Goal: Task Accomplishment & Management: Manage account settings

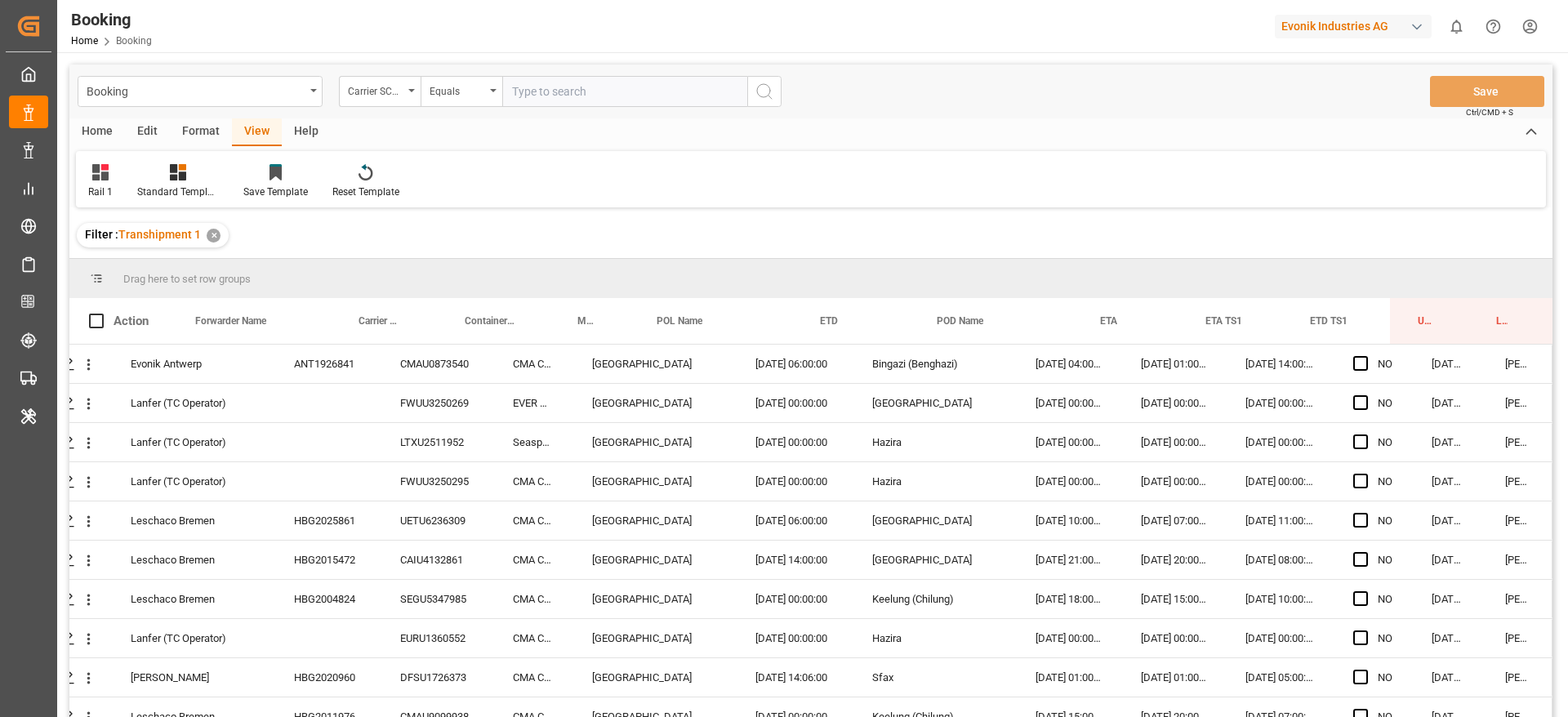
click at [590, 103] on input "text" at bounding box center [624, 91] width 245 height 31
type input "mscu"
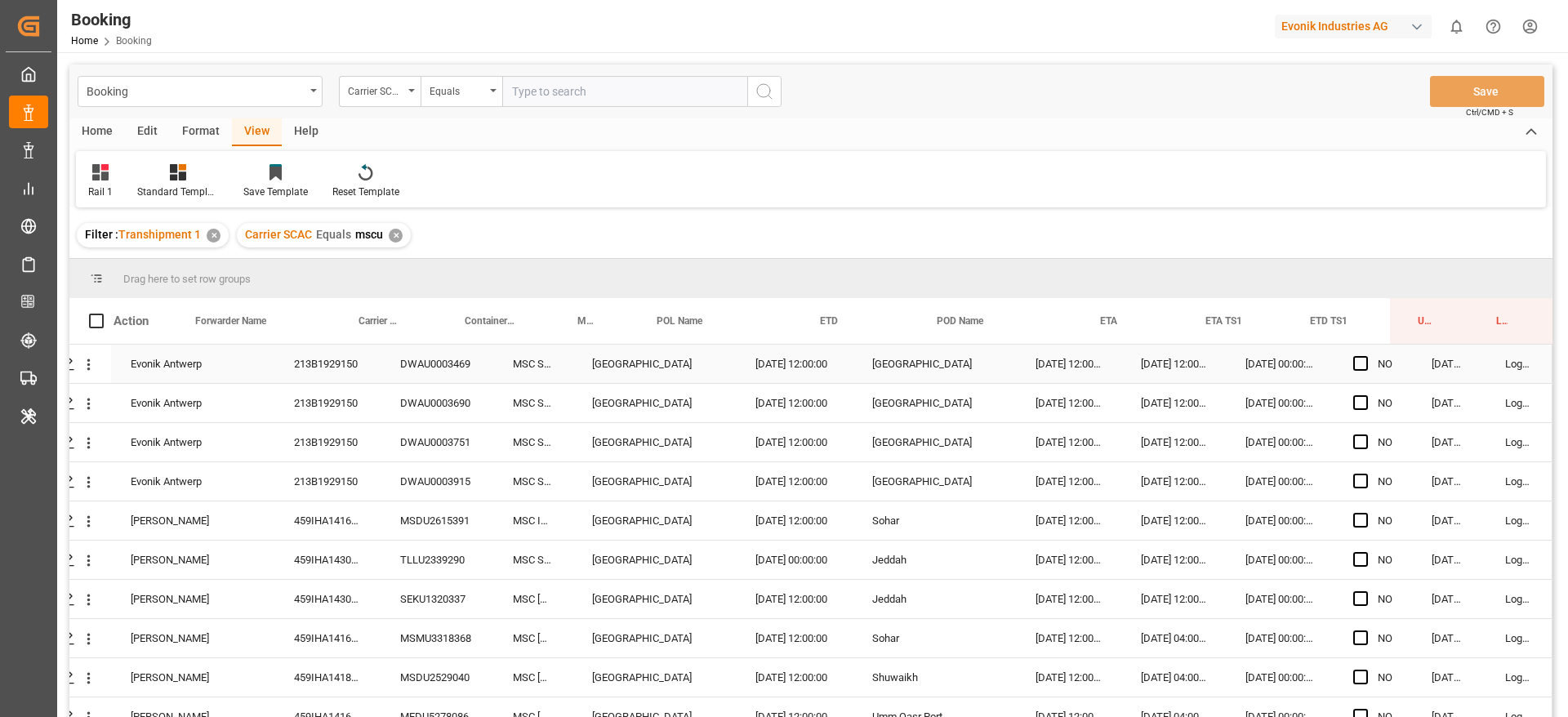
click at [343, 349] on div "213B1929150" at bounding box center [327, 364] width 106 height 39
click at [357, 407] on div "213B1929150" at bounding box center [327, 403] width 106 height 39
click at [368, 519] on div "459IHA1416605" at bounding box center [327, 521] width 106 height 39
click at [1361, 364] on span "Press SPACE to select this row." at bounding box center [1359, 363] width 15 height 15
click at [1365, 356] on input "Press SPACE to select this row." at bounding box center [1365, 356] width 0 height 0
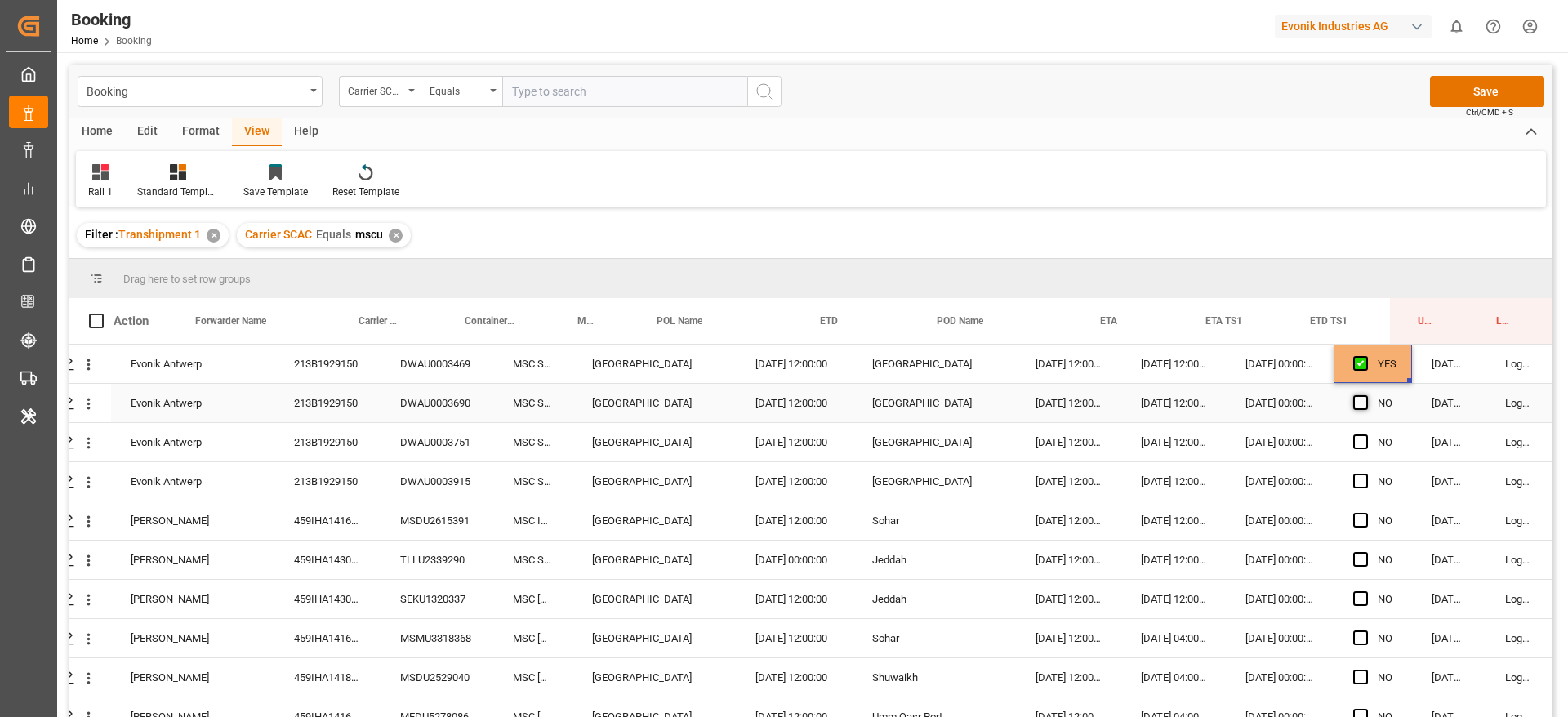
click at [1354, 400] on span "Press SPACE to select this row." at bounding box center [1359, 402] width 15 height 15
click at [1365, 395] on input "Press SPACE to select this row." at bounding box center [1365, 395] width 0 height 0
click at [1357, 441] on span "Press SPACE to select this row." at bounding box center [1359, 441] width 15 height 15
click at [1365, 435] on input "Press SPACE to select this row." at bounding box center [1365, 435] width 0 height 0
click at [1356, 476] on span "Press SPACE to select this row." at bounding box center [1359, 480] width 15 height 15
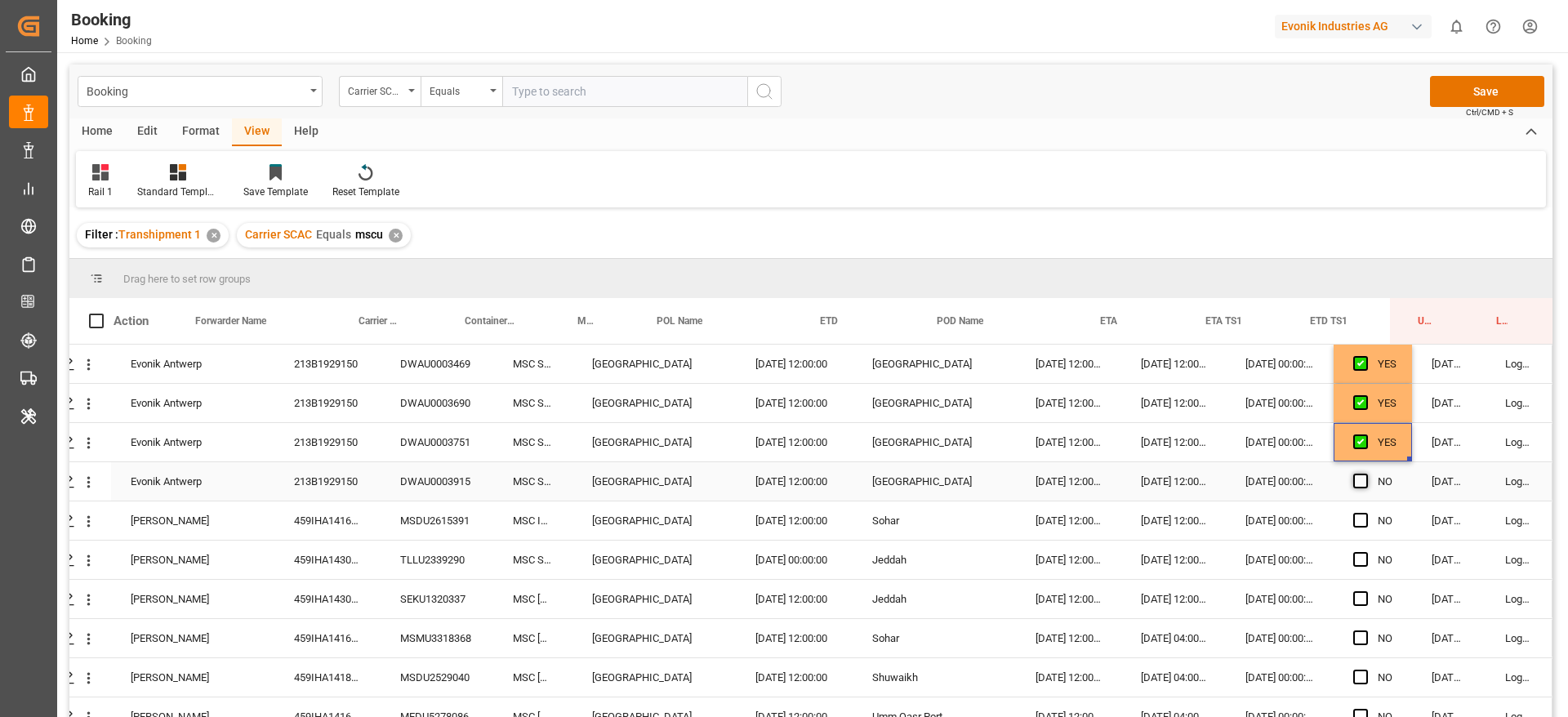
click at [1365, 473] on input "Press SPACE to select this row." at bounding box center [1365, 473] width 0 height 0
click at [339, 523] on div "459IHA1416605" at bounding box center [327, 521] width 106 height 39
click at [333, 563] on div "459IHA1430685" at bounding box center [327, 560] width 106 height 39
click at [1182, 512] on div "[DATE] 12:00:00" at bounding box center [1173, 521] width 105 height 39
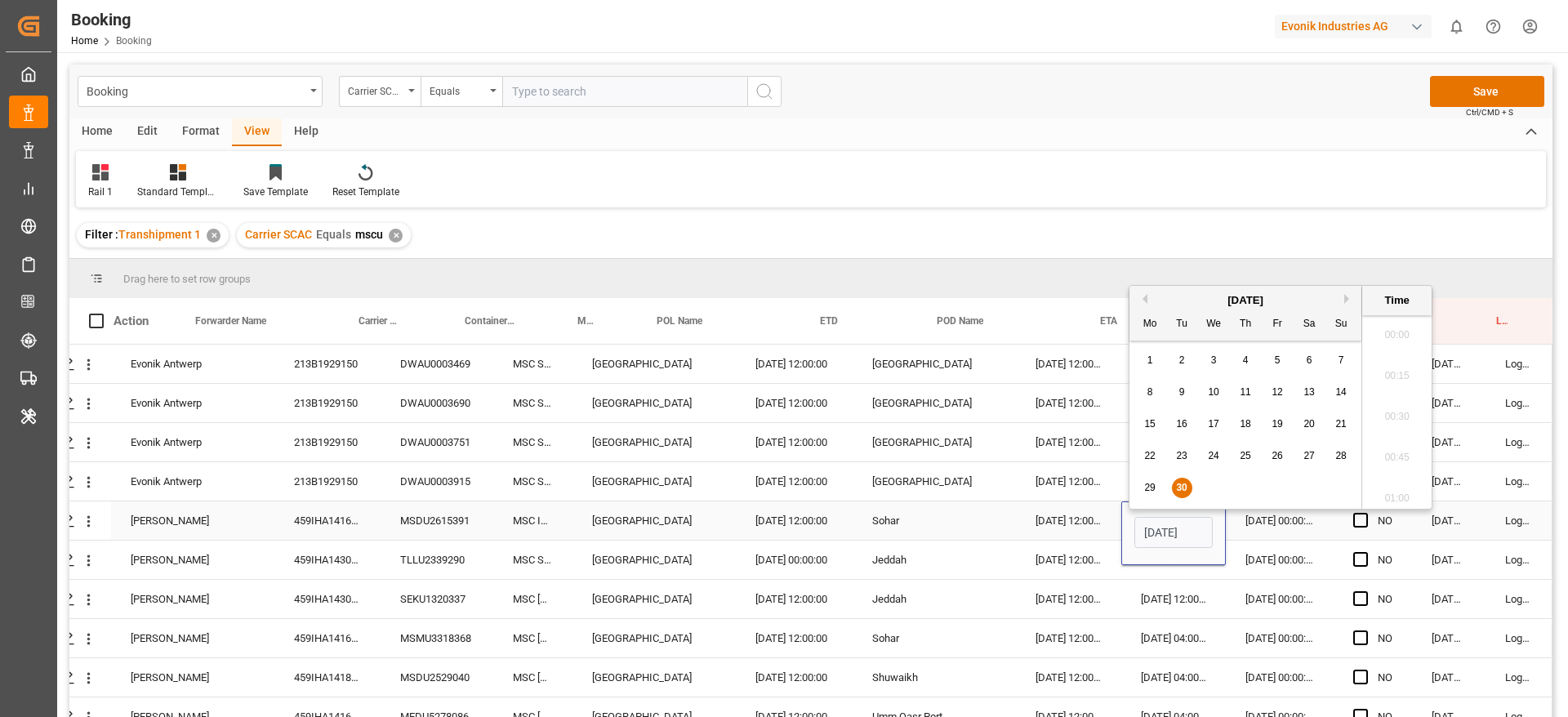
scroll to position [0, 54]
click at [1346, 293] on button "Next Month" at bounding box center [1349, 291] width 10 height 10
click at [1217, 351] on div "1" at bounding box center [1213, 352] width 20 height 19
click at [1412, 313] on li "00:00" at bounding box center [1397, 327] width 70 height 41
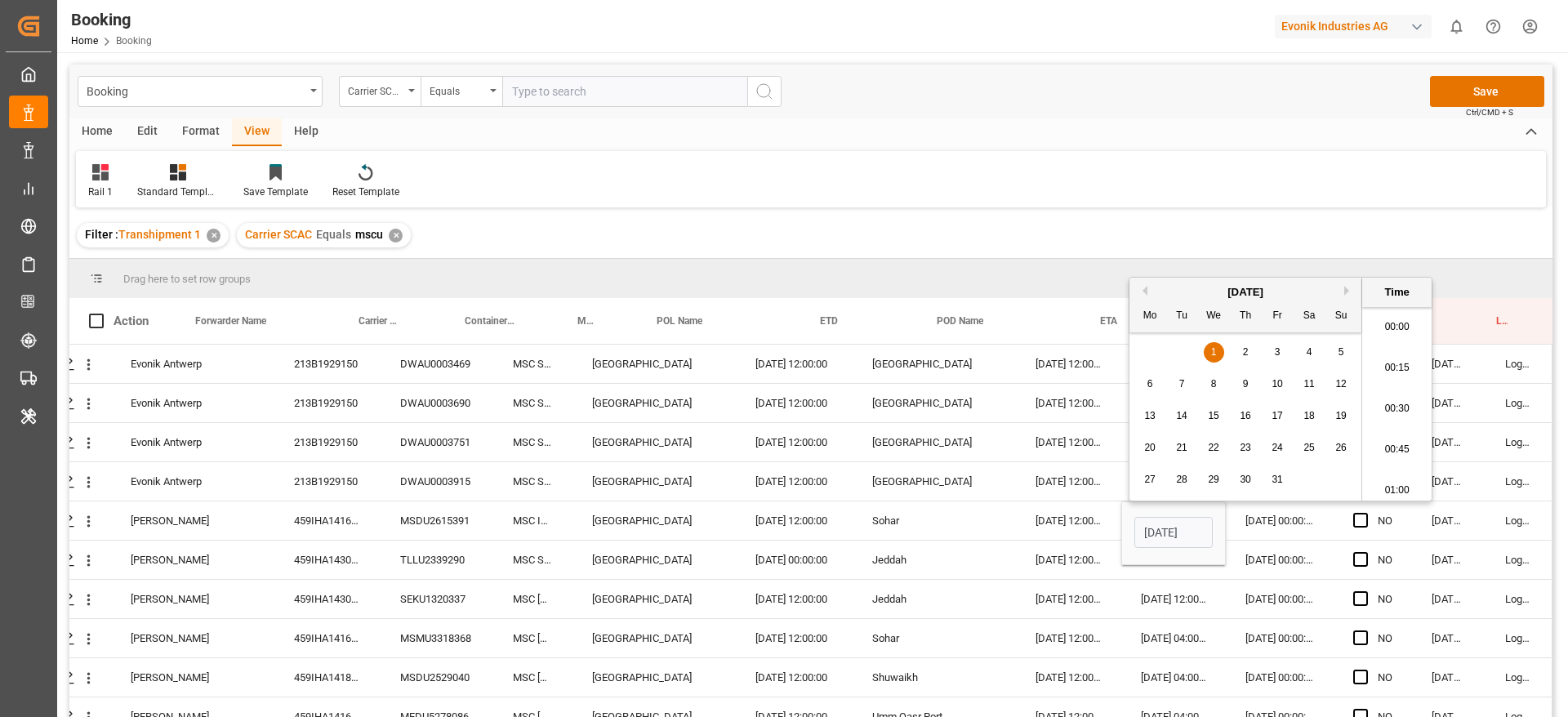
type input "[DATE] 00:00"
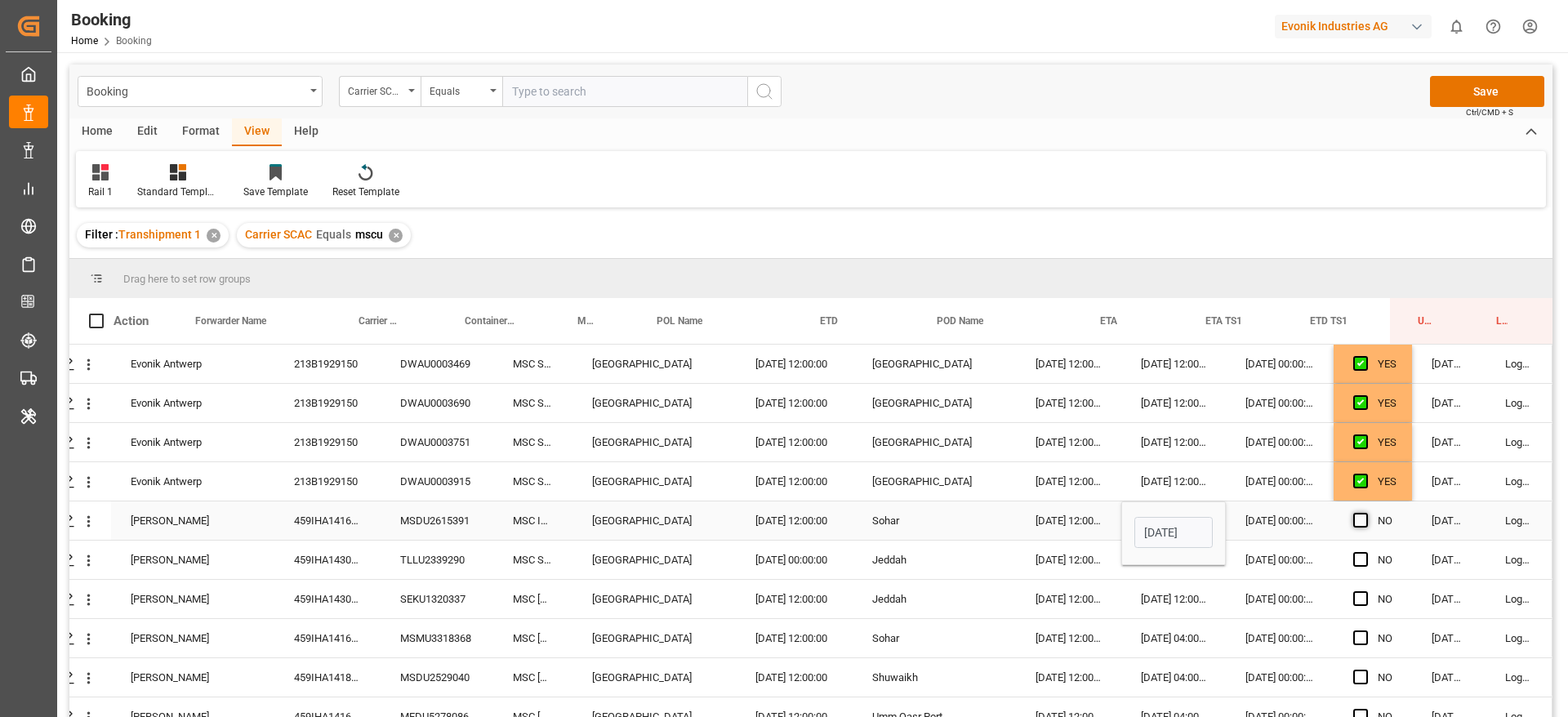
click at [1356, 523] on span "Press SPACE to select this row." at bounding box center [1359, 519] width 15 height 15
click at [1365, 512] on input "Press SPACE to select this row." at bounding box center [1365, 512] width 0 height 0
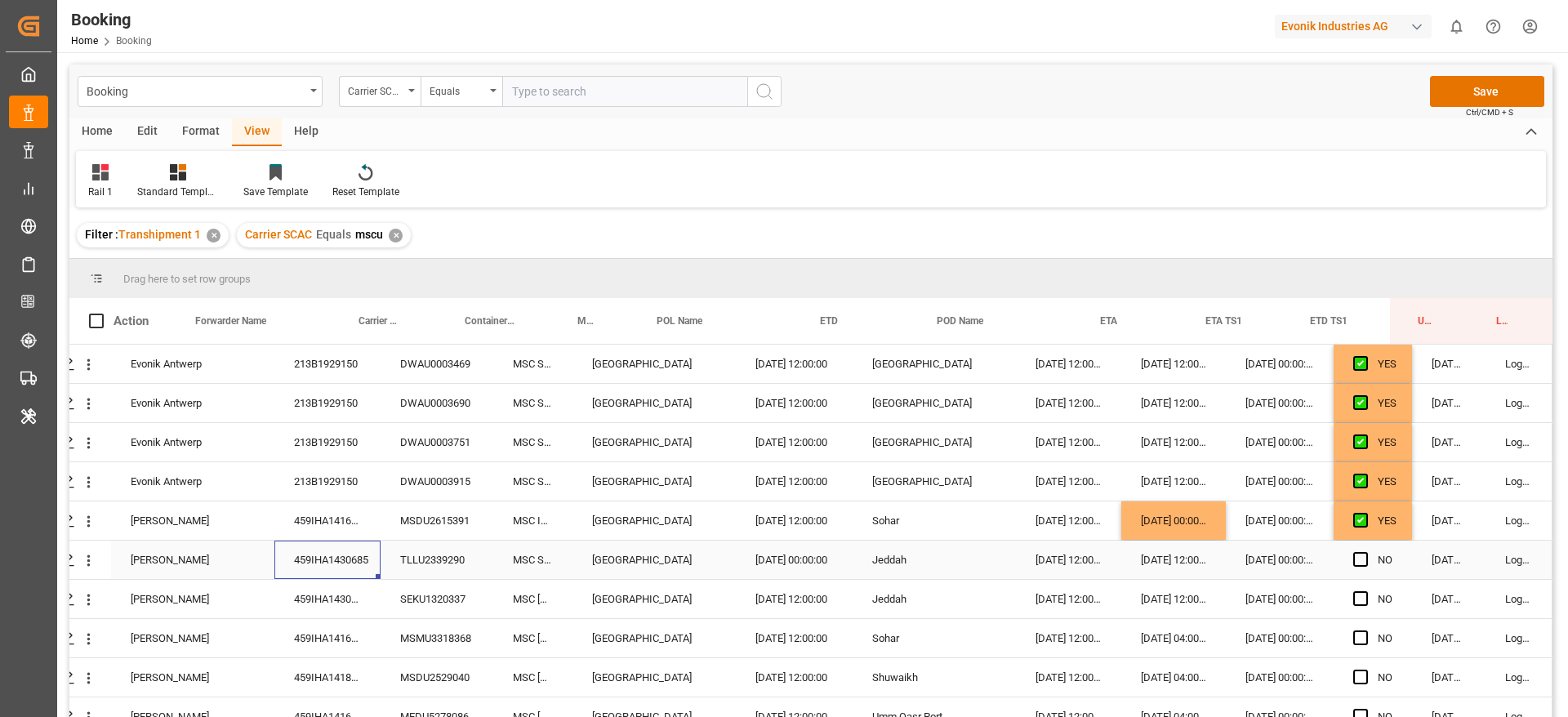
click at [281, 562] on div "459IHA1430685" at bounding box center [327, 560] width 106 height 39
click at [311, 610] on div "459IHA1430660" at bounding box center [327, 599] width 106 height 39
click at [1274, 553] on div "[DATE] 00:00:00" at bounding box center [1279, 560] width 108 height 39
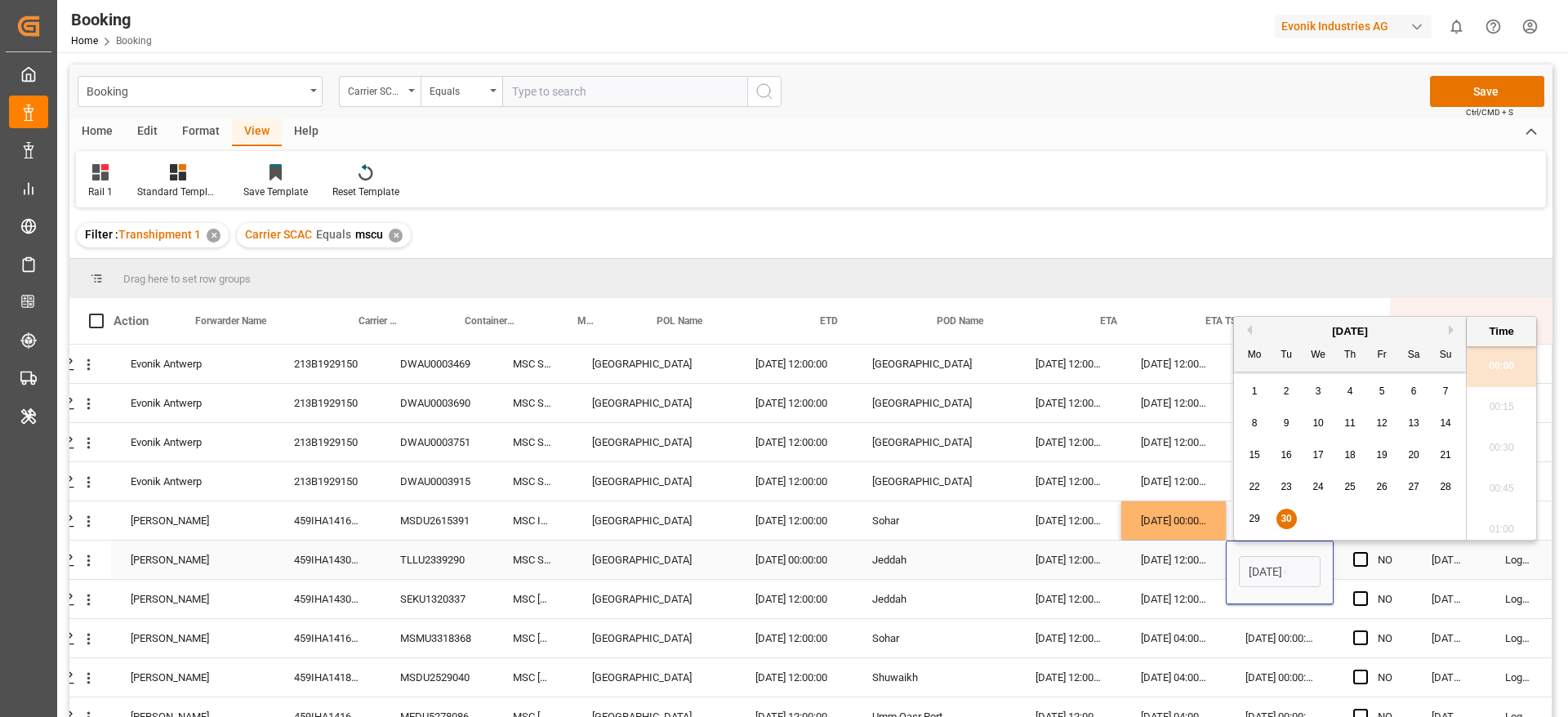
scroll to position [2822, 0]
click at [1454, 328] on button "Next Month" at bounding box center [1454, 330] width 10 height 10
click at [1334, 385] on div "29 30 1 2 3 4 5" at bounding box center [1350, 391] width 223 height 32
click at [1323, 387] on div "1" at bounding box center [1318, 392] width 20 height 19
type input "[DATE] 00:00"
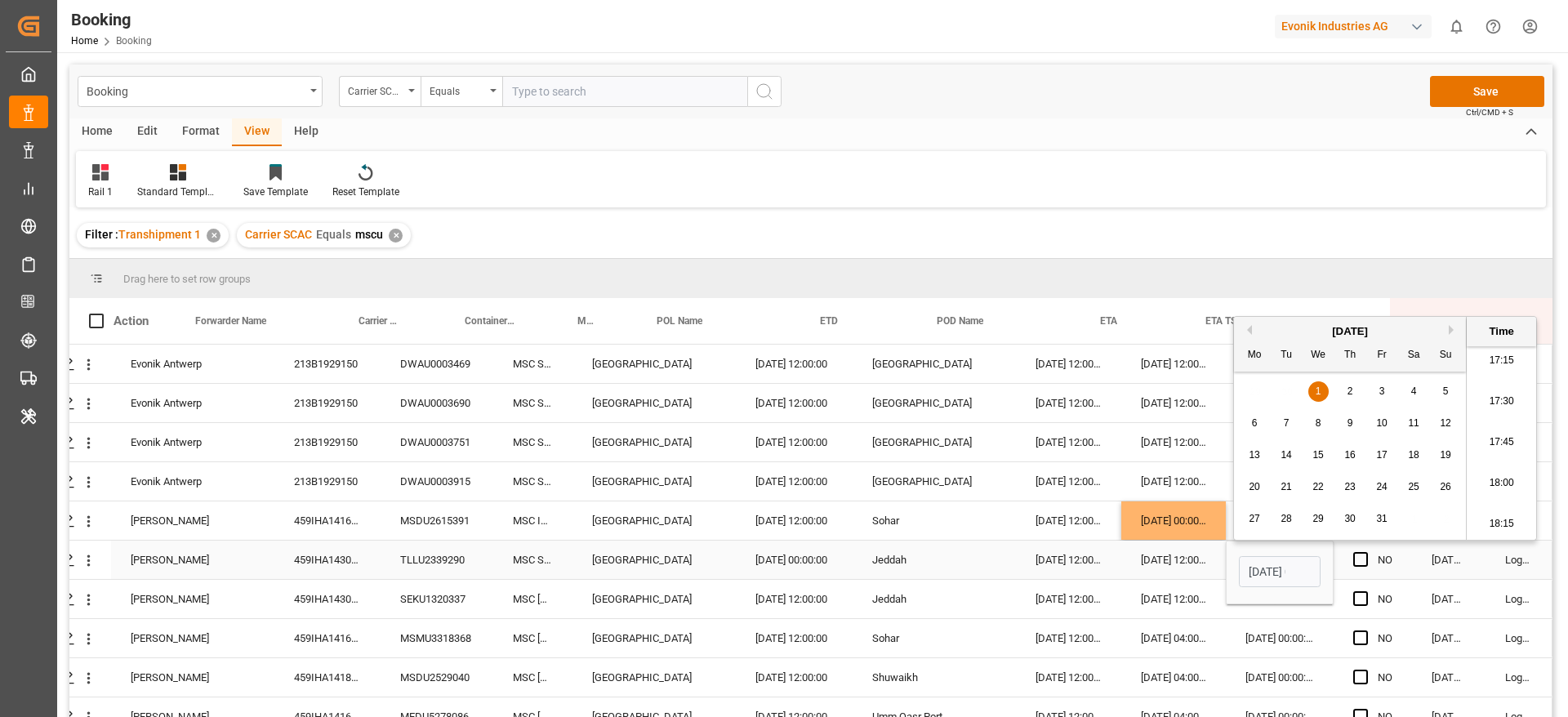
click at [1134, 553] on div "[DATE] 12:00:00" at bounding box center [1173, 560] width 105 height 39
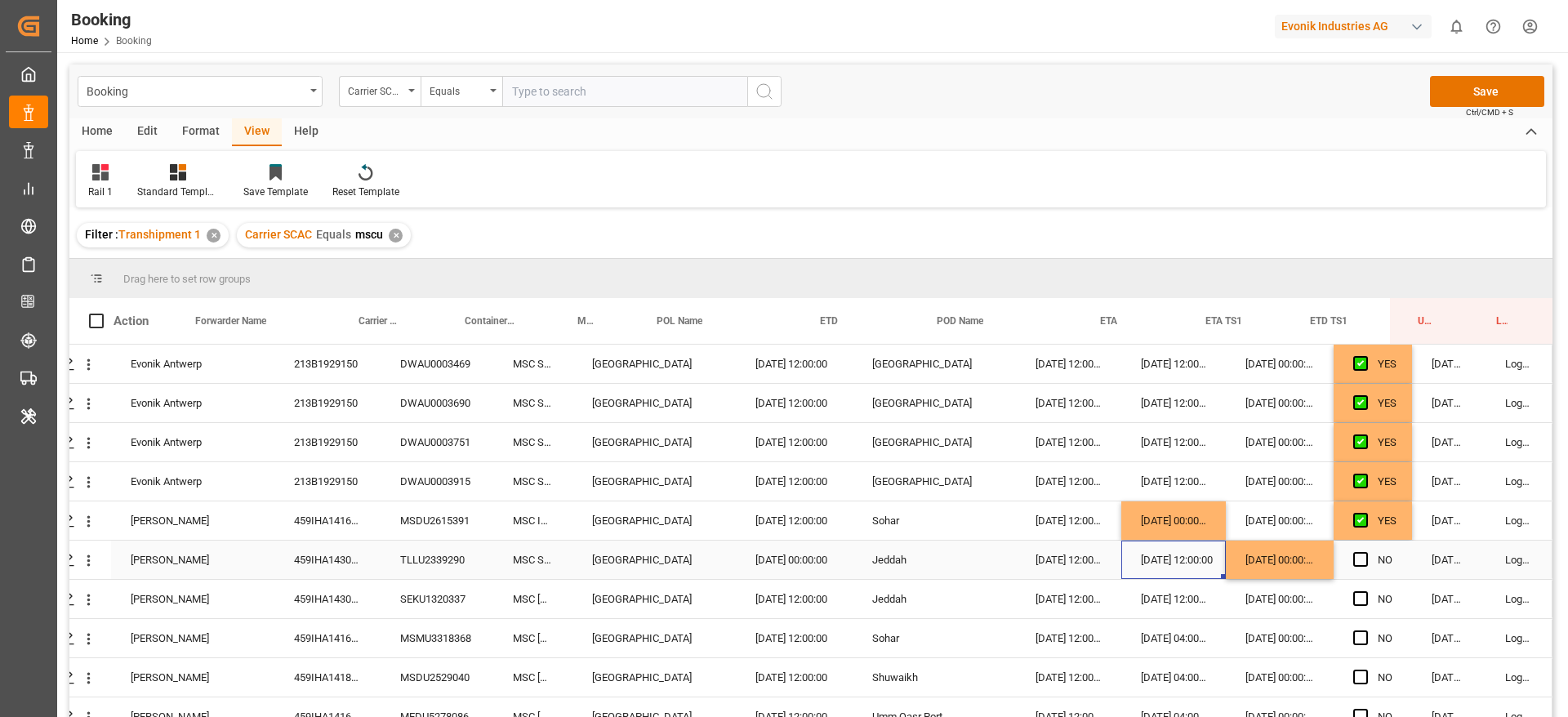
drag, startPoint x: 1347, startPoint y: 559, endPoint x: 1367, endPoint y: 560, distance: 20.0
click at [1347, 559] on div "NO" at bounding box center [1372, 560] width 79 height 39
click at [1377, 563] on div "NO" at bounding box center [1384, 560] width 15 height 38
click at [1360, 559] on span "Press SPACE to select this row." at bounding box center [1359, 559] width 15 height 15
click at [1365, 552] on input "Press SPACE to select this row." at bounding box center [1365, 552] width 0 height 0
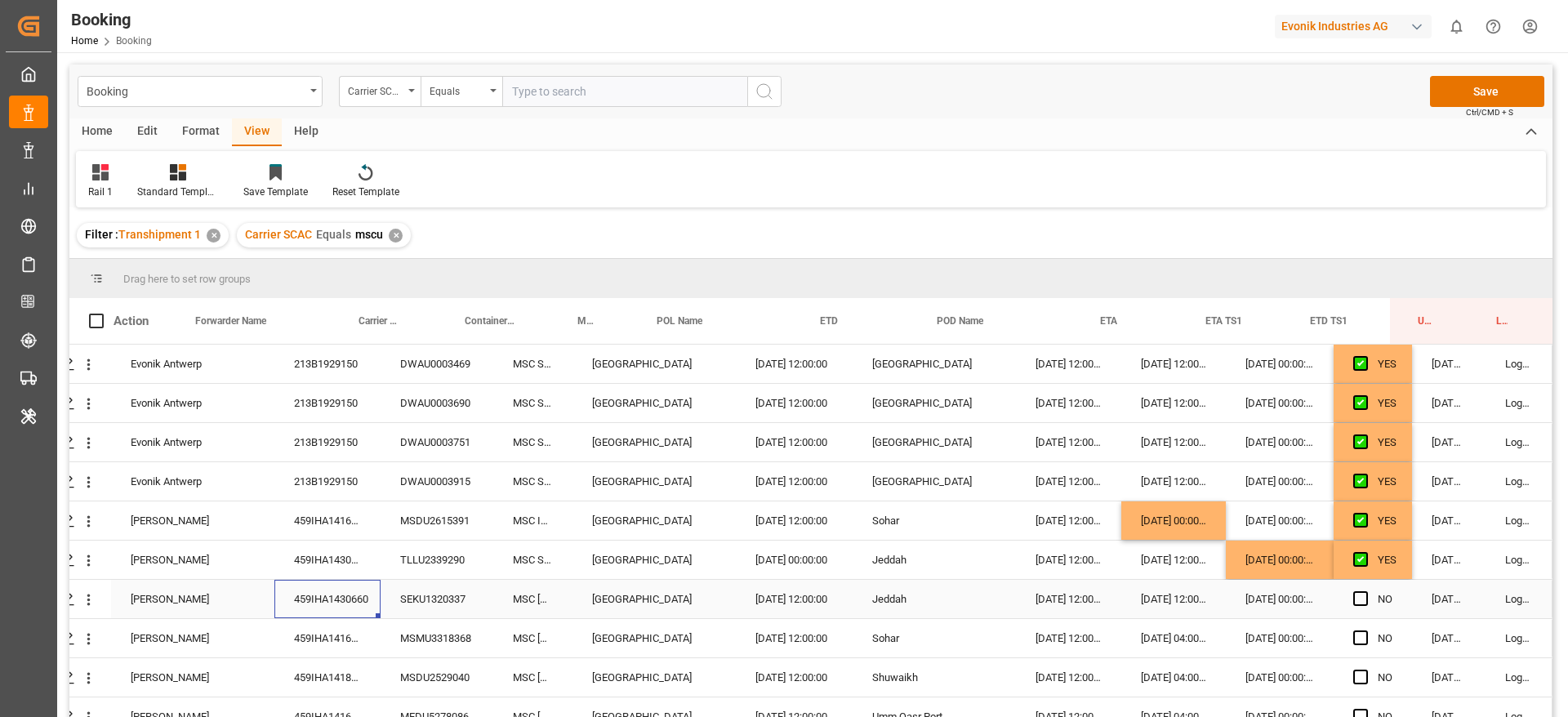
click at [338, 597] on div "459IHA1430660" at bounding box center [327, 599] width 106 height 39
click at [1284, 594] on div "[DATE] 00:00:00" at bounding box center [1279, 599] width 108 height 39
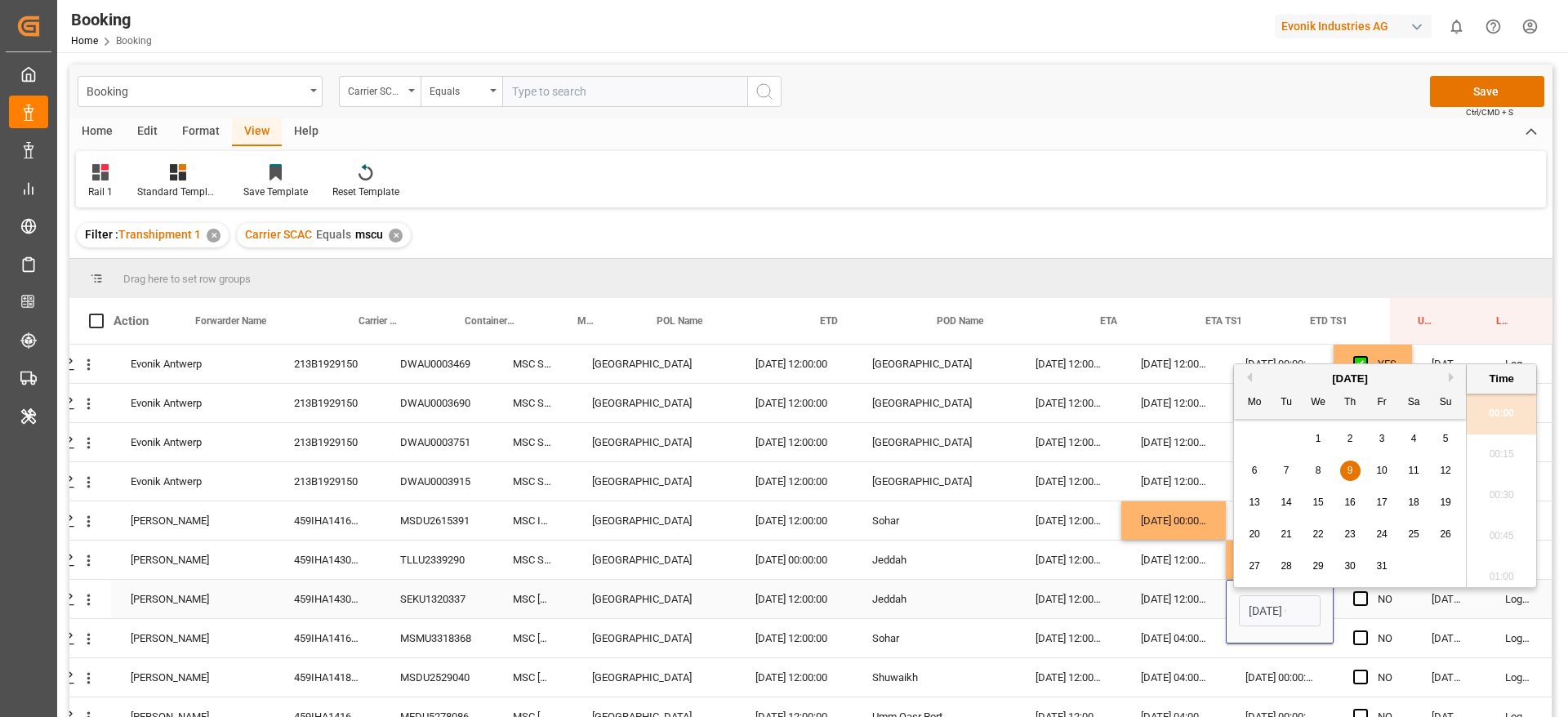
scroll to position [0, 0]
click at [1284, 594] on div "[DATE] 00:00" at bounding box center [1279, 611] width 82 height 38
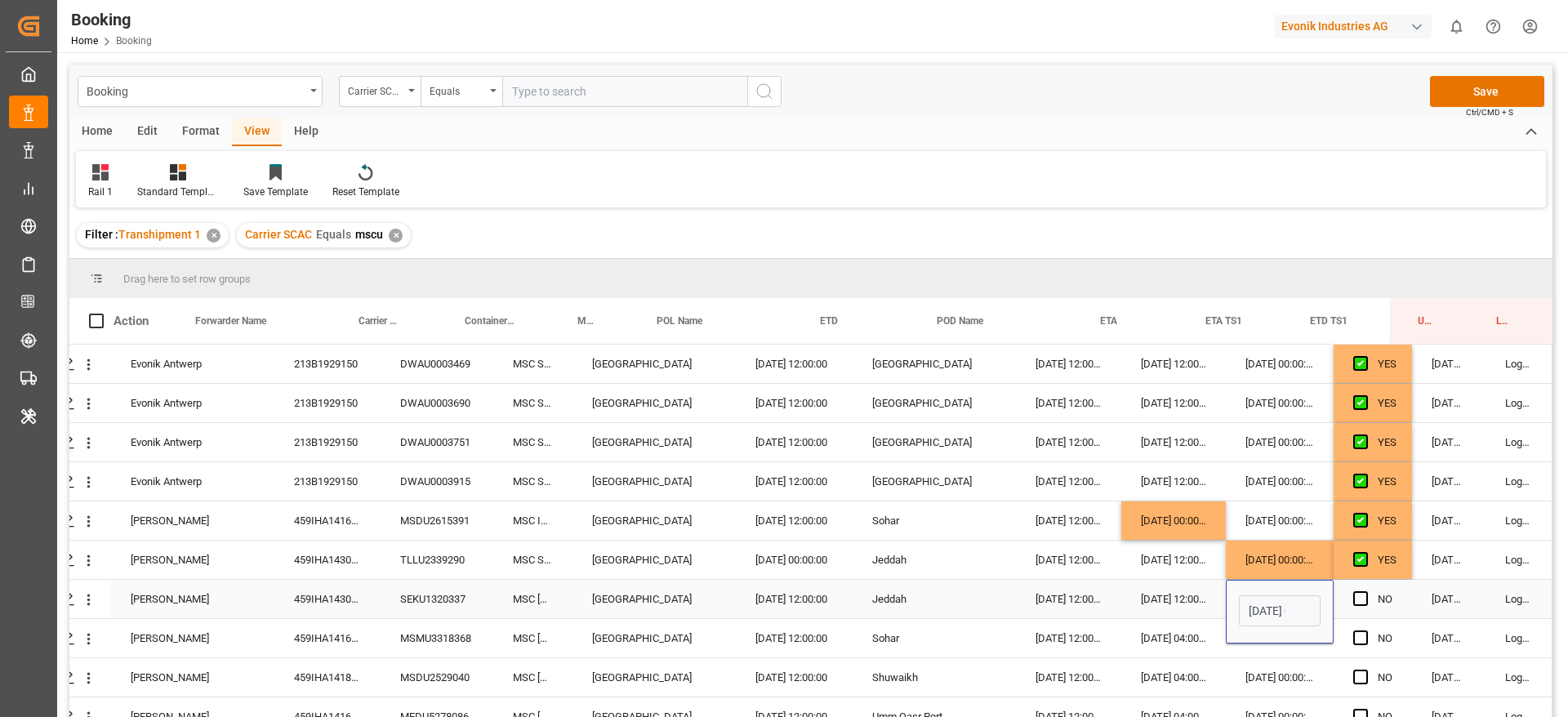
click at [1284, 594] on div "[DATE] 00:00" at bounding box center [1279, 611] width 82 height 38
click at [1272, 619] on input "[DATE] 00:00" at bounding box center [1279, 610] width 82 height 31
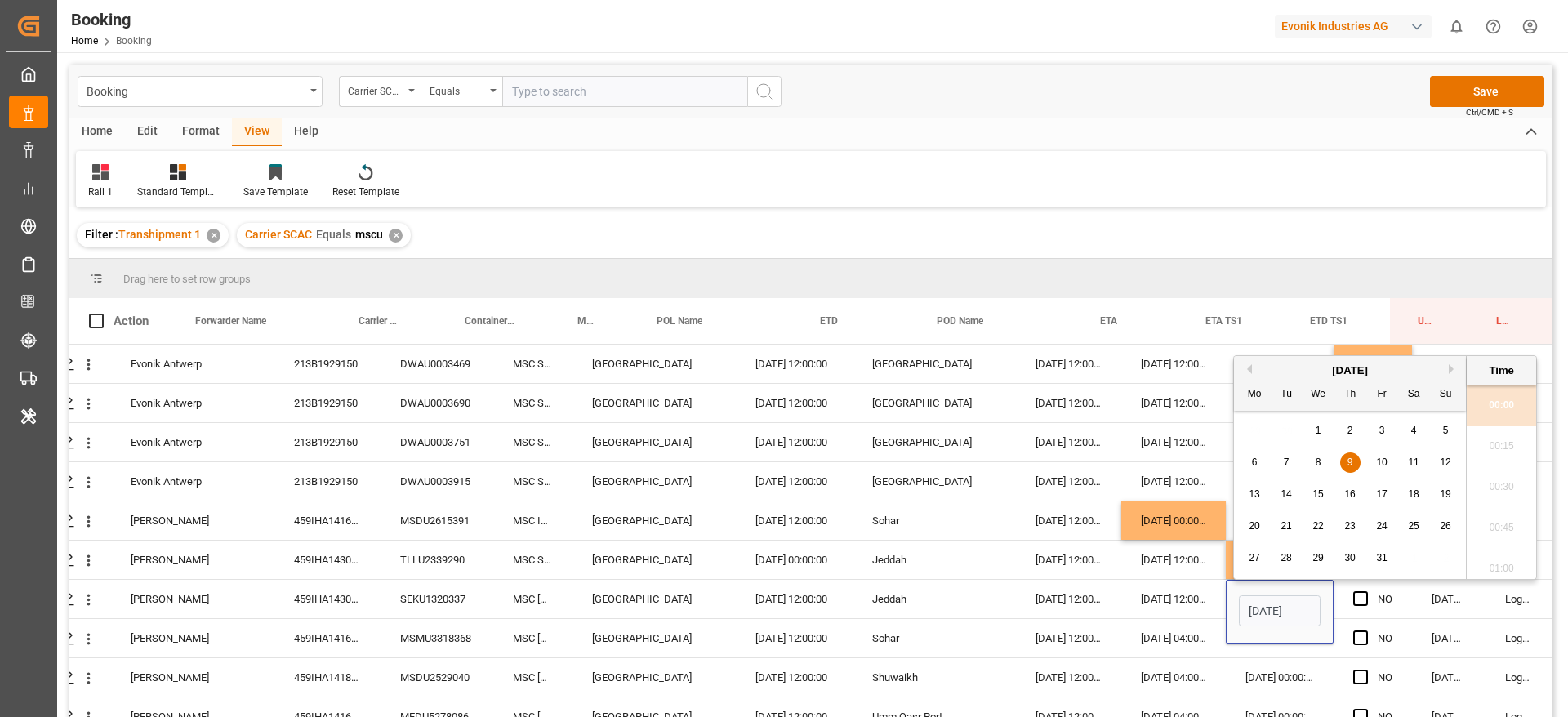
click at [1383, 466] on span "10" at bounding box center [1381, 462] width 11 height 12
type input "[DATE] 00:00"
click at [1359, 600] on span "Press SPACE to select this row." at bounding box center [1359, 598] width 15 height 15
click at [1365, 591] on input "Press SPACE to select this row." at bounding box center [1365, 591] width 0 height 0
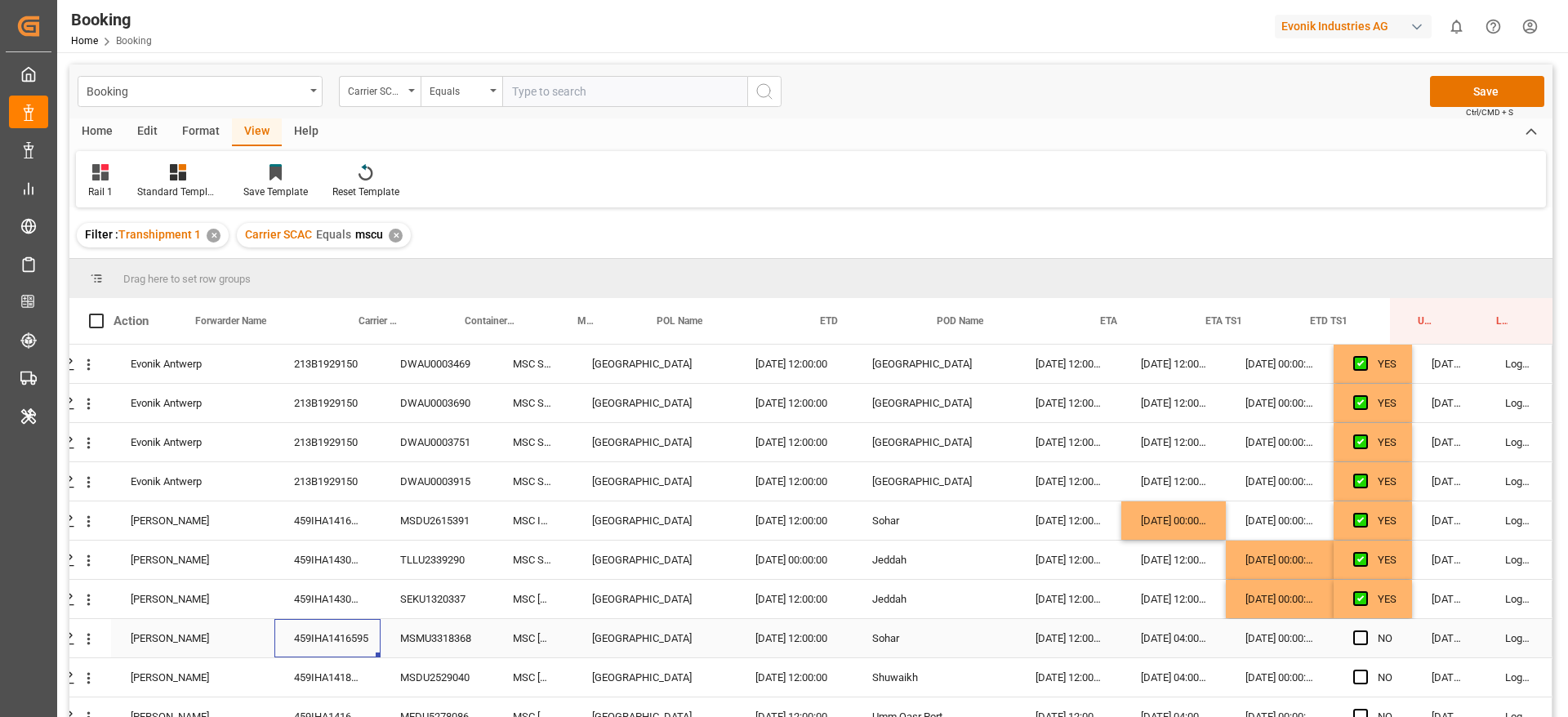
click at [353, 641] on div "459IHA1416595" at bounding box center [327, 638] width 106 height 39
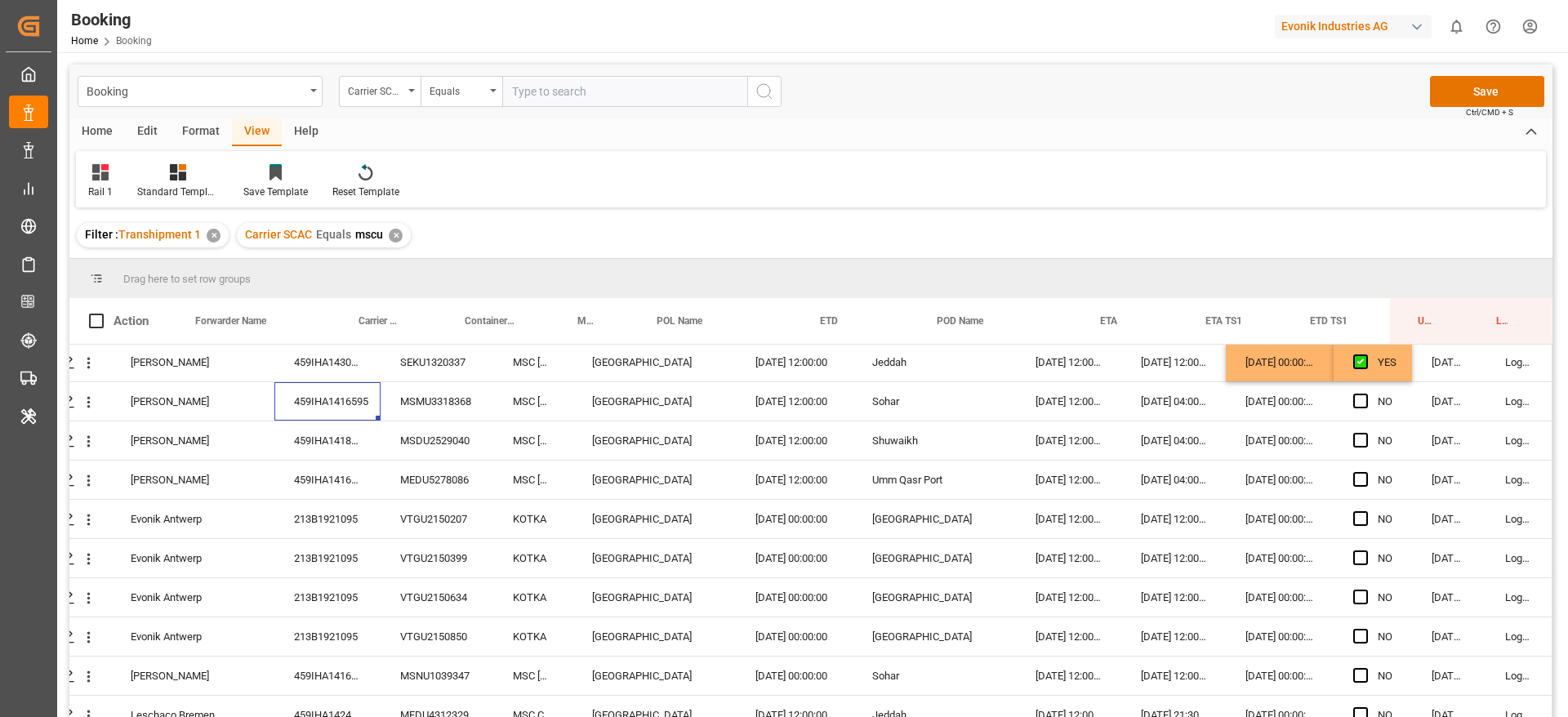
scroll to position [243, 62]
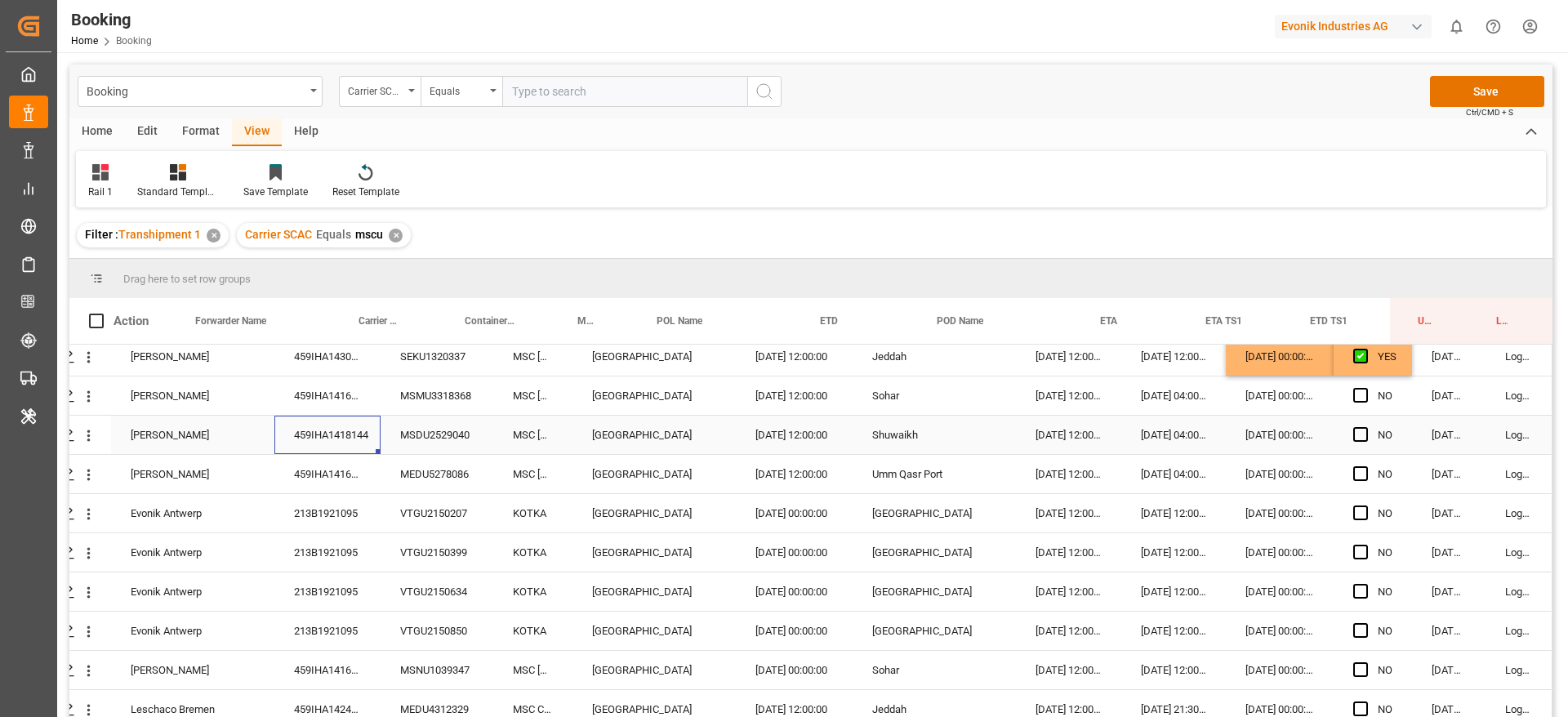
click at [338, 418] on div "459IHA1418144" at bounding box center [327, 435] width 106 height 39
click at [1357, 389] on span "Press SPACE to select this row." at bounding box center [1359, 395] width 15 height 15
click at [1365, 388] on input "Press SPACE to select this row." at bounding box center [1365, 388] width 0 height 0
click at [1353, 417] on div "Press SPACE to select this row." at bounding box center [1364, 435] width 24 height 38
click at [85, 428] on icon "open menu" at bounding box center [88, 436] width 17 height 17
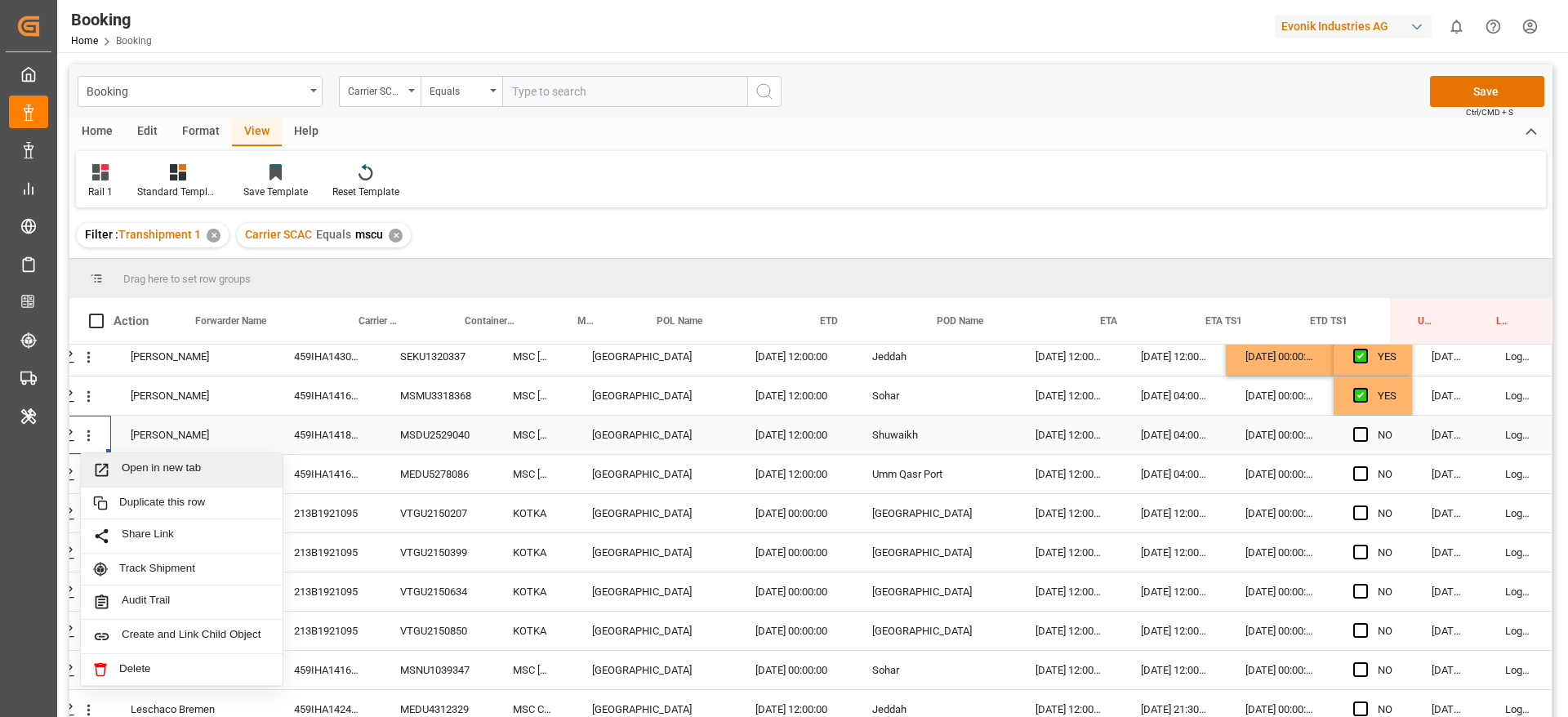
click at [115, 453] on div "Open in new tab" at bounding box center [181, 470] width 202 height 34
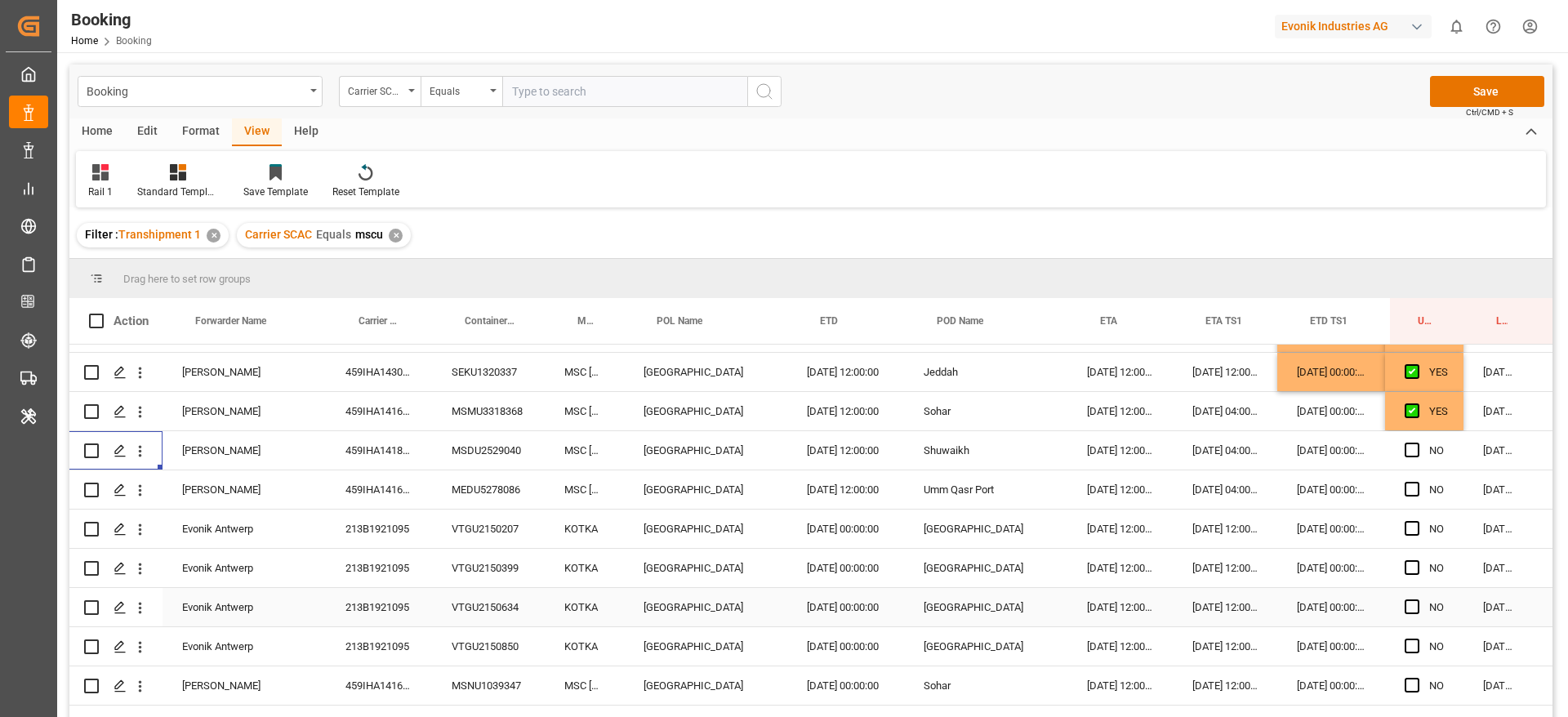
scroll to position [227, 62]
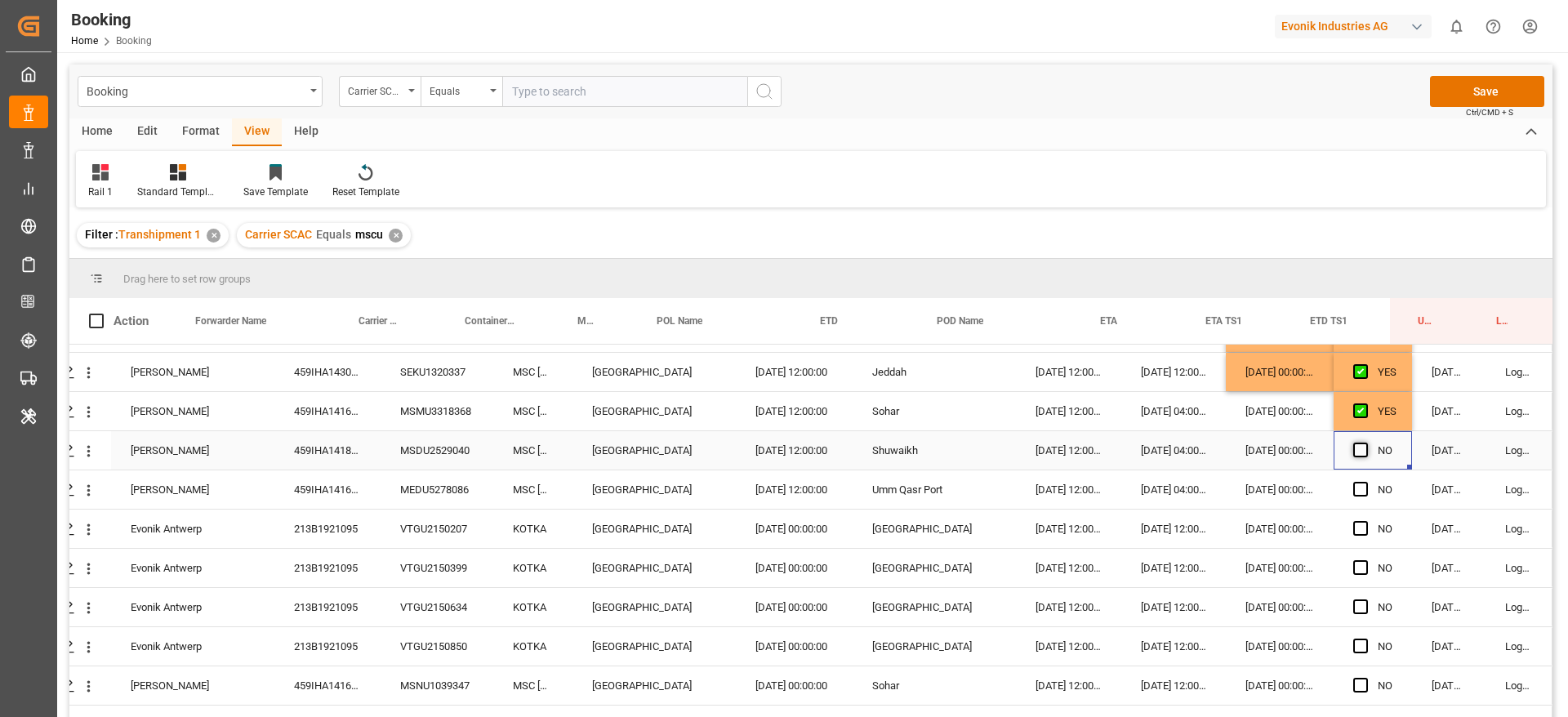
click at [1353, 450] on span "Press SPACE to select this row." at bounding box center [1359, 449] width 15 height 15
click at [1365, 442] on input "Press SPACE to select this row." at bounding box center [1365, 442] width 0 height 0
click at [336, 492] on div "459IHA1416586" at bounding box center [327, 490] width 106 height 39
drag, startPoint x: 363, startPoint y: 435, endPoint x: 358, endPoint y: 443, distance: 9.4
click at [360, 440] on div "459IHA1418144" at bounding box center [327, 450] width 106 height 39
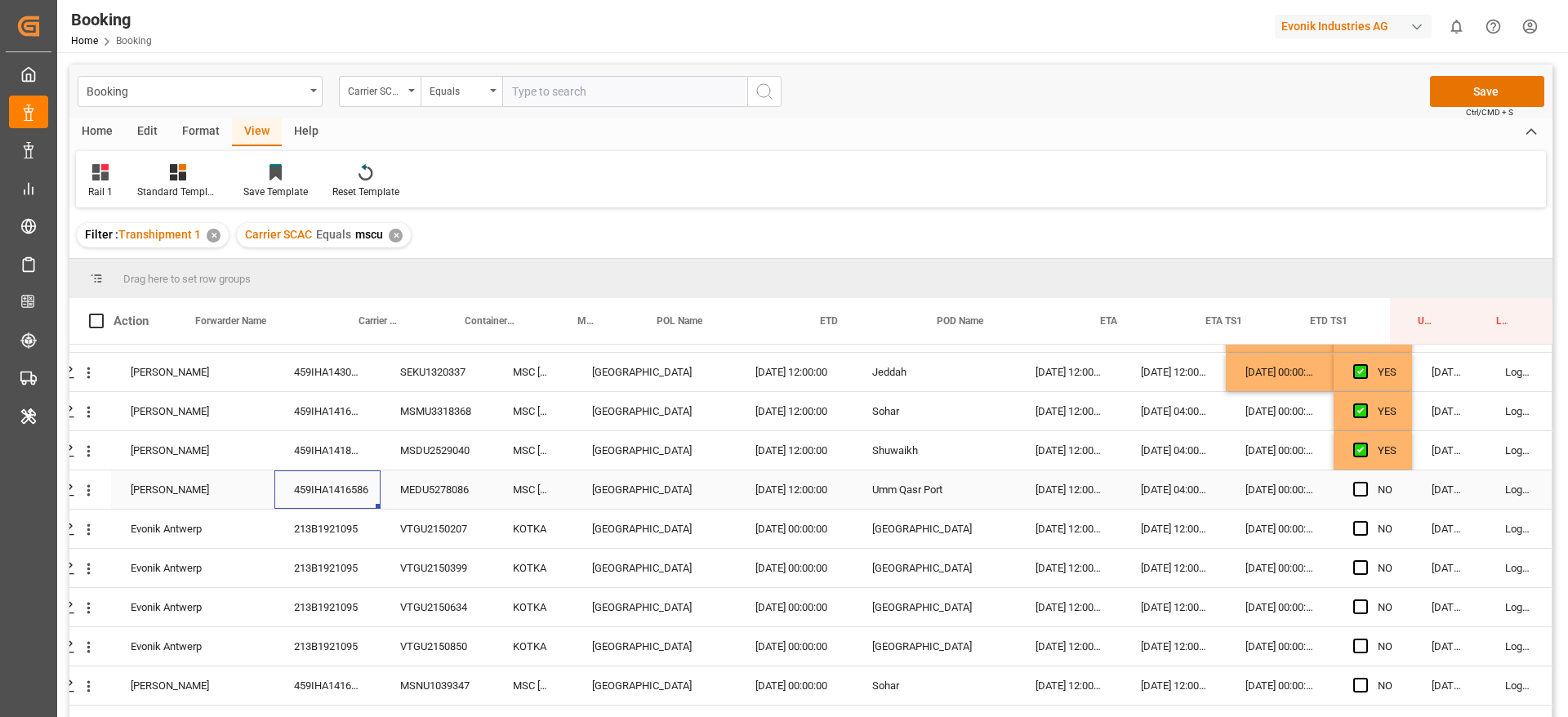
click at [331, 486] on div "459IHA1416586" at bounding box center [327, 490] width 106 height 39
click at [340, 513] on div "213B1921095" at bounding box center [327, 529] width 106 height 39
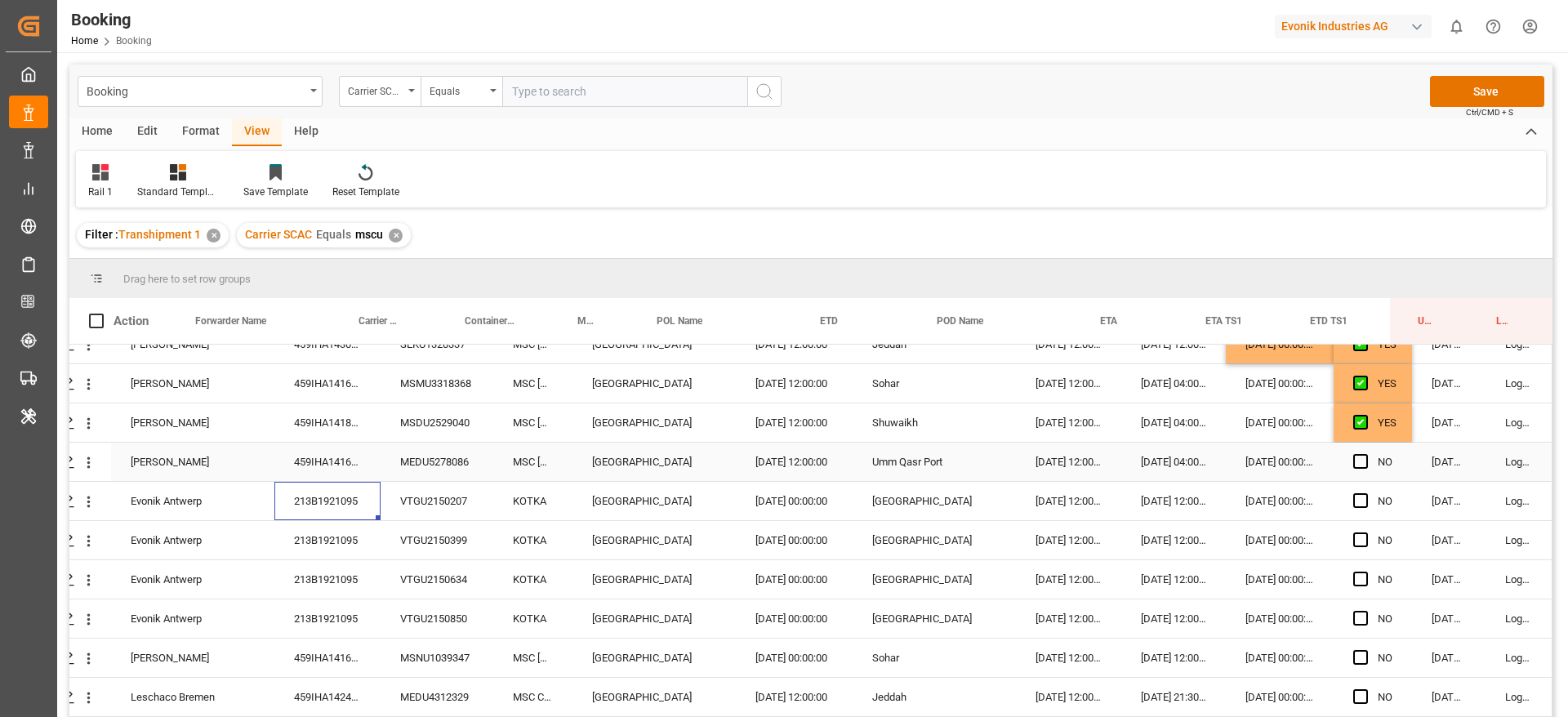
scroll to position [259, 62]
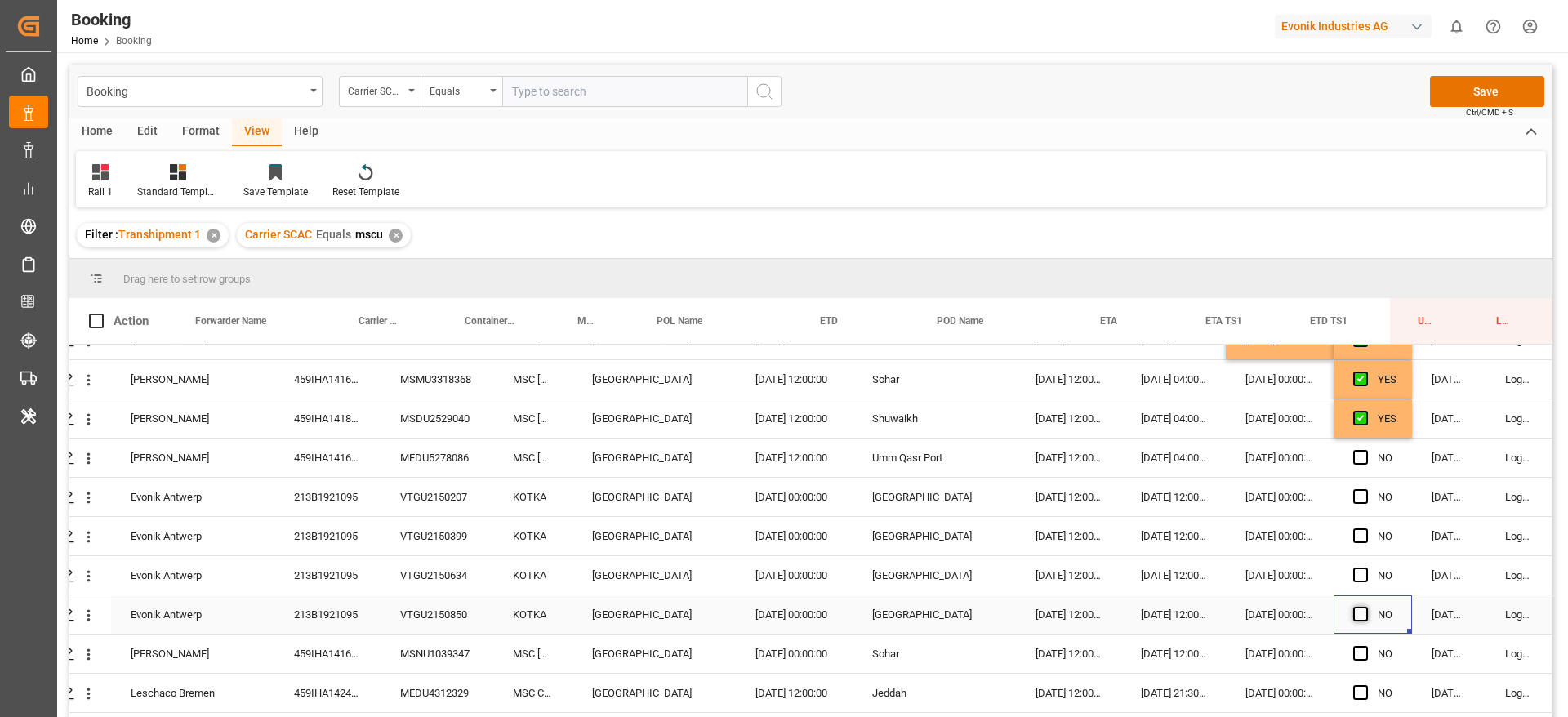
click at [1353, 616] on span "Press SPACE to select this row." at bounding box center [1359, 613] width 15 height 15
click at [1365, 606] on input "Press SPACE to select this row." at bounding box center [1365, 606] width 0 height 0
click at [1384, 430] on div "YES" at bounding box center [1386, 418] width 18 height 38
drag, startPoint x: 1403, startPoint y: 434, endPoint x: 1385, endPoint y: 574, distance: 141.2
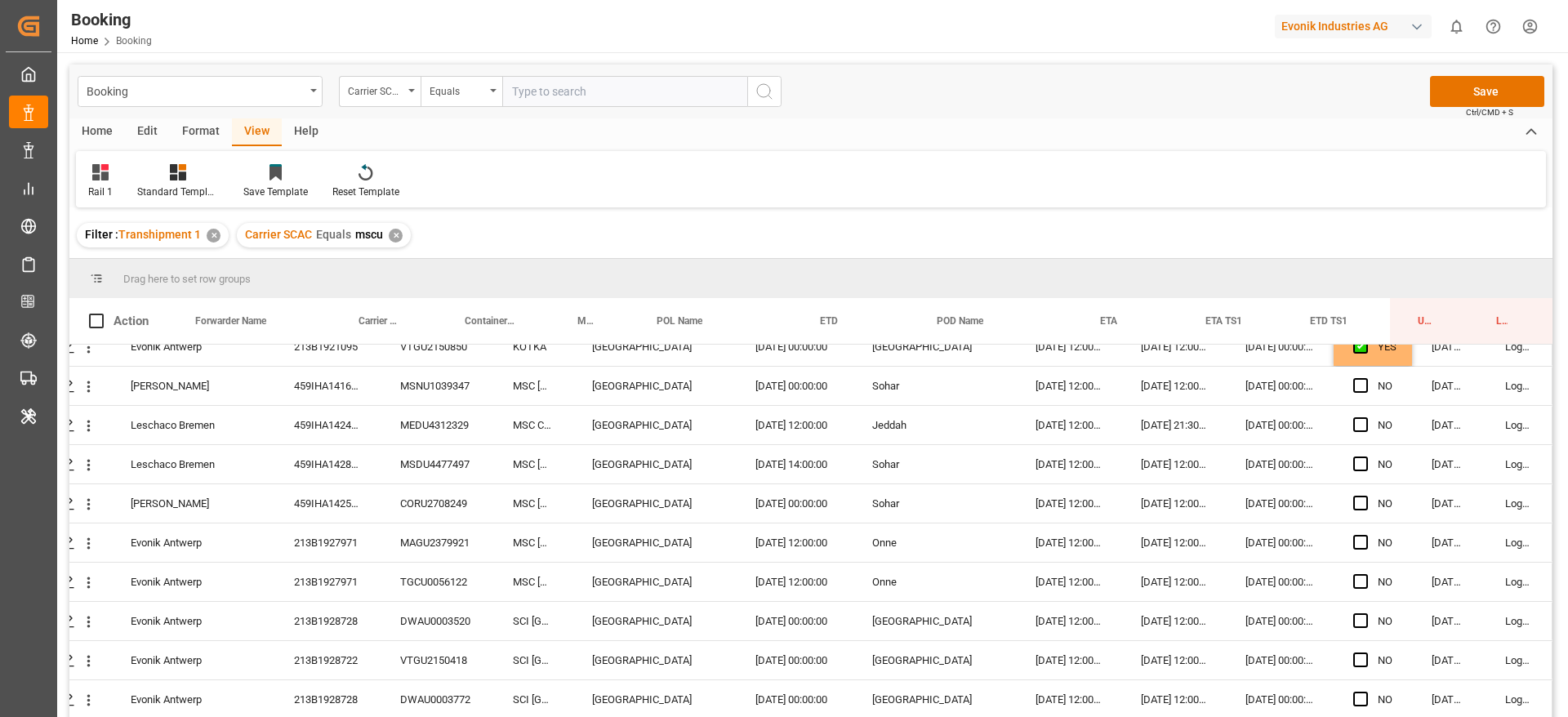
scroll to position [528, 62]
click at [197, 126] on div "Format" at bounding box center [201, 132] width 62 height 28
click at [115, 175] on icon at bounding box center [112, 172] width 15 height 16
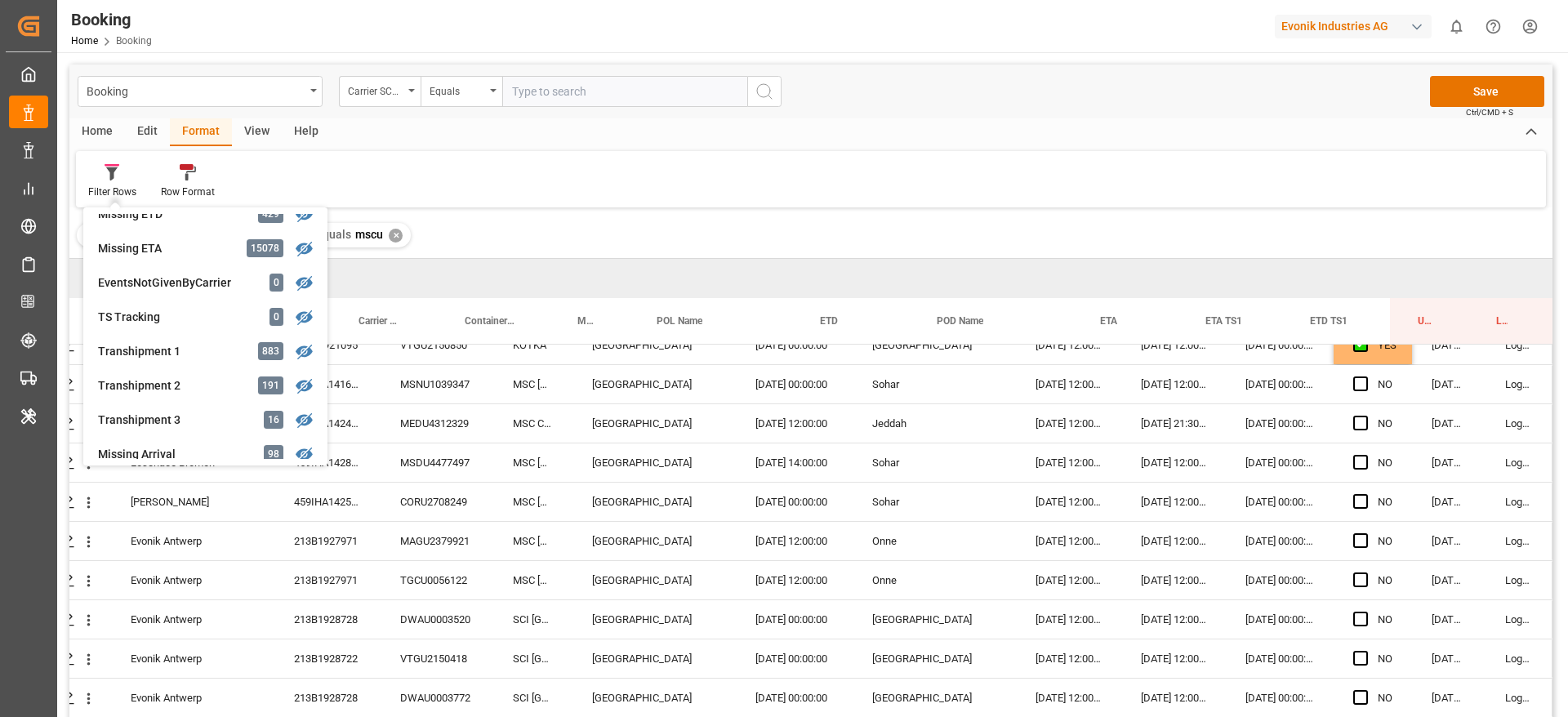
scroll to position [431, 0]
click at [620, 264] on div "Drag here to set row groups" at bounding box center [811, 278] width 1483 height 39
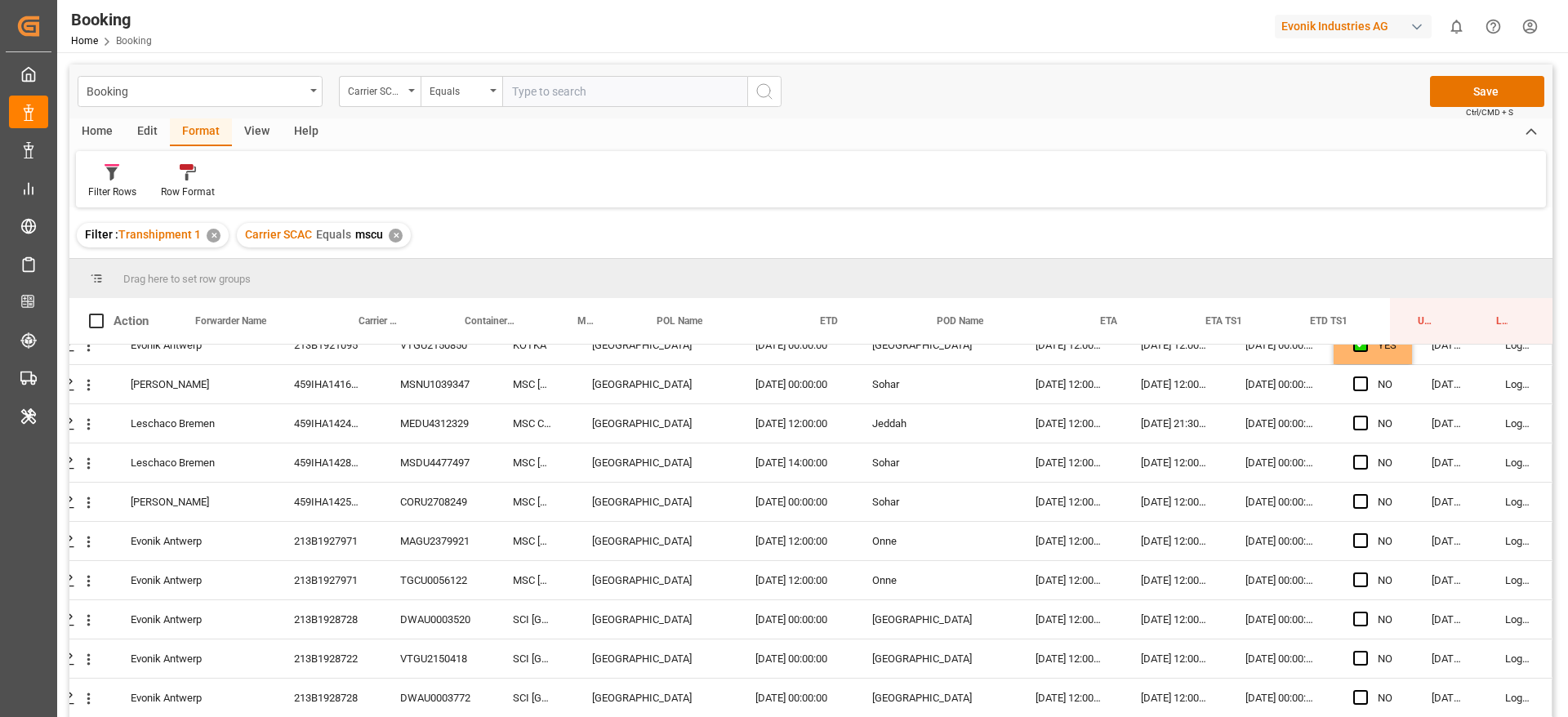
click at [620, 264] on div "Drag here to set row groups" at bounding box center [811, 278] width 1483 height 39
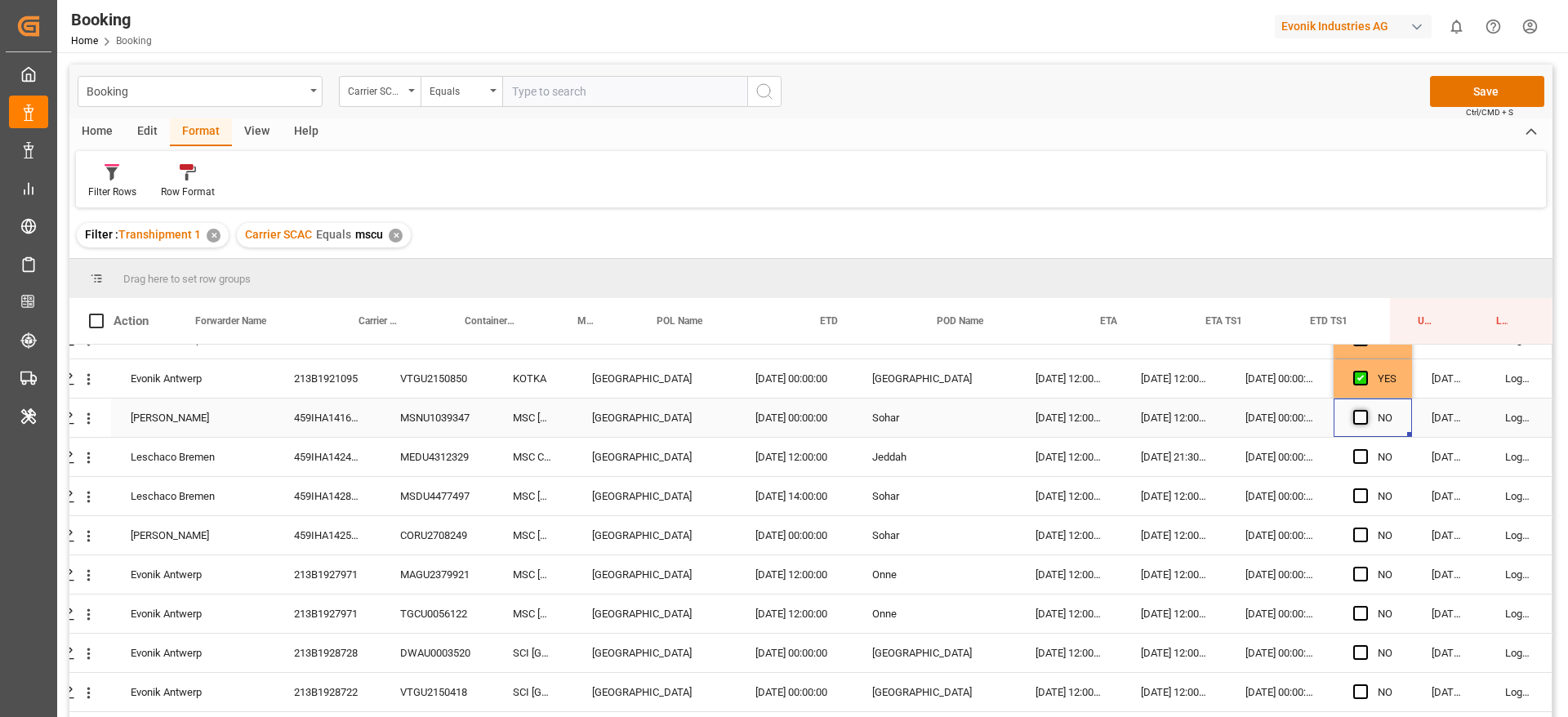
click at [1356, 423] on span "Press SPACE to select this row." at bounding box center [1359, 416] width 15 height 15
click at [1365, 409] on input "Press SPACE to select this row." at bounding box center [1365, 409] width 0 height 0
click at [328, 468] on div "459IHA1424533" at bounding box center [327, 457] width 106 height 39
click at [413, 447] on div "MEDU4312329" at bounding box center [437, 457] width 113 height 39
click at [356, 447] on div "459IHA1424533" at bounding box center [327, 457] width 106 height 39
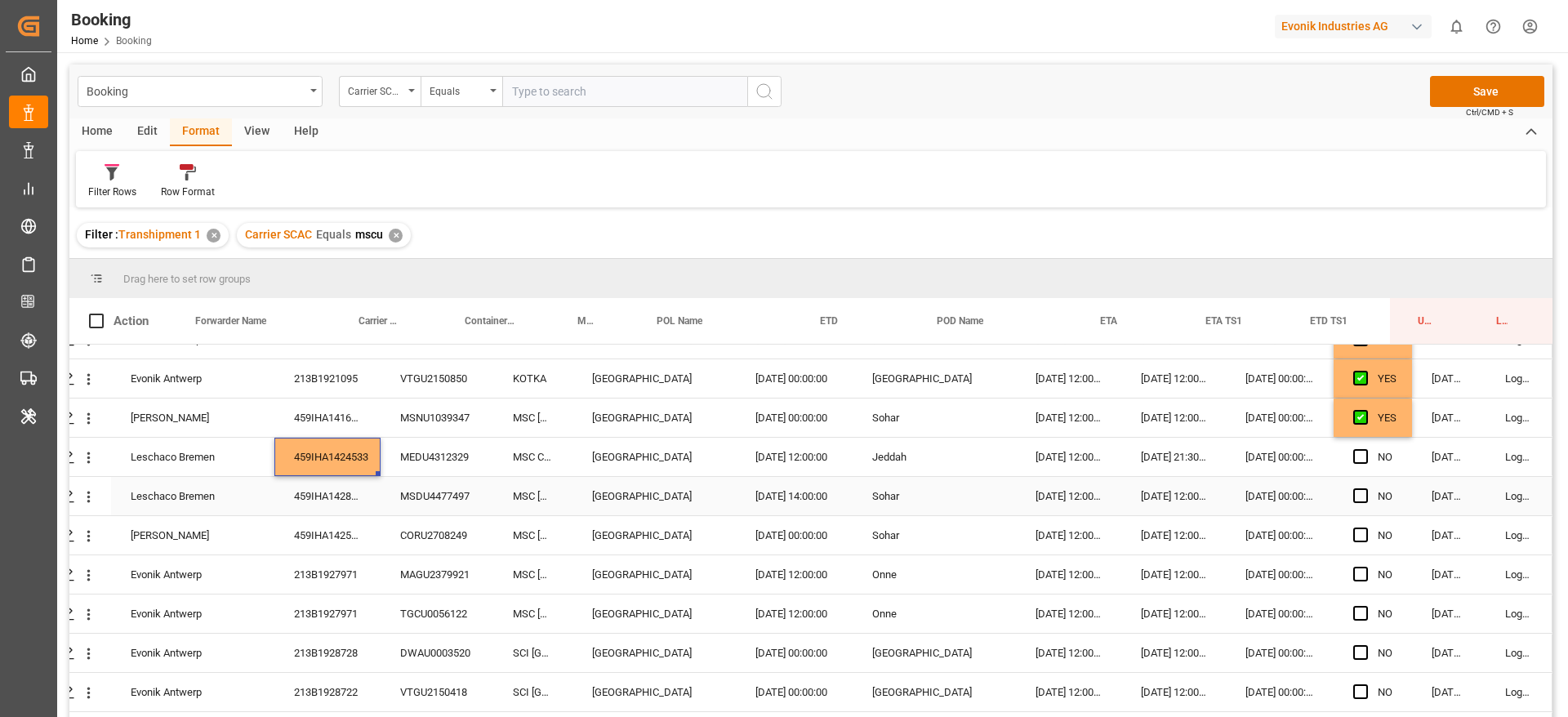
click at [289, 498] on div "459IHA1428681" at bounding box center [327, 496] width 106 height 39
click at [1356, 450] on span "Press SPACE to select this row." at bounding box center [1359, 456] width 15 height 15
click at [1365, 449] on input "Press SPACE to select this row." at bounding box center [1365, 449] width 0 height 0
click at [1356, 494] on span "Press SPACE to select this row." at bounding box center [1359, 495] width 15 height 15
click at [1365, 488] on input "Press SPACE to select this row." at bounding box center [1365, 488] width 0 height 0
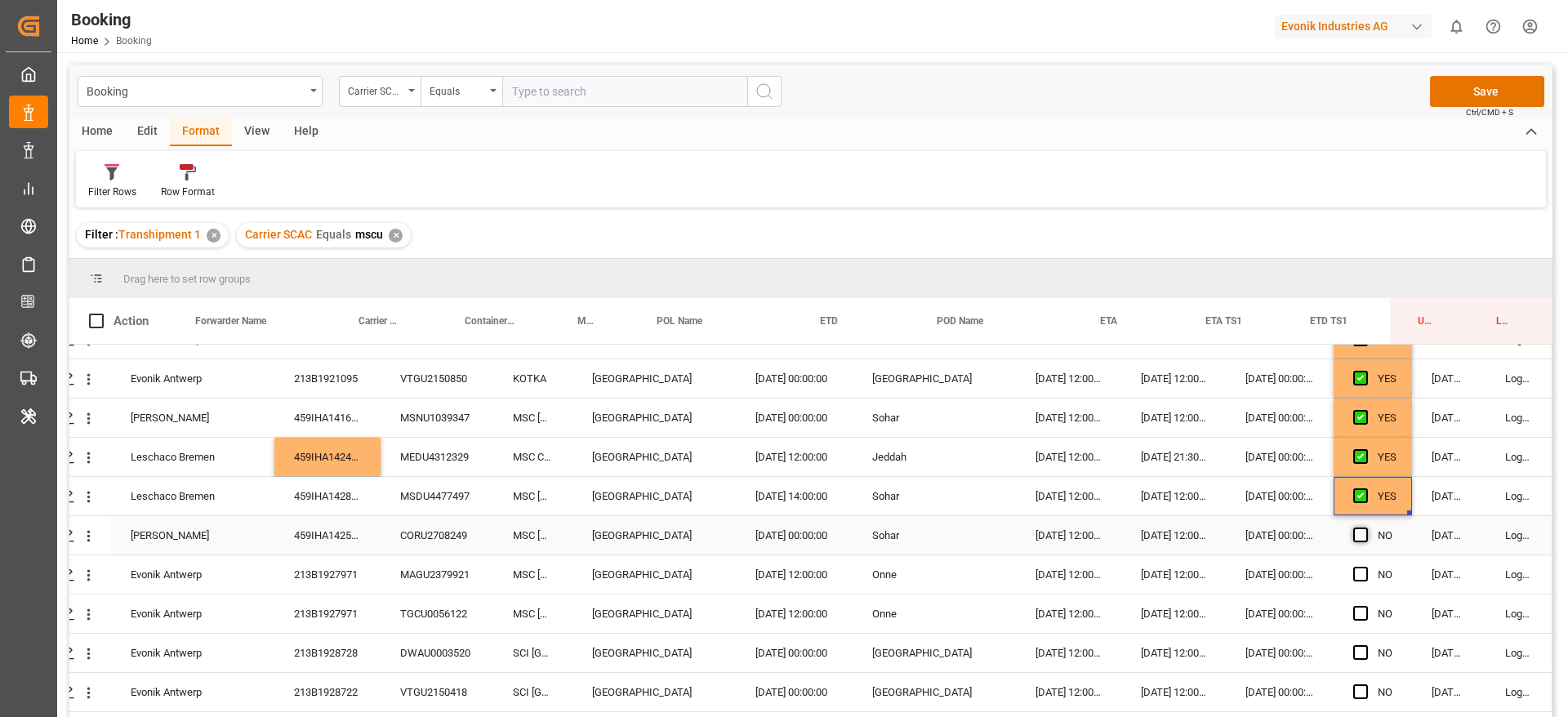
click at [1353, 541] on span "Press SPACE to select this row." at bounding box center [1359, 535] width 15 height 15
click at [1365, 528] on input "Press SPACE to select this row." at bounding box center [1365, 528] width 0 height 0
click at [307, 573] on div "213B1927971" at bounding box center [327, 574] width 106 height 39
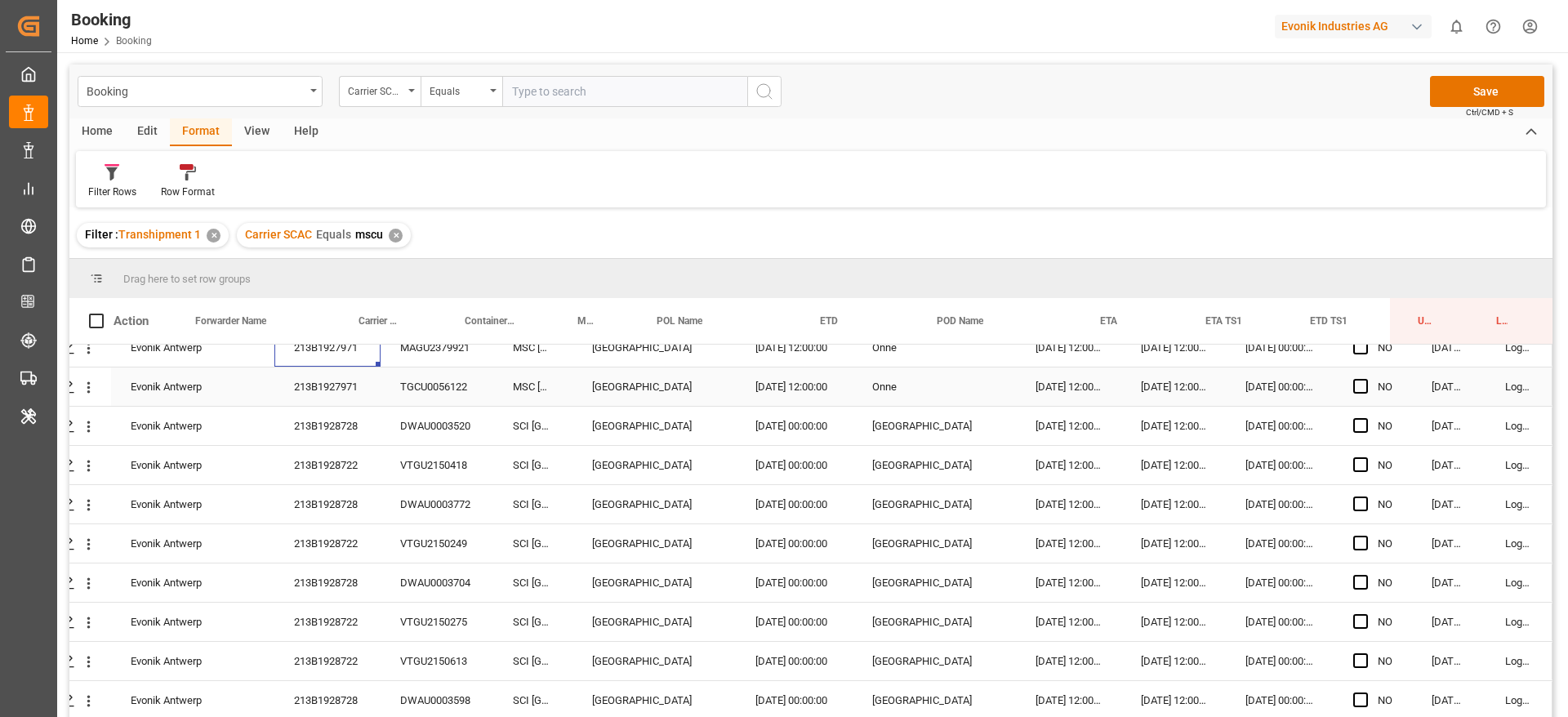
scroll to position [723, 62]
click at [345, 406] on div "213B1928728" at bounding box center [327, 425] width 106 height 39
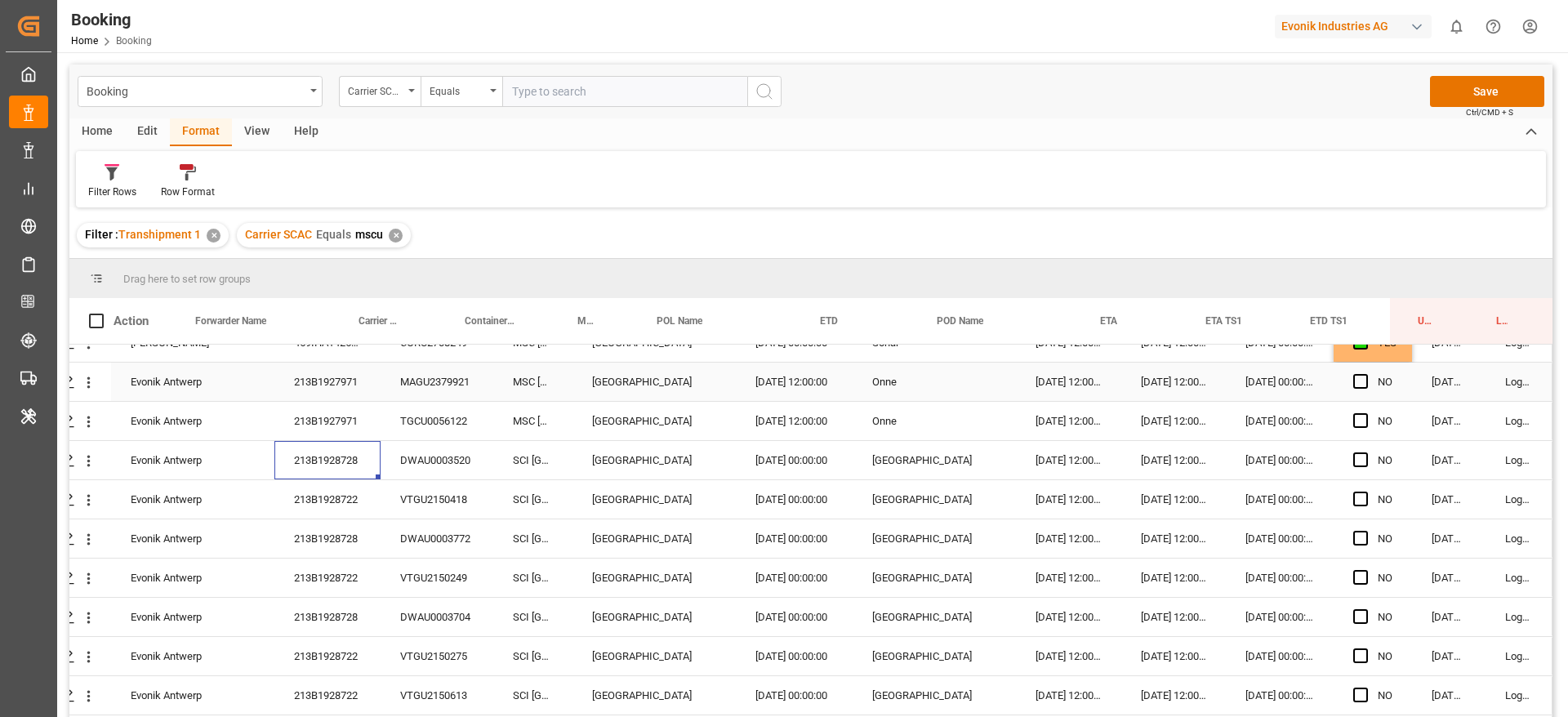
click at [1239, 381] on div "[DATE] 00:00:00" at bounding box center [1279, 382] width 108 height 39
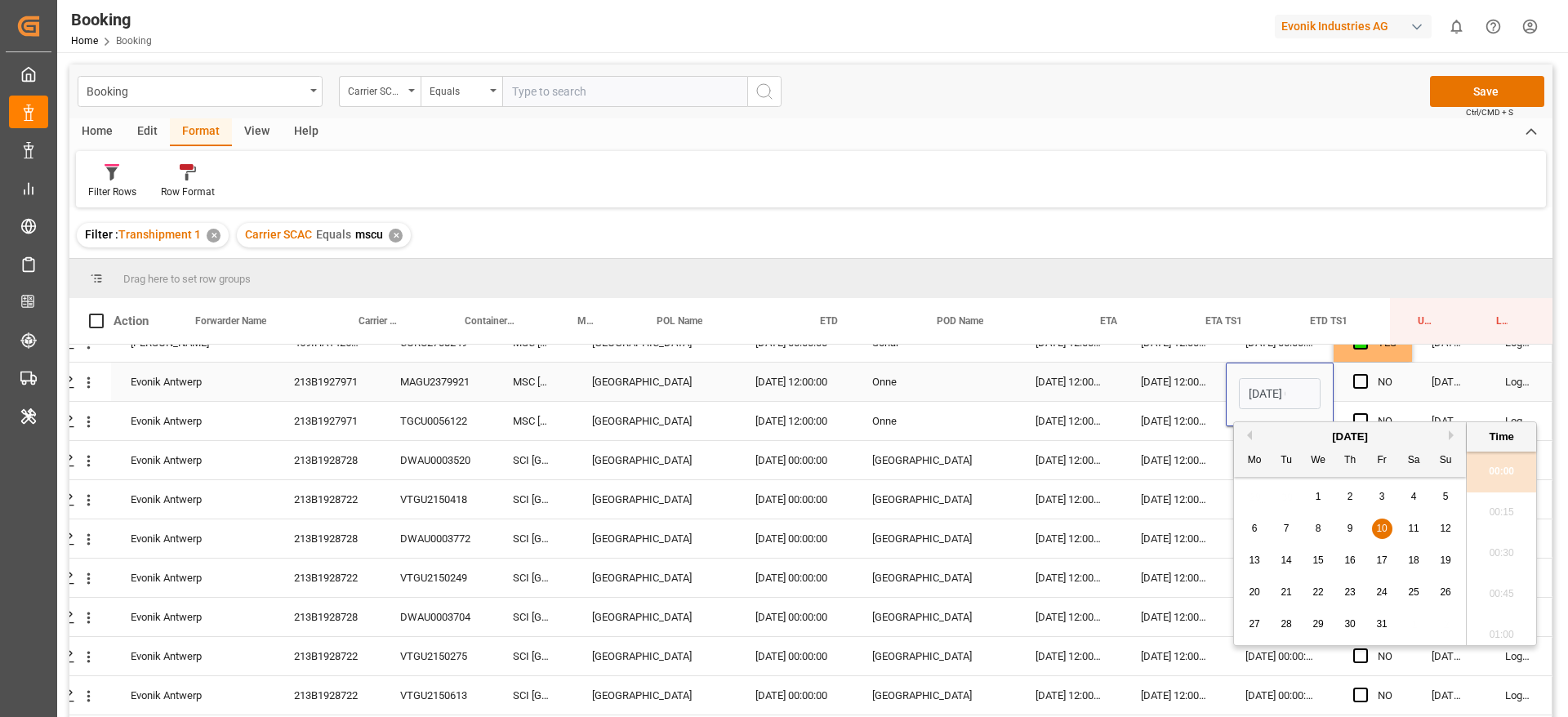
scroll to position [0, 51]
click at [1325, 566] on div "15" at bounding box center [1318, 561] width 20 height 19
type input "[DATE] 00:00"
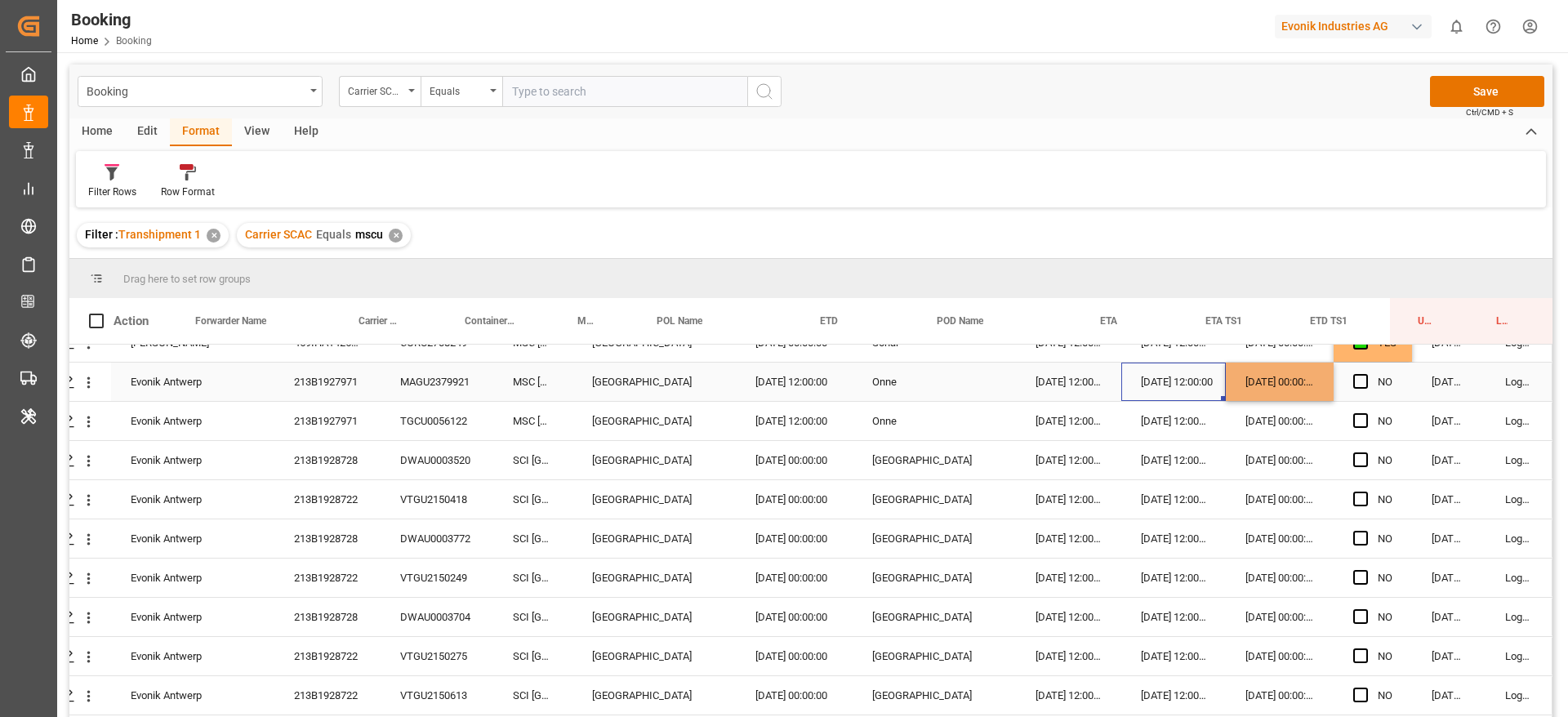
click at [1187, 384] on div "[DATE] 12:00:00" at bounding box center [1173, 382] width 105 height 39
click at [1261, 383] on div "[DATE] 00:00:00" at bounding box center [1279, 382] width 108 height 39
drag, startPoint x: 1325, startPoint y: 400, endPoint x: 1309, endPoint y: 413, distance: 20.6
click at [1309, 413] on div "Evonik Antwerp 213B1929150 DWAU0003469 MSC [GEOGRAPHIC_DATA] [DATE] 12:00:00 [G…" at bounding box center [782, 245] width 1539 height 1176
drag, startPoint x: 1323, startPoint y: 398, endPoint x: 1311, endPoint y: 428, distance: 32.3
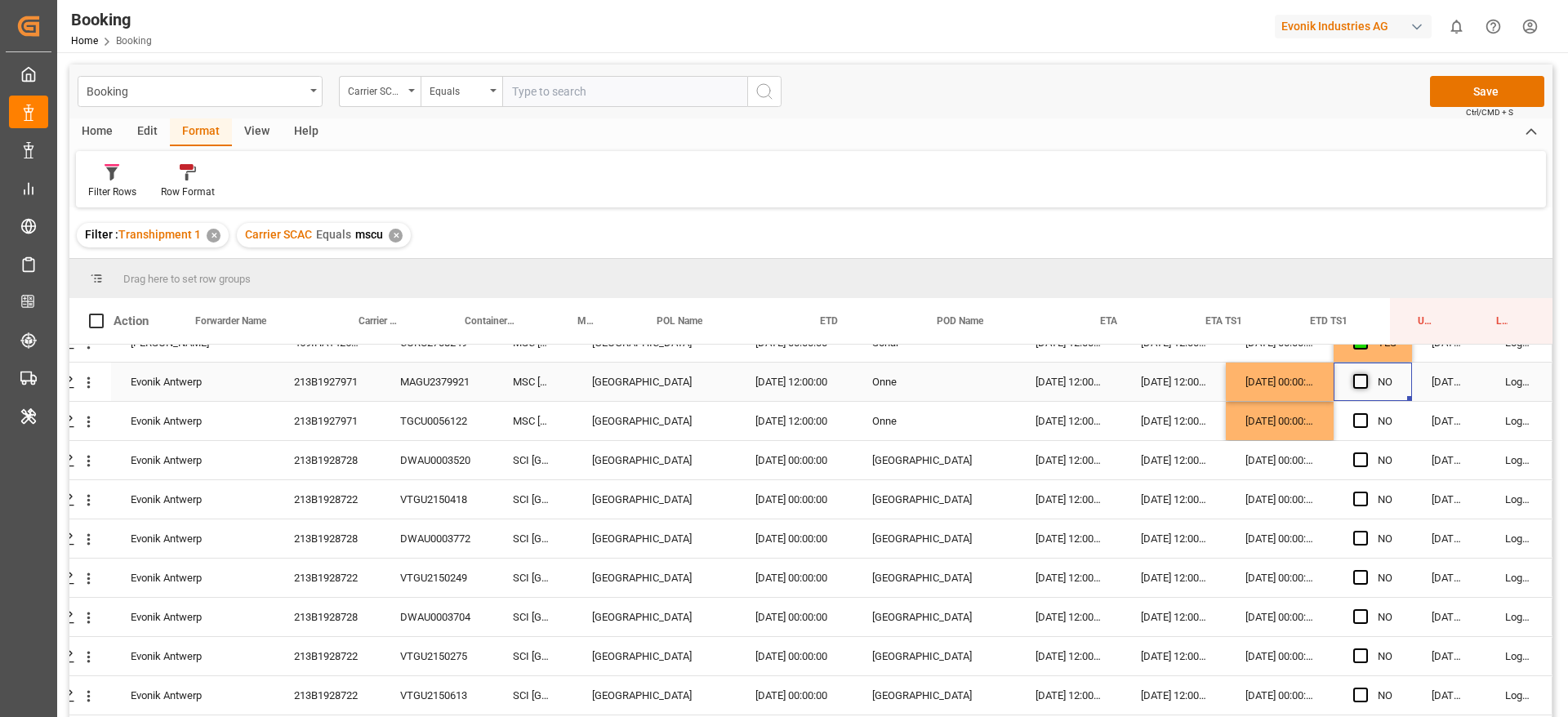
click at [1361, 377] on span "Press SPACE to select this row." at bounding box center [1359, 380] width 15 height 15
click at [1365, 374] on input "Press SPACE to select this row." at bounding box center [1365, 374] width 0 height 0
click at [1356, 416] on span "Press SPACE to select this row." at bounding box center [1359, 420] width 15 height 15
click at [1365, 413] on input "Press SPACE to select this row." at bounding box center [1365, 413] width 0 height 0
click at [1353, 457] on span "Press SPACE to select this row." at bounding box center [1359, 459] width 15 height 15
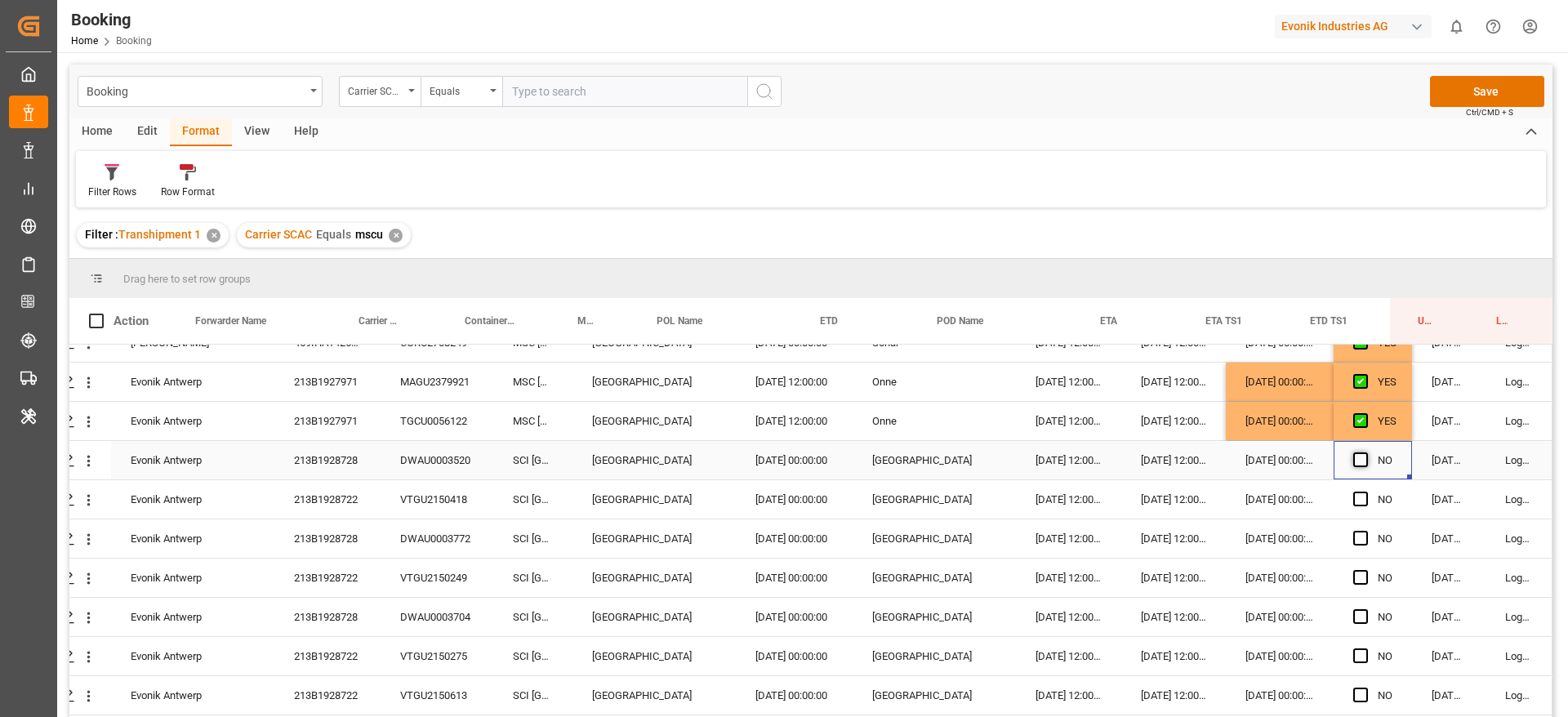
click at [1365, 452] on input "Press SPACE to select this row." at bounding box center [1365, 452] width 0 height 0
click at [1357, 497] on span "Press SPACE to select this row." at bounding box center [1359, 499] width 15 height 15
click at [1365, 492] on input "Press SPACE to select this row." at bounding box center [1365, 492] width 0 height 0
click at [1358, 537] on span "Press SPACE to select this row." at bounding box center [1359, 538] width 15 height 15
click at [1365, 531] on input "Press SPACE to select this row." at bounding box center [1365, 531] width 0 height 0
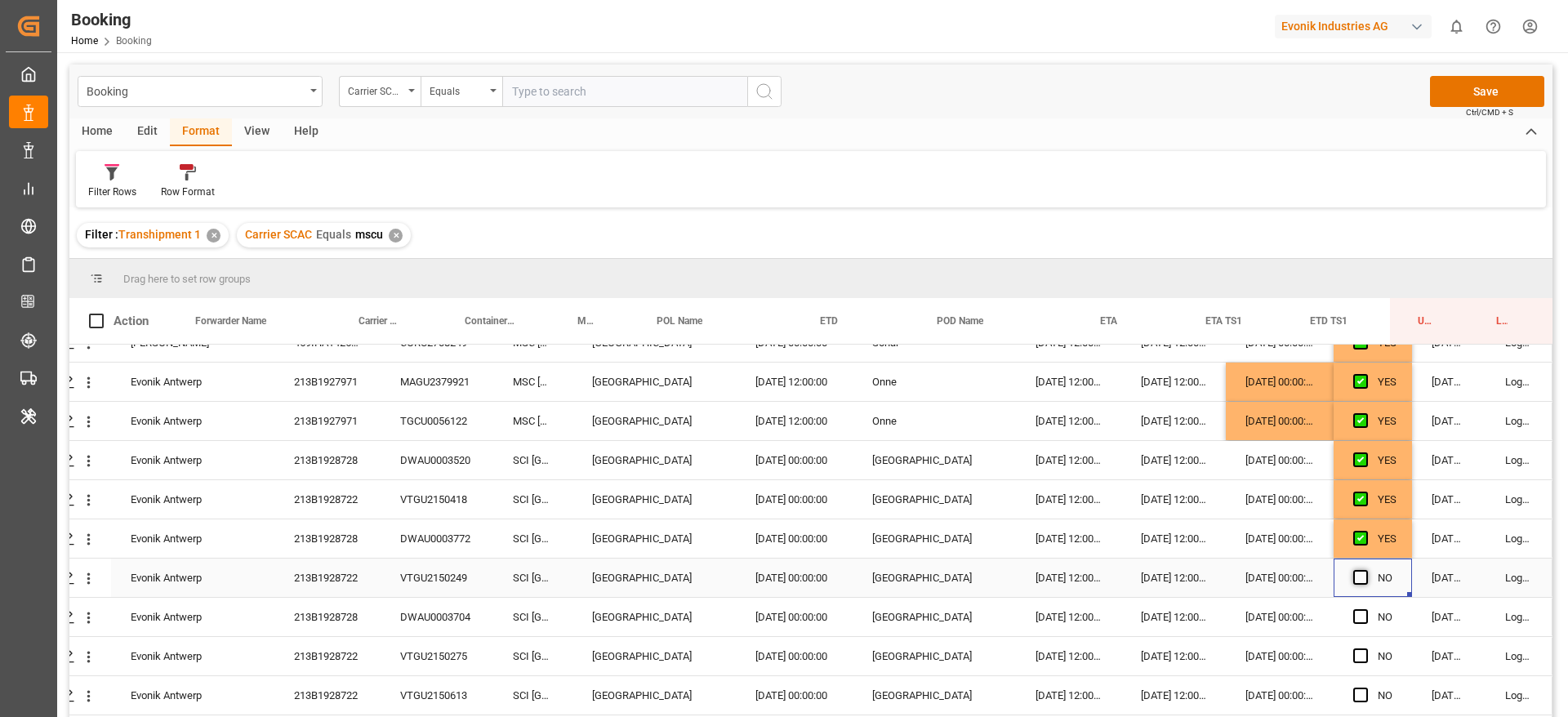
click at [1356, 578] on span "Press SPACE to select this row." at bounding box center [1359, 576] width 15 height 15
click at [1365, 570] on input "Press SPACE to select this row." at bounding box center [1365, 570] width 0 height 0
click at [1355, 615] on span "Press SPACE to select this row." at bounding box center [1359, 616] width 15 height 15
click at [1365, 609] on input "Press SPACE to select this row." at bounding box center [1365, 609] width 0 height 0
click at [1355, 659] on span "Press SPACE to select this row." at bounding box center [1359, 655] width 15 height 15
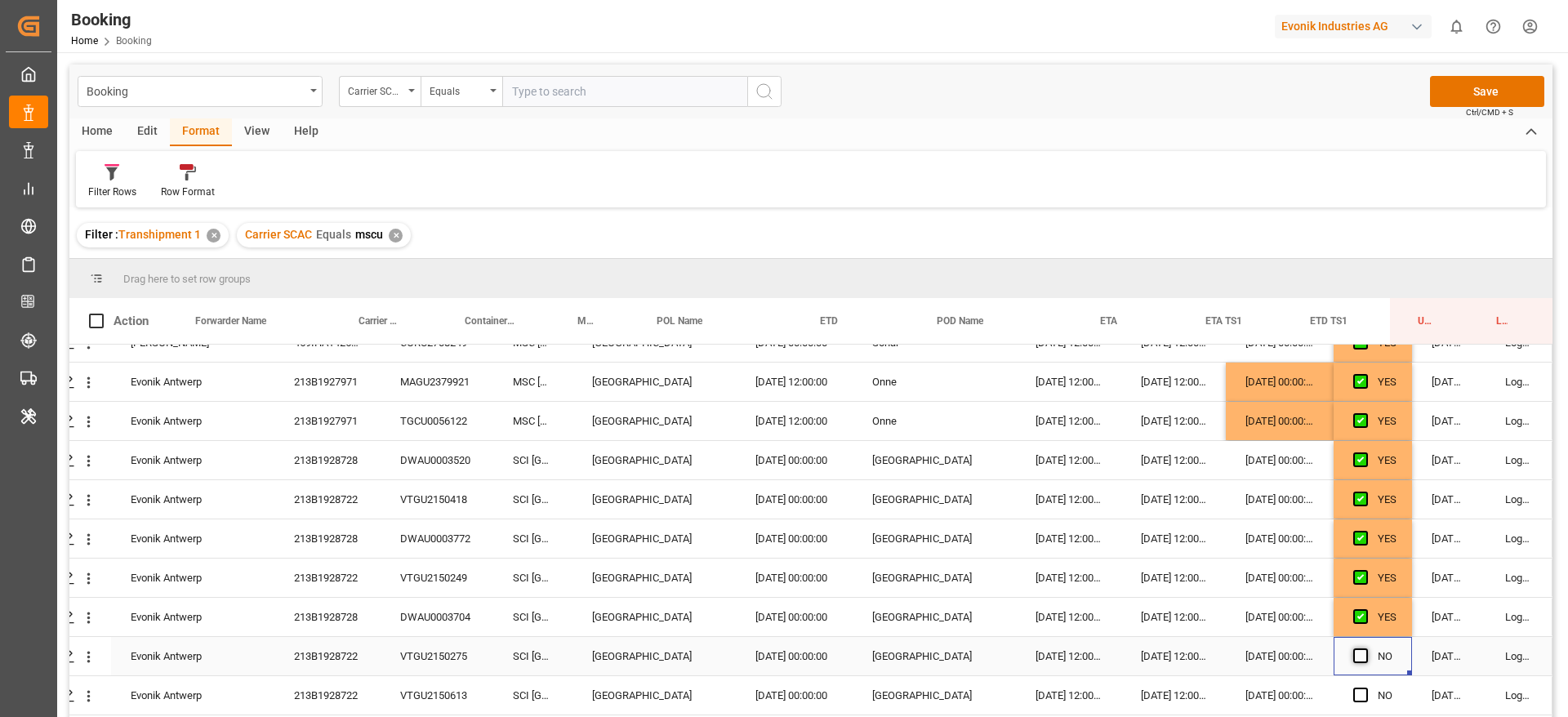
click at [1365, 648] on input "Press SPACE to select this row." at bounding box center [1365, 648] width 0 height 0
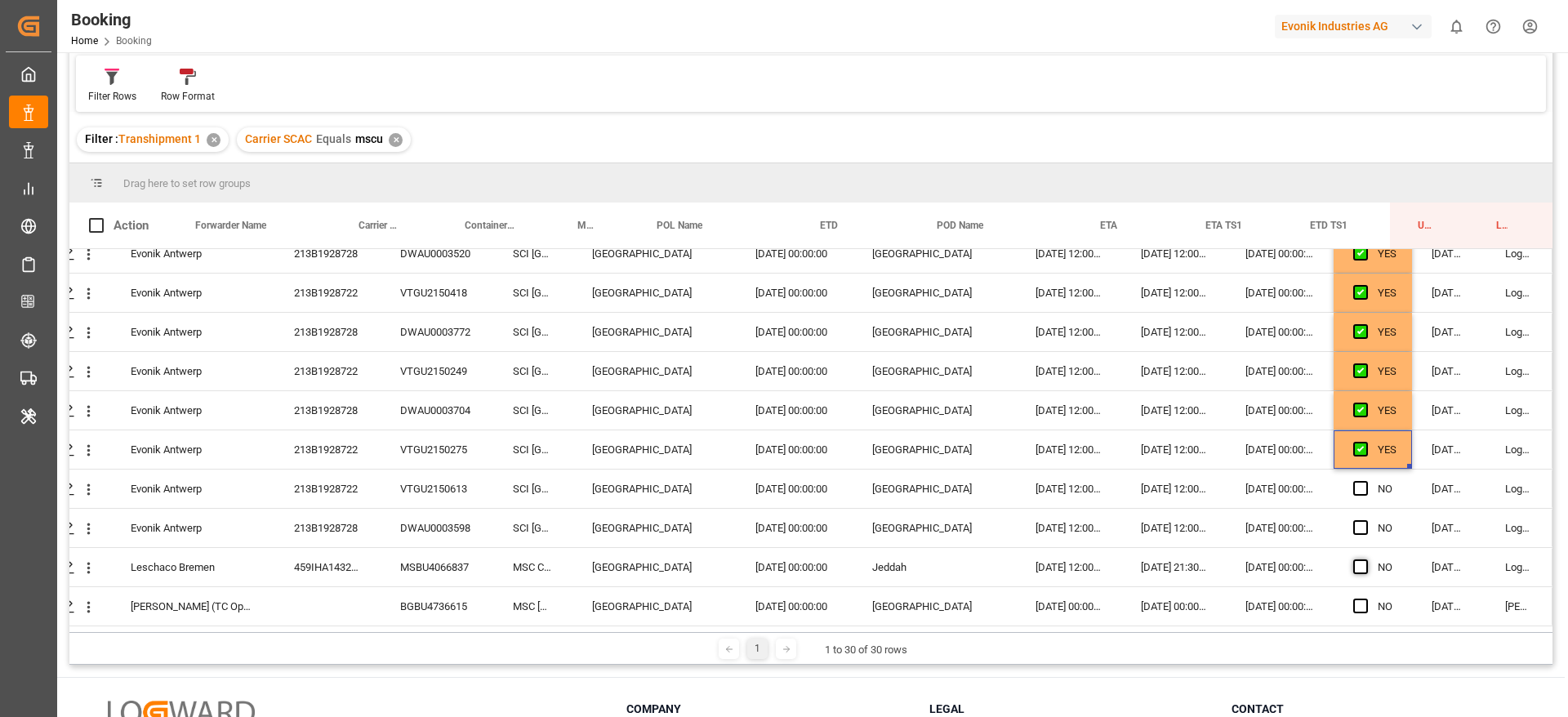
scroll to position [97, 0]
click at [1356, 486] on span "Press SPACE to select this row." at bounding box center [1359, 486] width 15 height 15
click at [1365, 479] on input "Press SPACE to select this row." at bounding box center [1365, 479] width 0 height 0
click at [1357, 518] on span "Press SPACE to select this row." at bounding box center [1359, 525] width 15 height 15
click at [1365, 518] on input "Press SPACE to select this row." at bounding box center [1365, 518] width 0 height 0
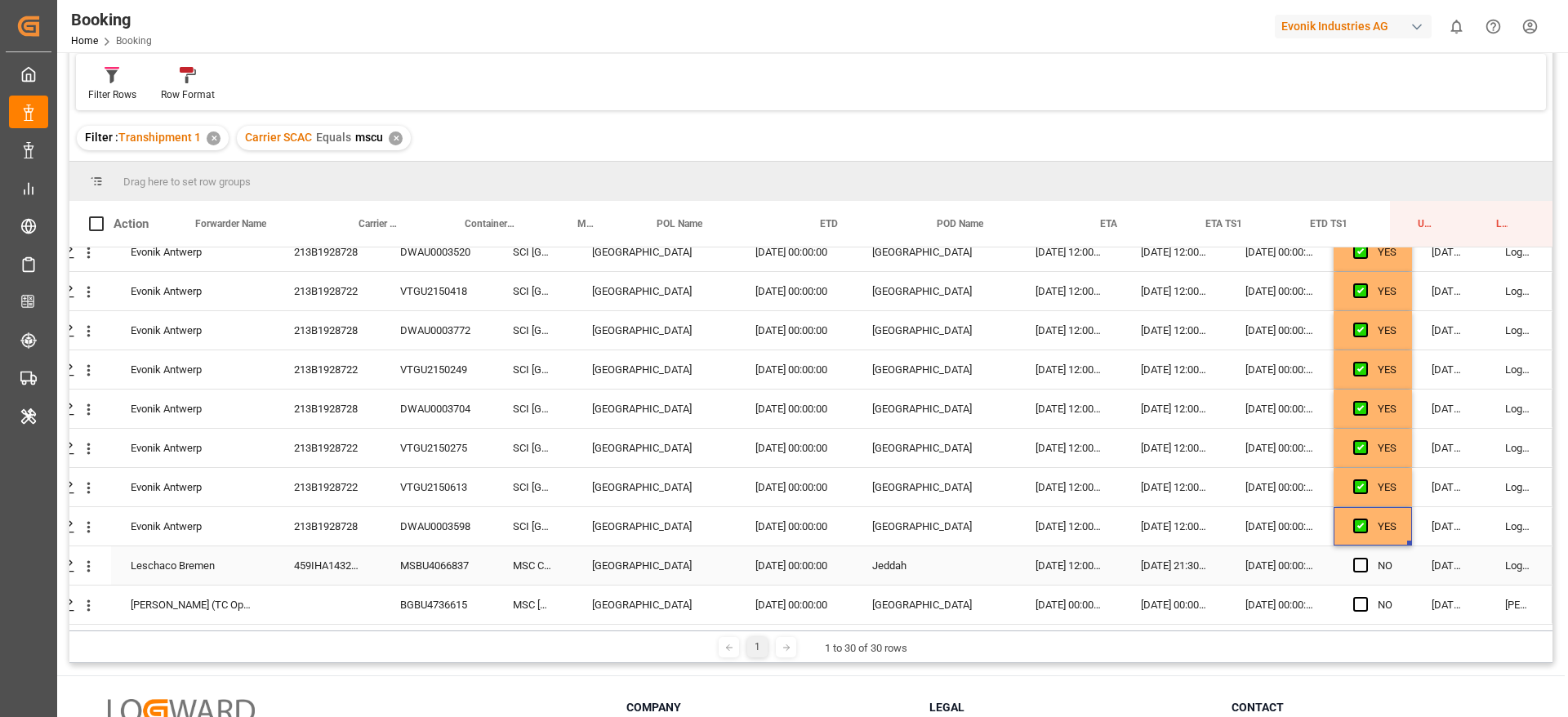
click at [314, 550] on div "459IHA1432105" at bounding box center [327, 566] width 106 height 39
click at [405, 572] on div "MSBU4066837" at bounding box center [437, 566] width 113 height 39
click at [416, 600] on div "BGBU4736615" at bounding box center [437, 604] width 113 height 39
click at [1357, 560] on span "Press SPACE to select this row." at bounding box center [1359, 565] width 15 height 15
click at [1365, 558] on input "Press SPACE to select this row." at bounding box center [1365, 558] width 0 height 0
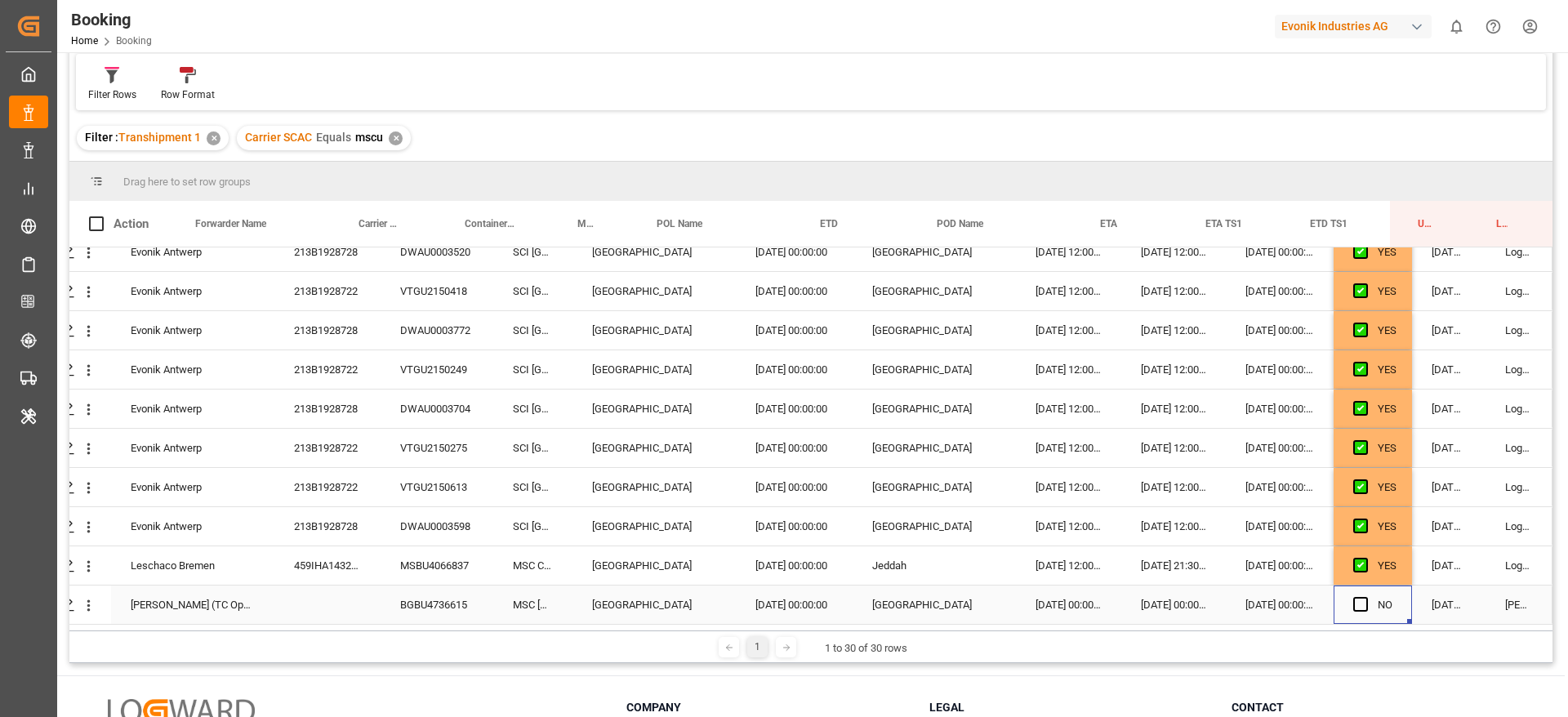
click at [1356, 590] on div "Press SPACE to select this row." at bounding box center [1364, 604] width 24 height 38
click at [1353, 597] on span "Press SPACE to select this row." at bounding box center [1359, 603] width 15 height 15
click at [1365, 597] on input "Press SPACE to select this row." at bounding box center [1365, 597] width 0 height 0
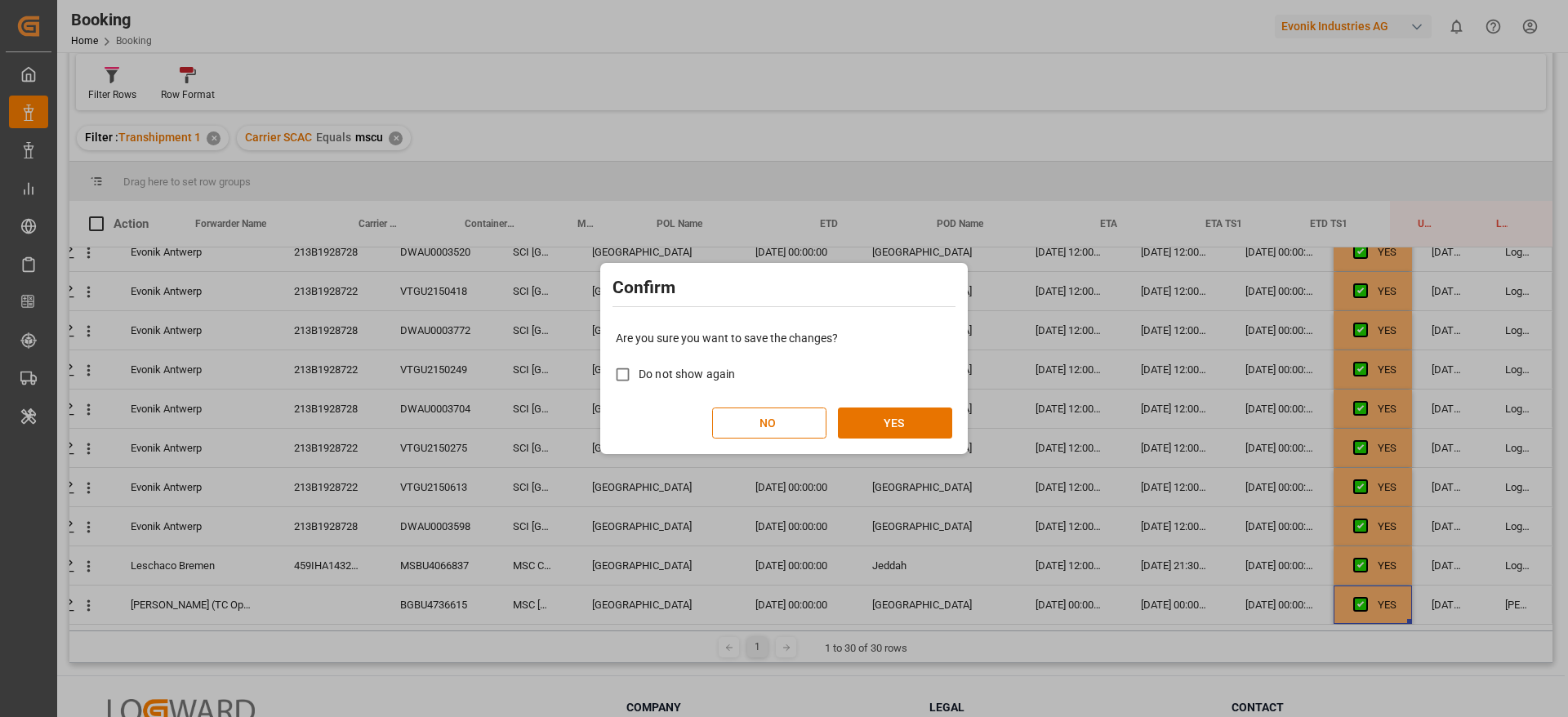
click at [1351, 600] on div "Confirm Are you sure you want to save the changes? Do not show again NO YES" at bounding box center [784, 358] width 1568 height 717
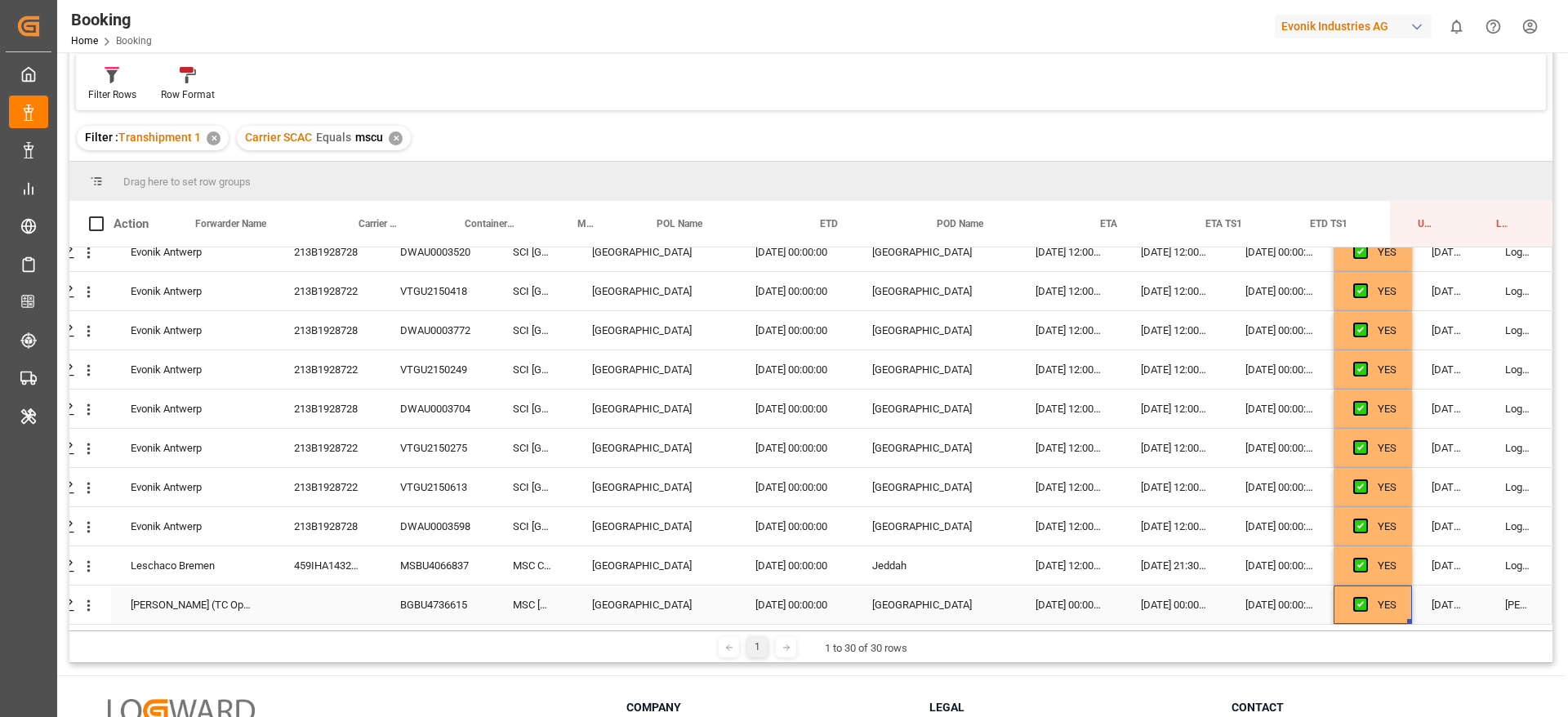
click at [1157, 595] on div "[DATE] 00:00:00" at bounding box center [1173, 604] width 105 height 39
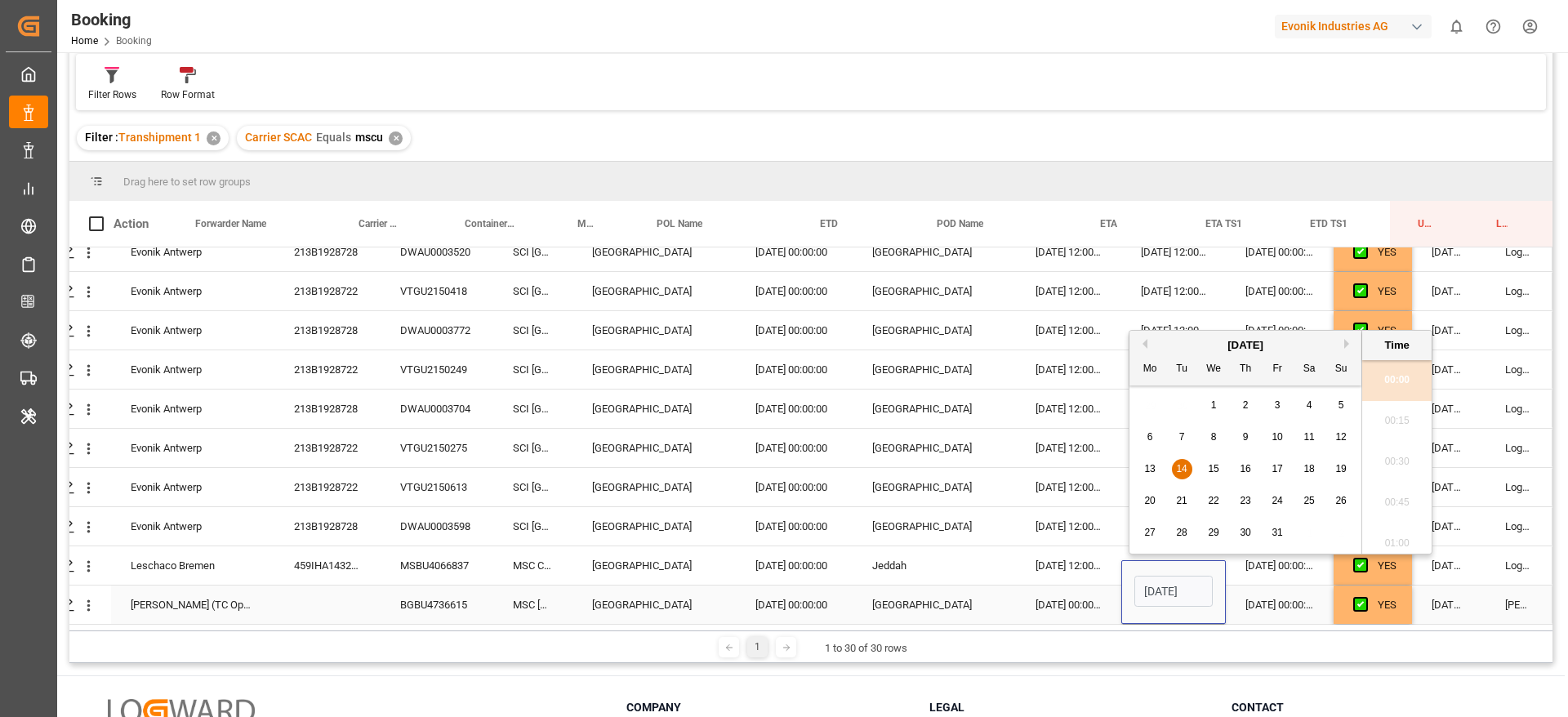
scroll to position [0, 54]
click at [1249, 435] on div "9" at bounding box center [1245, 438] width 20 height 19
type input "[DATE] 00:00"
click at [1260, 598] on div "[DATE] 00:00:00" at bounding box center [1279, 604] width 108 height 39
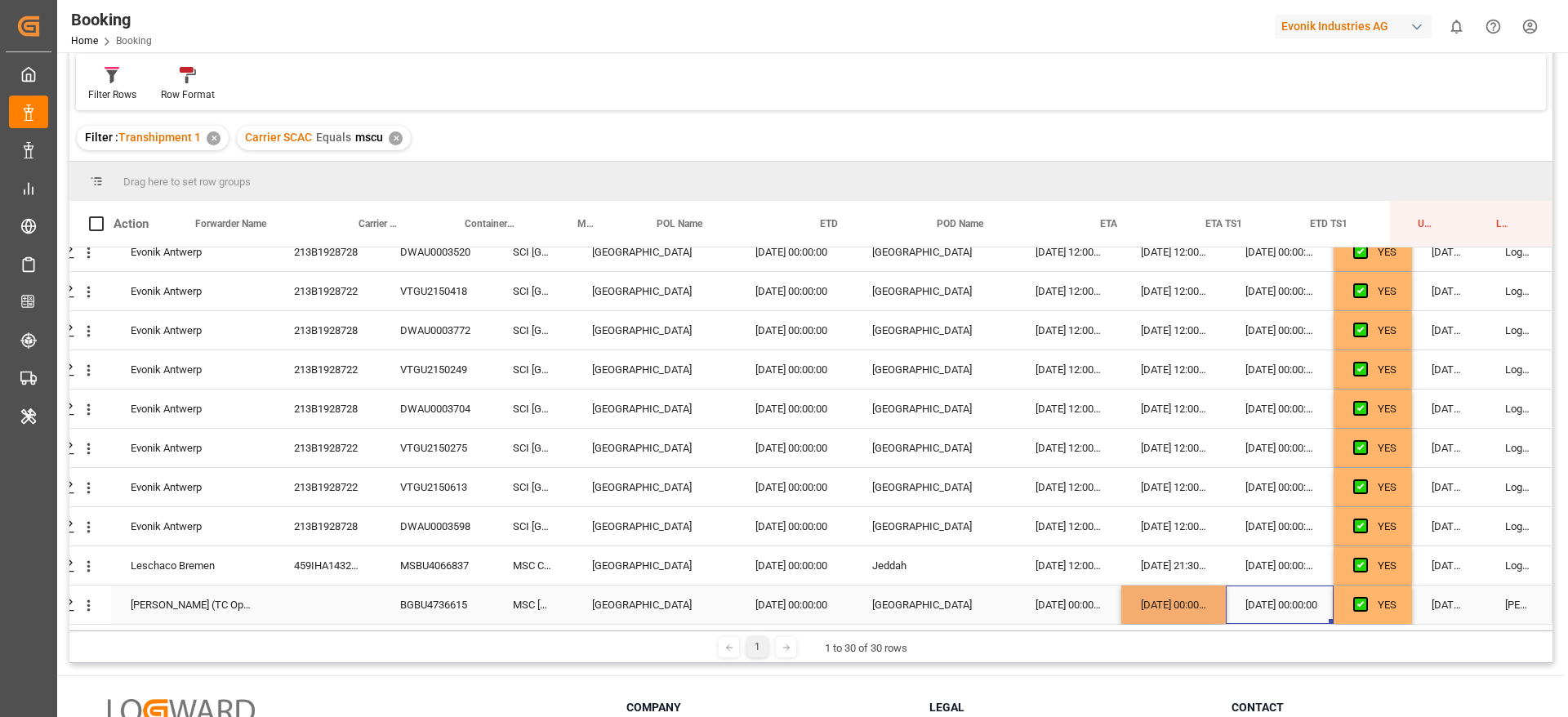
click at [1260, 598] on div "[DATE] 00:00:00" at bounding box center [1279, 604] width 108 height 39
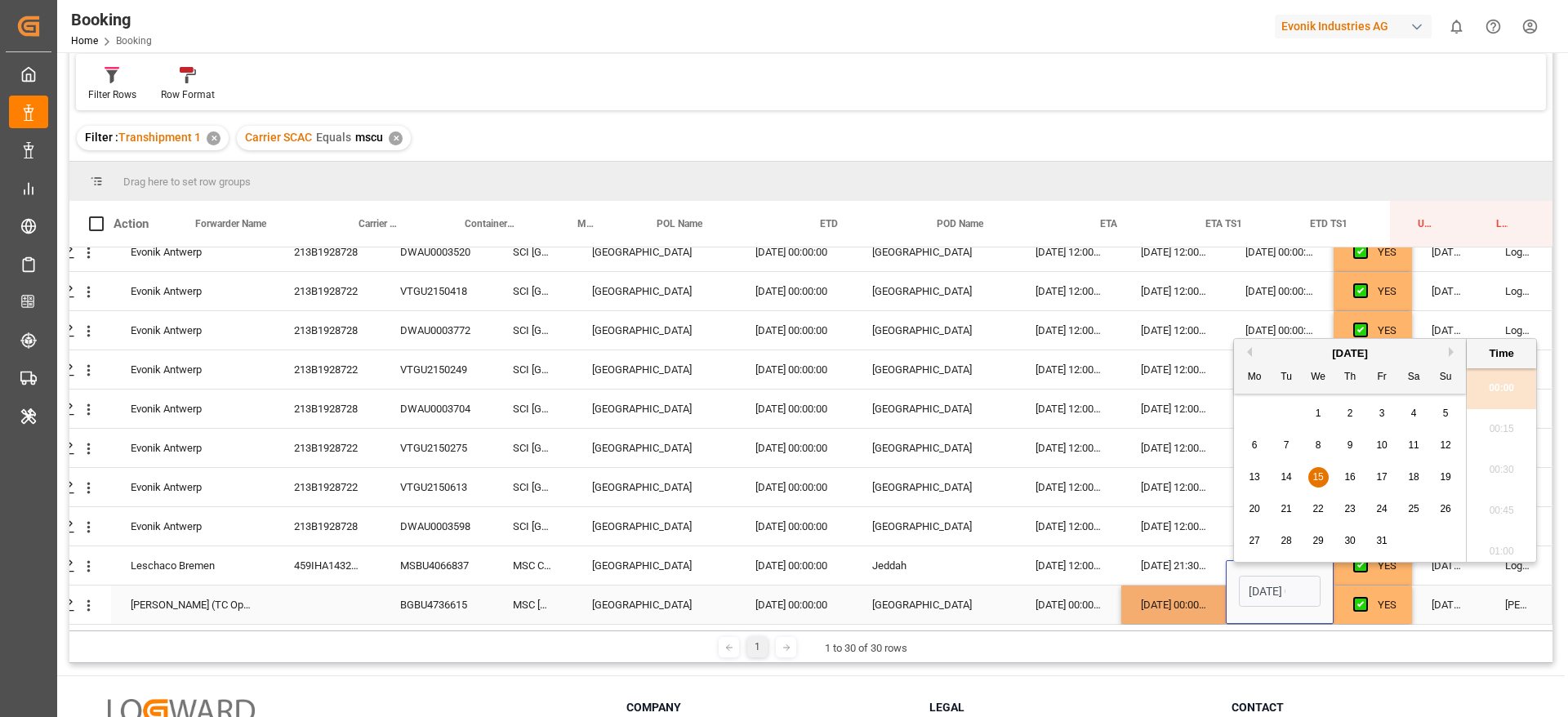
scroll to position [0, 51]
click at [1380, 435] on span "10" at bounding box center [1381, 437] width 11 height 12
type input "[DATE] 00:00"
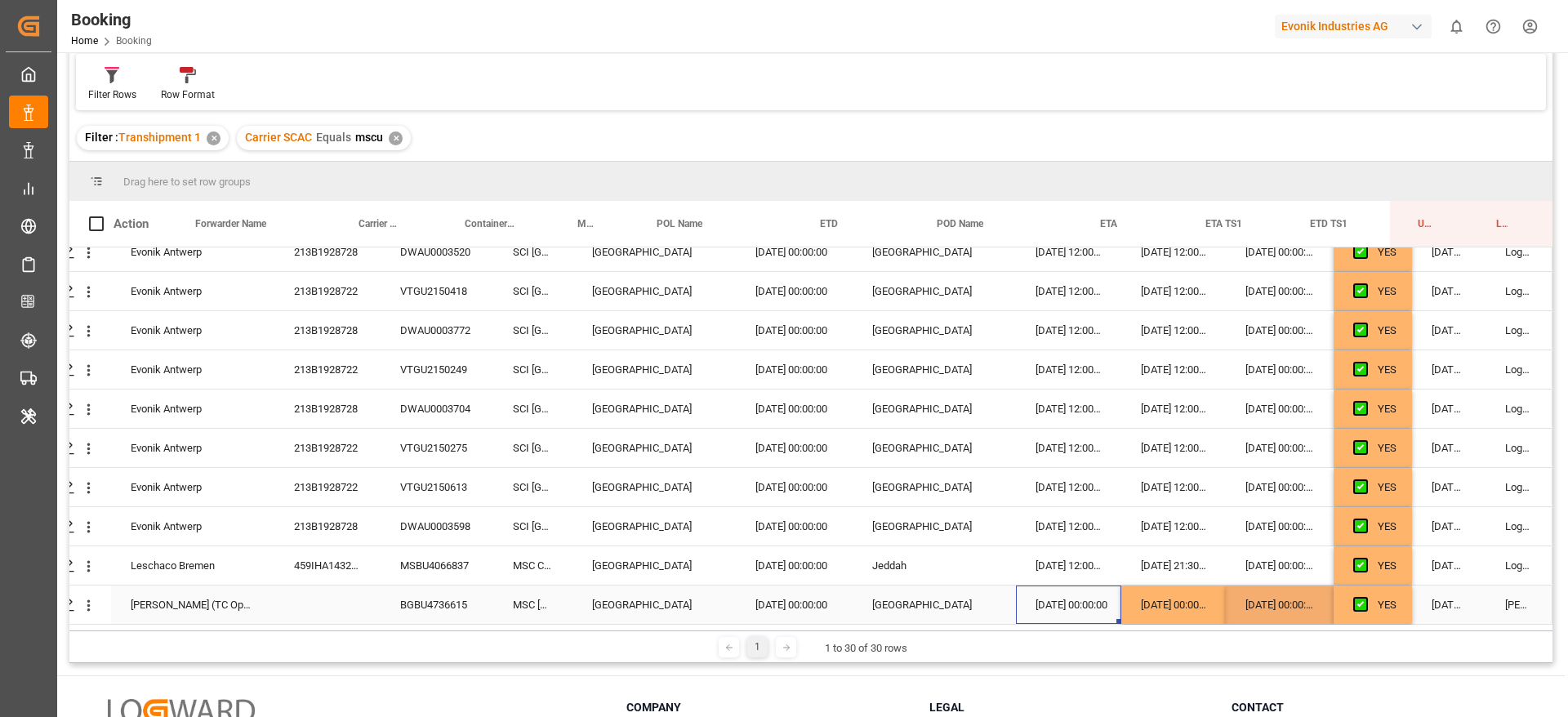
click at [1077, 601] on div "[DATE] 00:00:00" at bounding box center [1068, 604] width 106 height 39
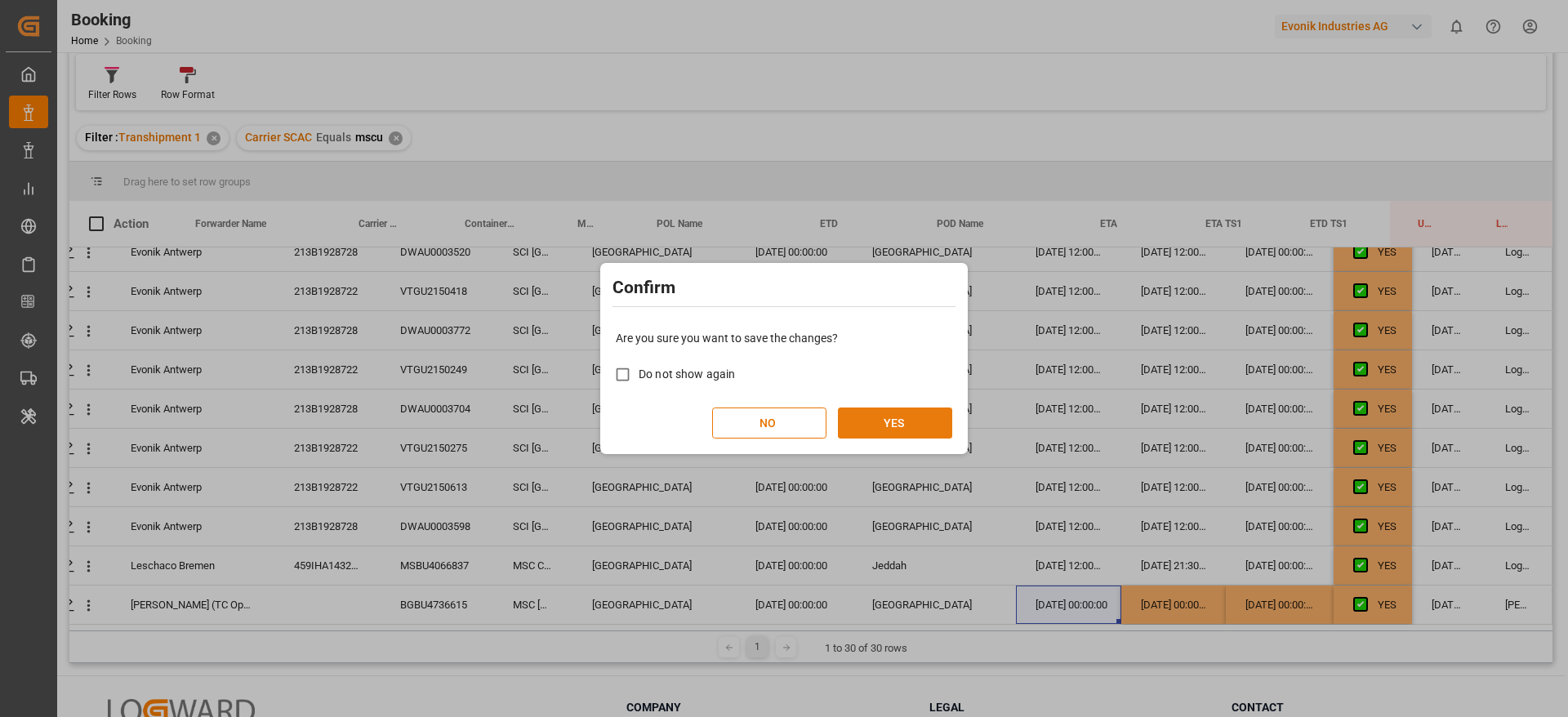
click at [921, 422] on button "YES" at bounding box center [895, 423] width 114 height 31
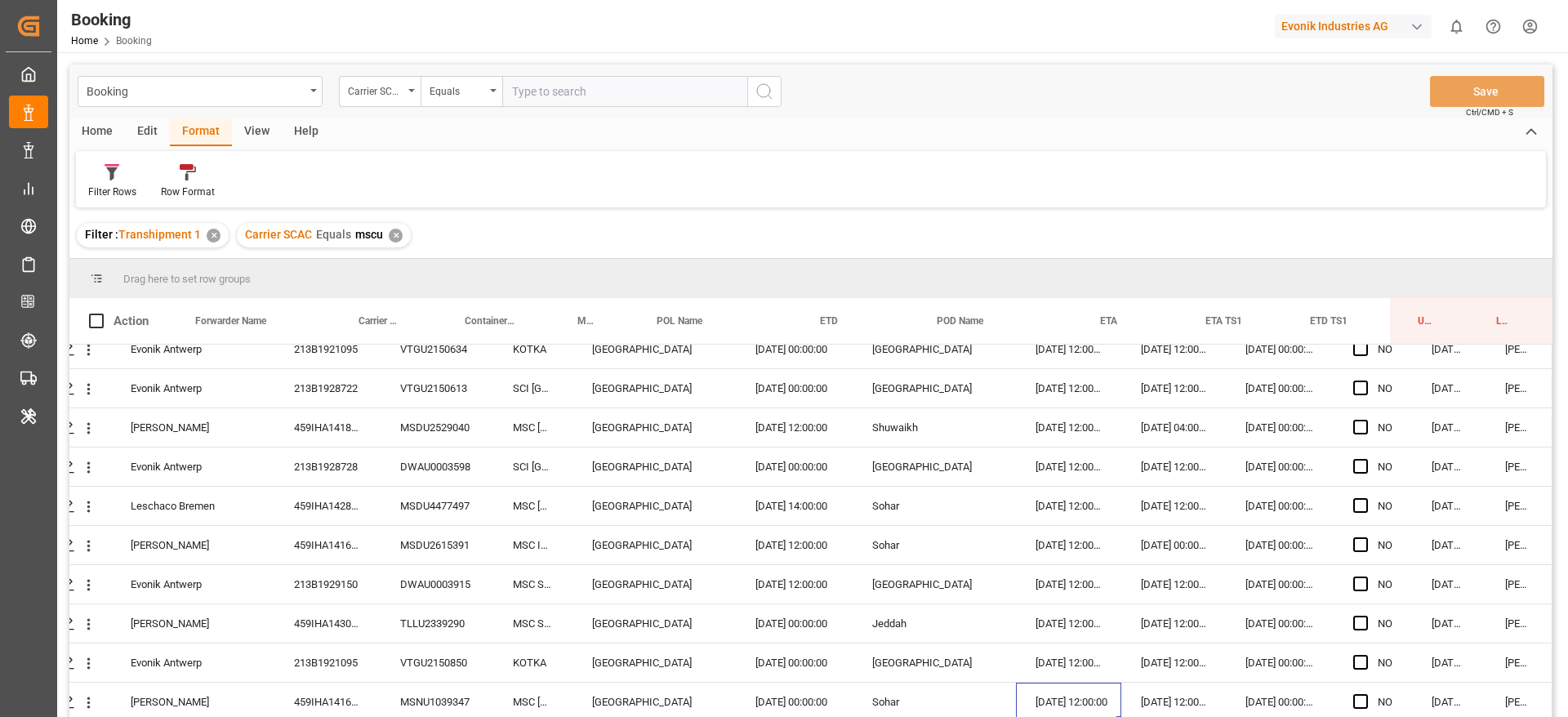
click at [604, 94] on input "text" at bounding box center [624, 91] width 245 height 31
type input "YMLU"
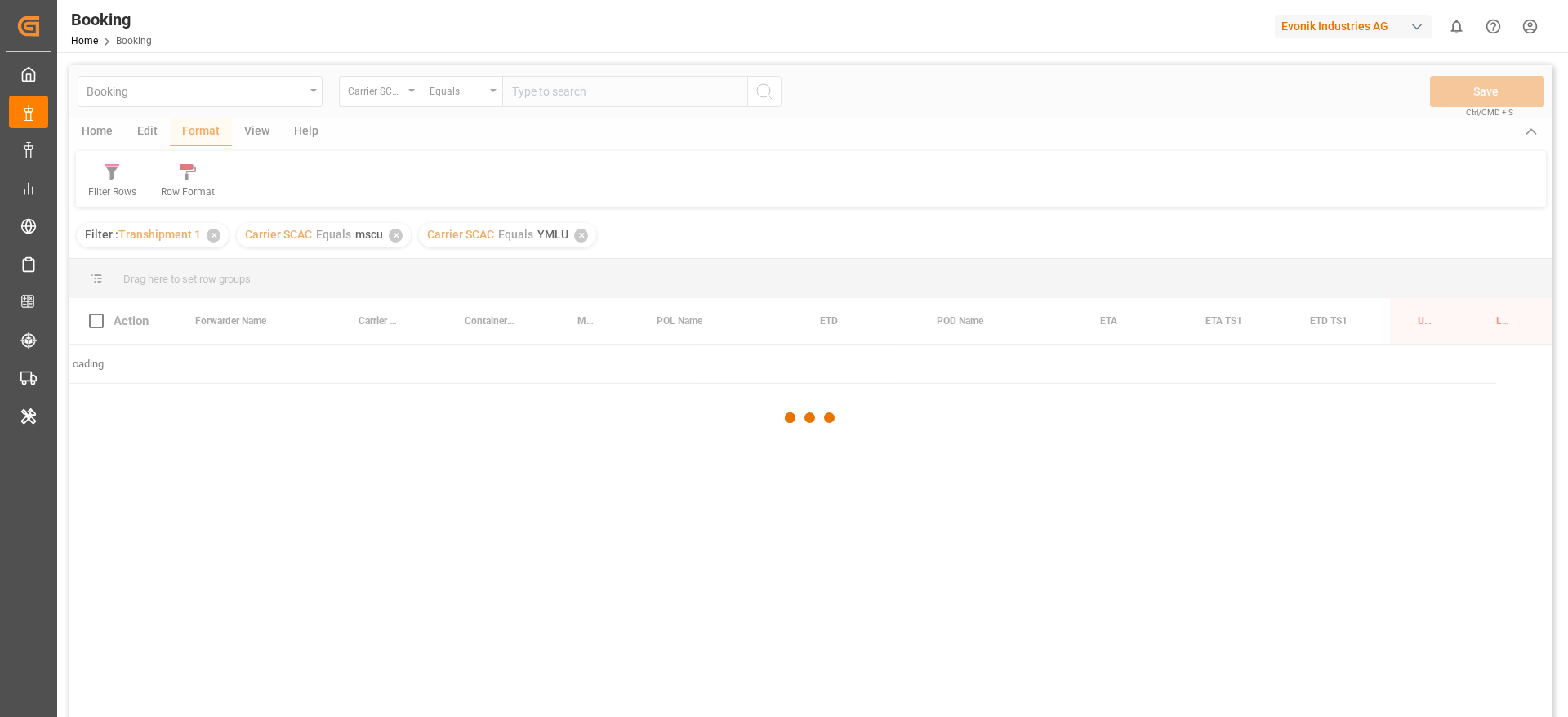
scroll to position [0, 62]
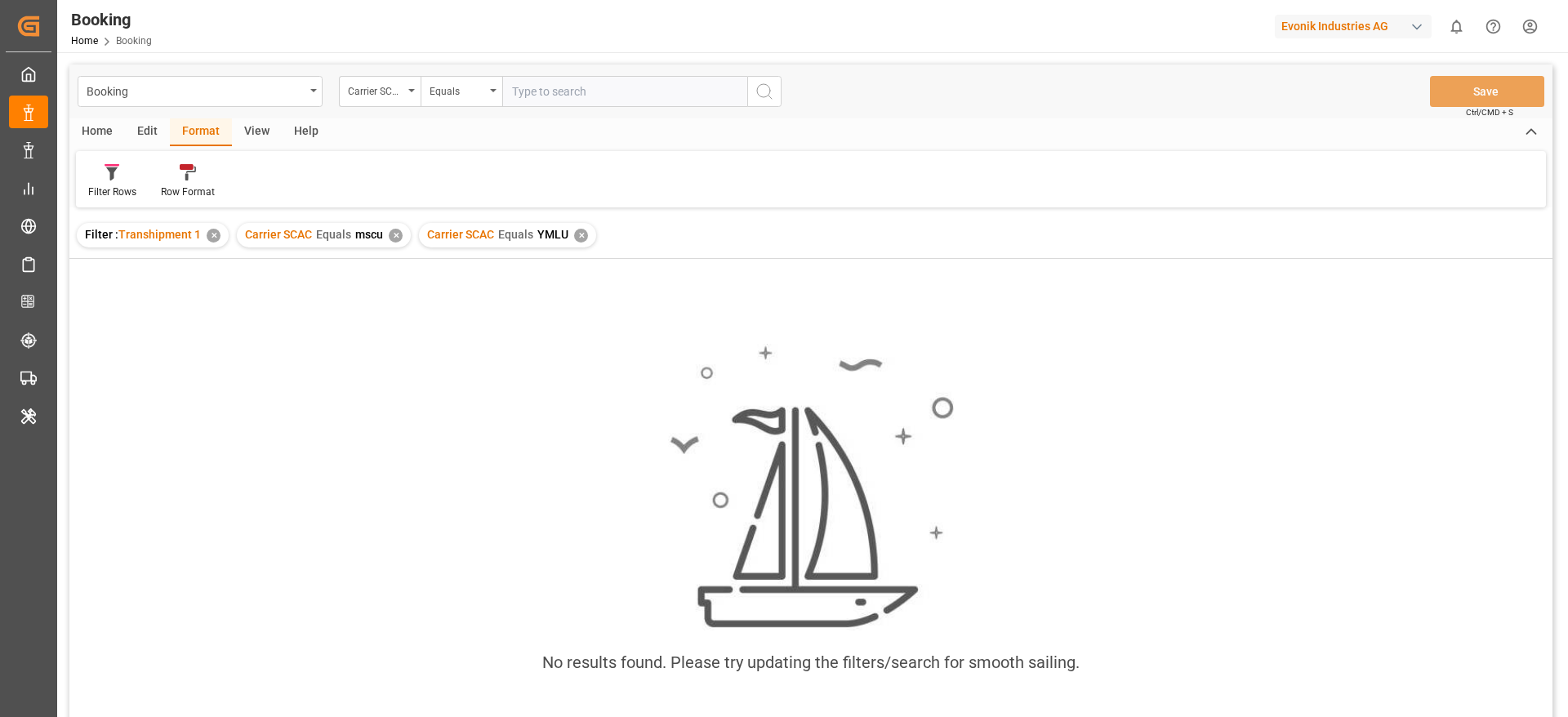
click at [402, 243] on div "Carrier SCAC Equals mscu ✕" at bounding box center [323, 235] width 174 height 24
click at [401, 240] on div "Carrier SCAC Equals mscu ✕" at bounding box center [323, 235] width 174 height 24
click at [399, 240] on div "Carrier SCAC Equals mscu ✕" at bounding box center [323, 235] width 174 height 24
click at [399, 240] on div "✕" at bounding box center [396, 236] width 14 height 14
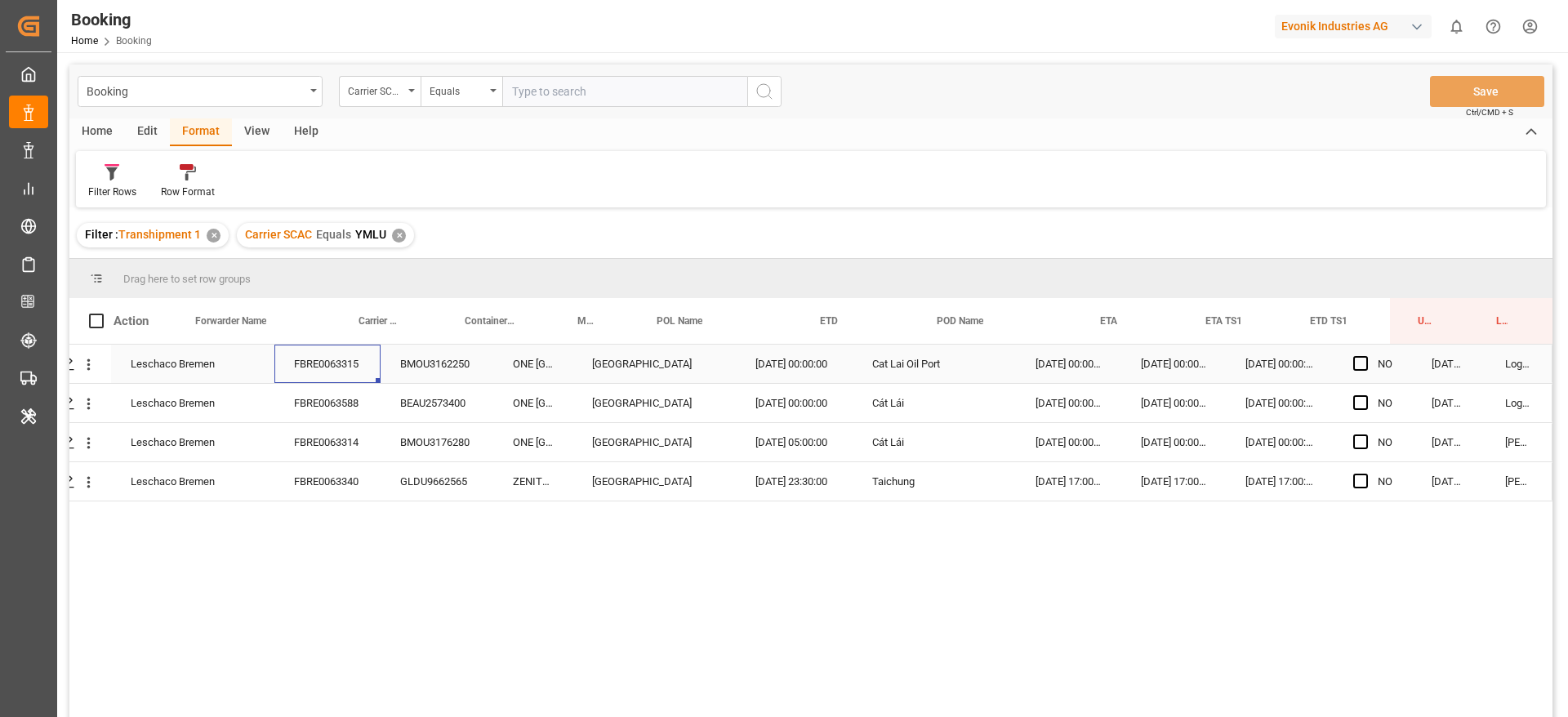
click at [344, 376] on div "FBRE0063315" at bounding box center [327, 364] width 106 height 39
click at [329, 394] on div "FBRE0063588" at bounding box center [327, 403] width 106 height 39
click at [352, 445] on div "FBRE0063314" at bounding box center [327, 442] width 106 height 39
click at [322, 486] on div "FBRE0063340" at bounding box center [327, 481] width 106 height 39
click at [400, 234] on div "✕" at bounding box center [399, 236] width 14 height 14
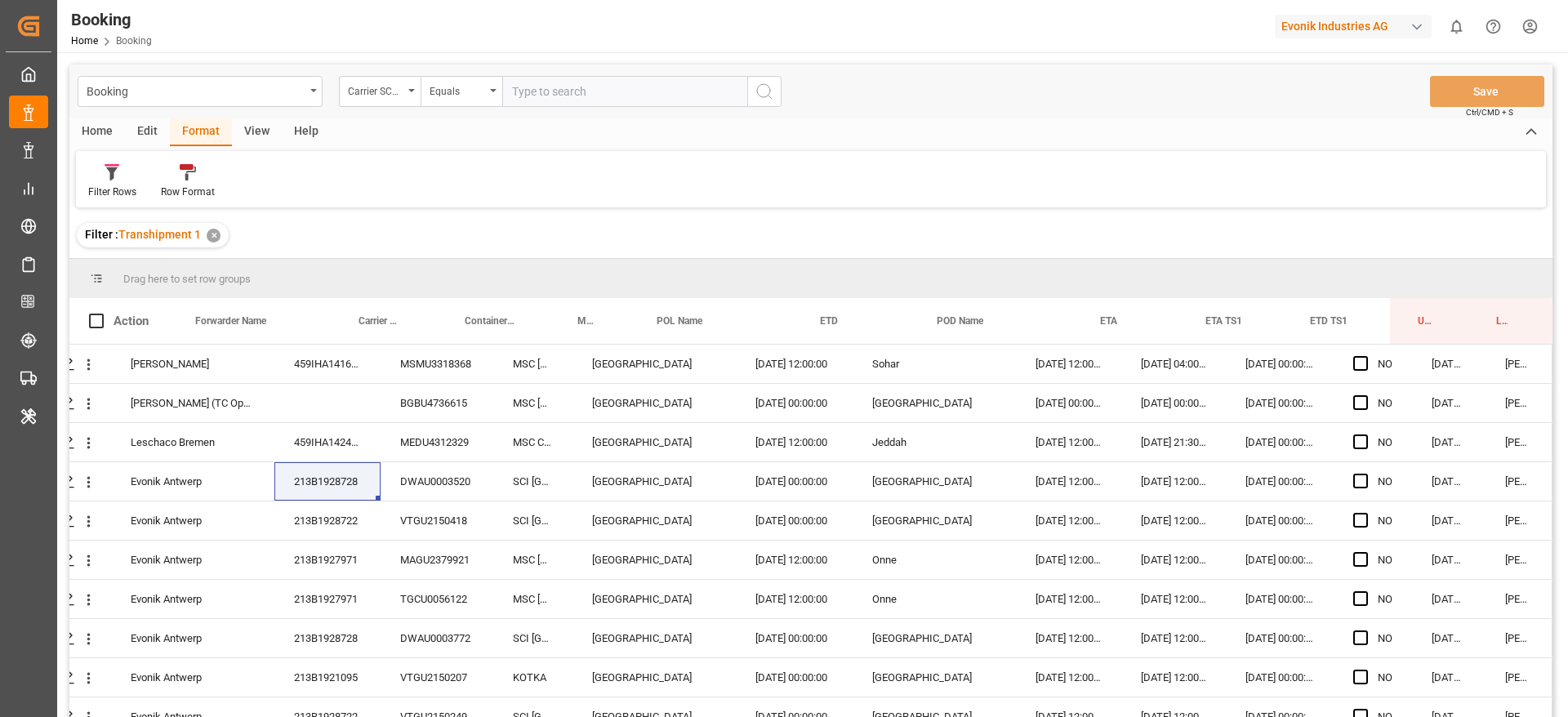
click at [264, 136] on div "View" at bounding box center [256, 132] width 49 height 28
click at [120, 167] on div "Rail 1" at bounding box center [100, 180] width 49 height 36
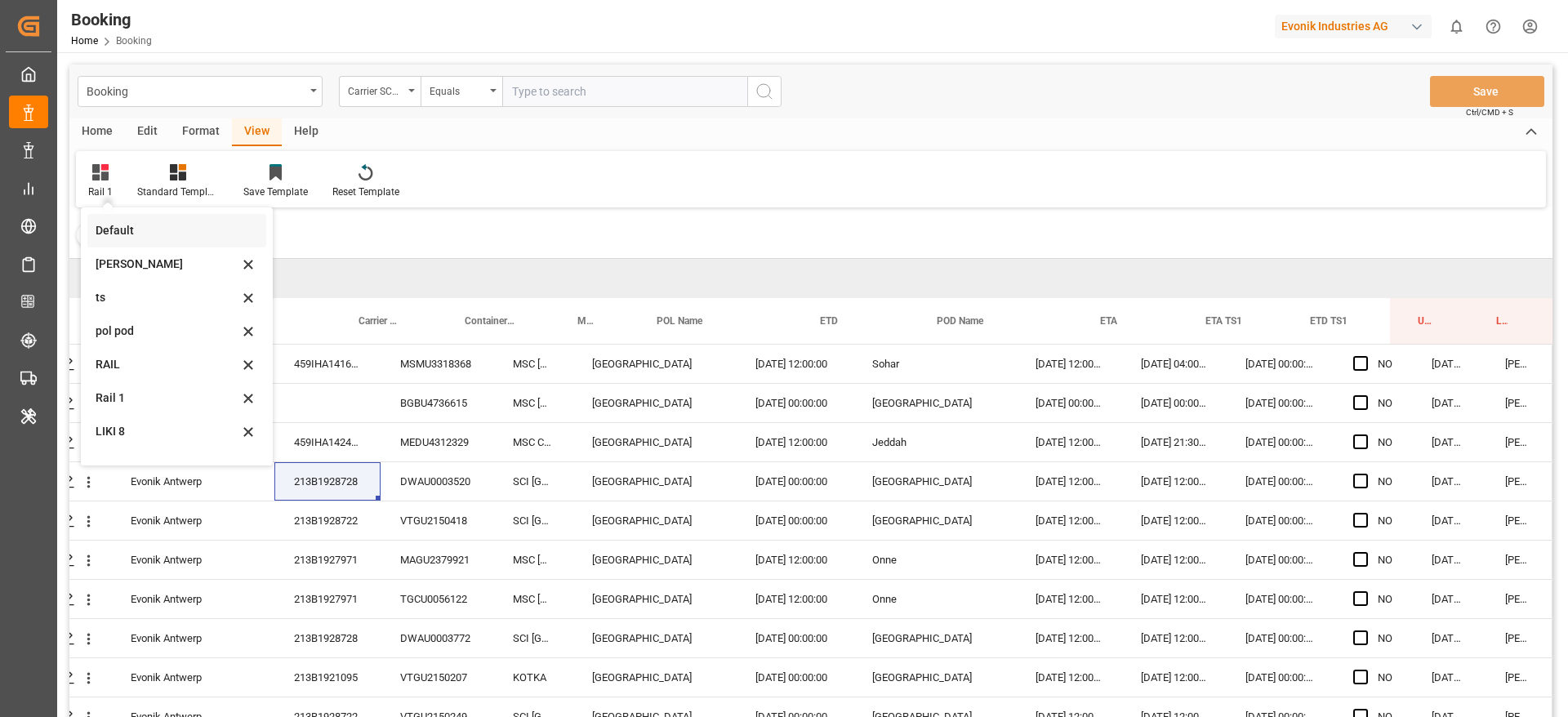
click at [137, 230] on div "Default" at bounding box center [166, 231] width 143 height 17
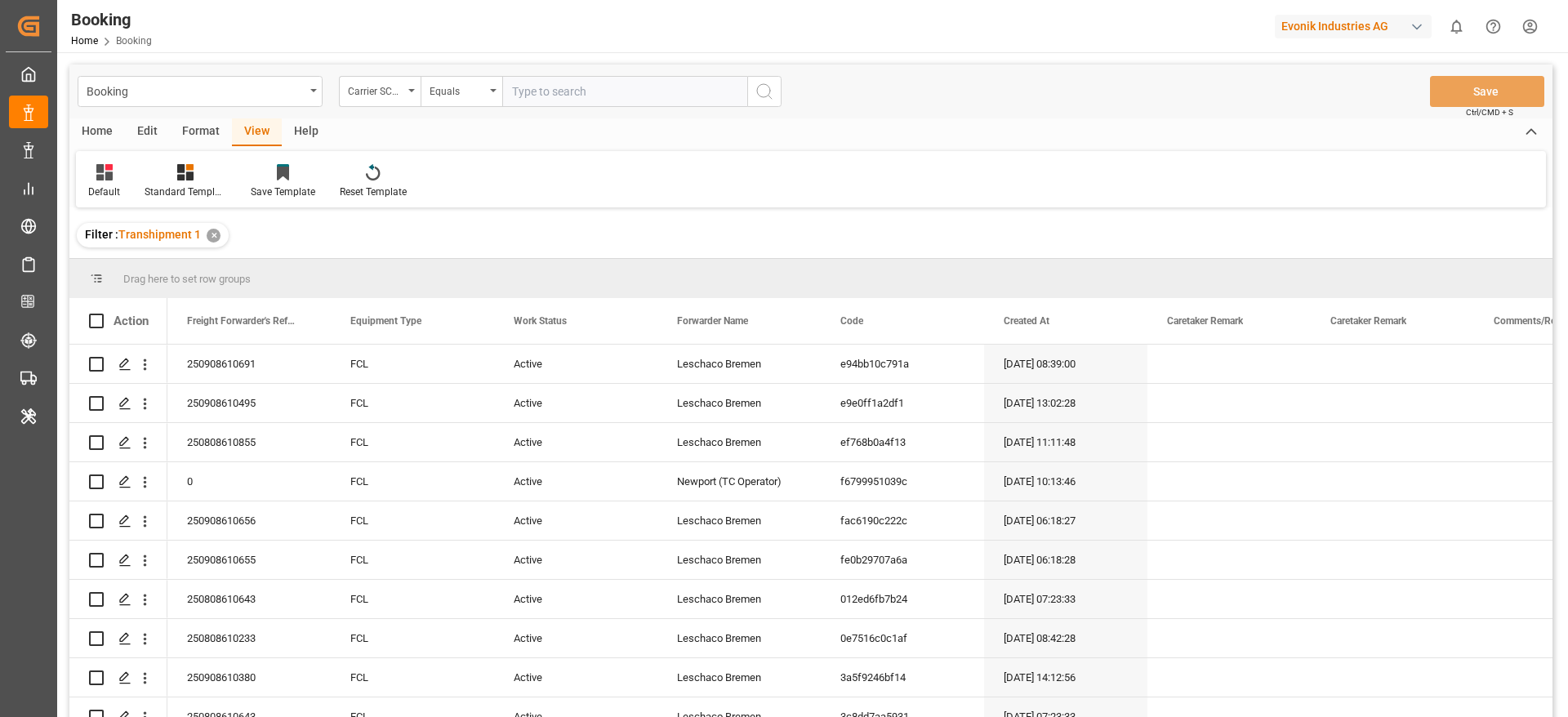
scroll to position [3547, 0]
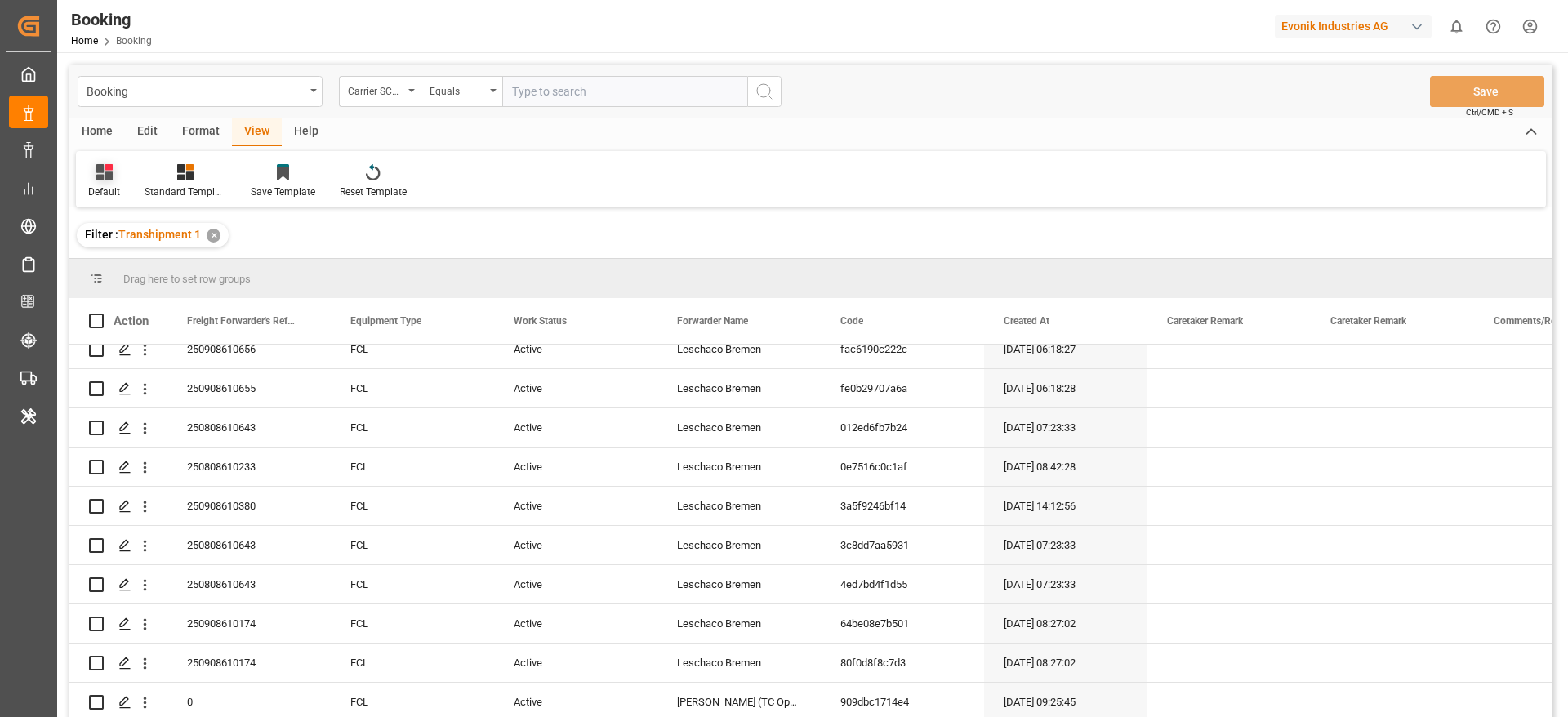
click at [100, 167] on icon at bounding box center [104, 172] width 16 height 16
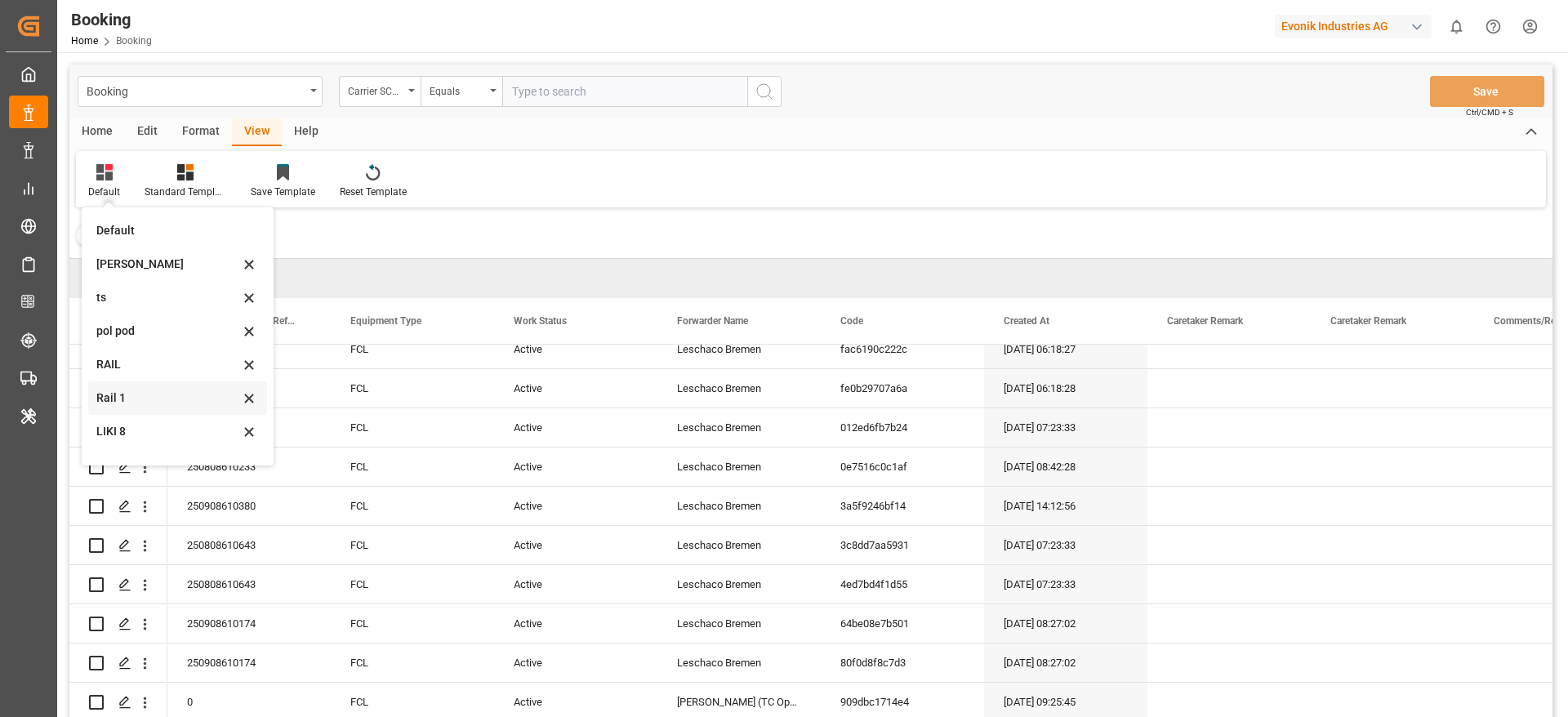
click at [145, 401] on div "Rail 1" at bounding box center [167, 398] width 143 height 17
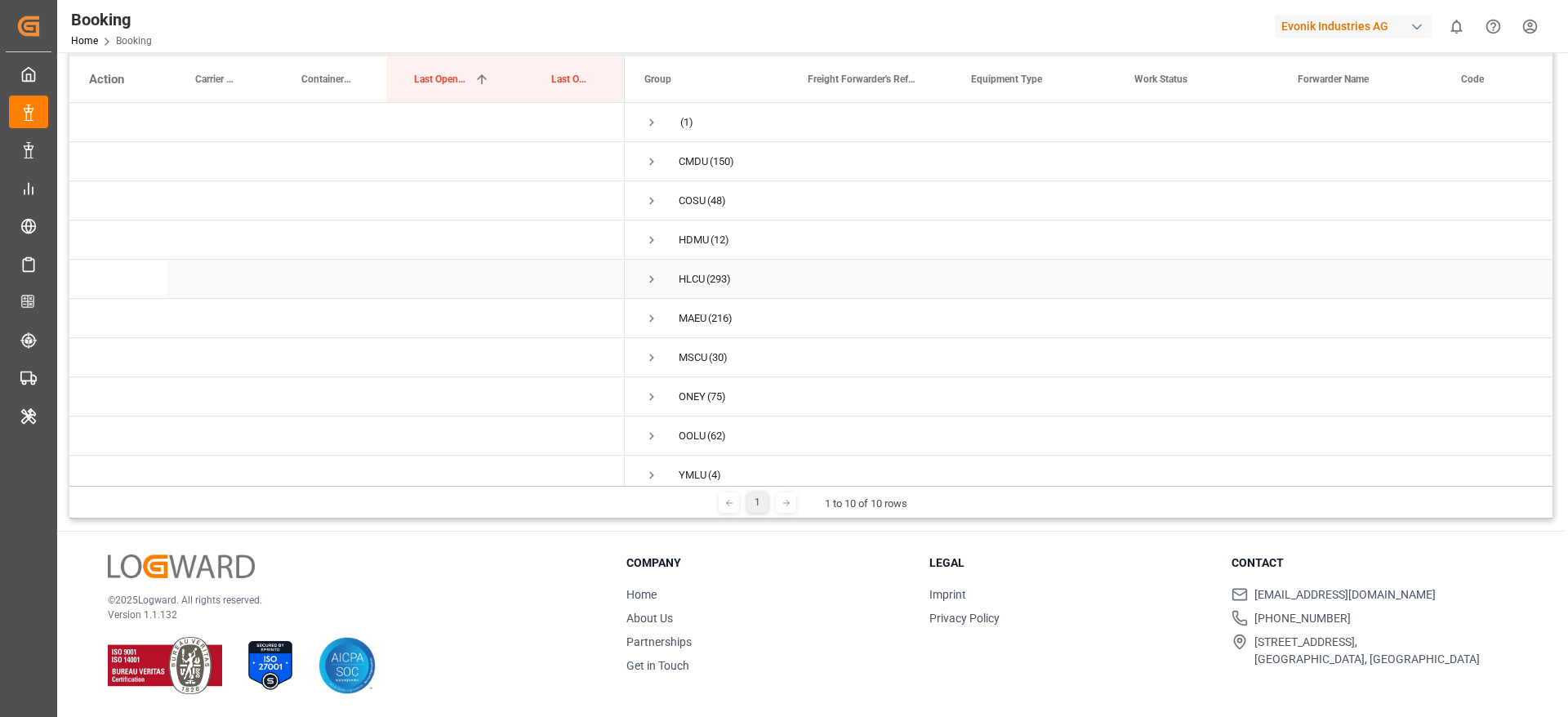
scroll to position [20, 0]
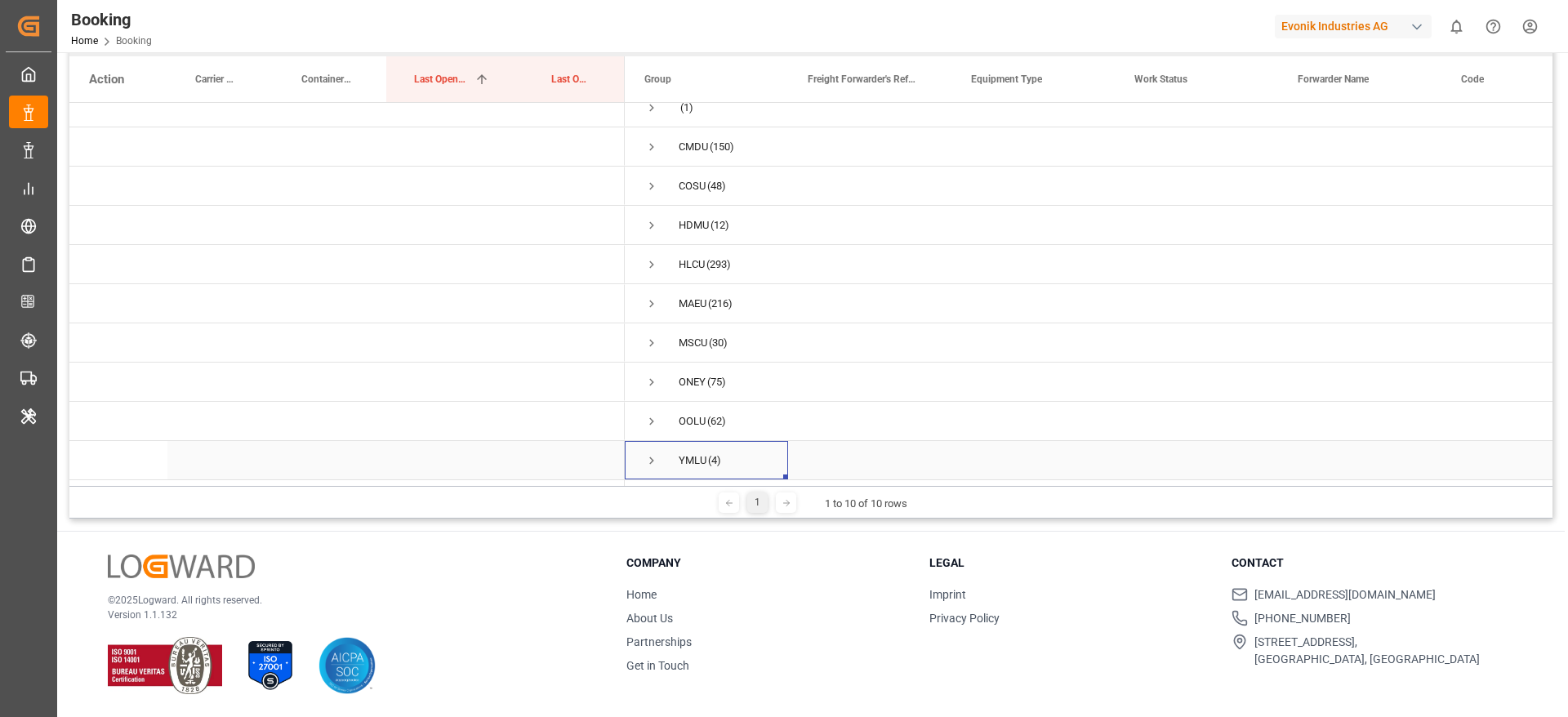
click at [647, 455] on span "Press SPACE to select this row." at bounding box center [651, 460] width 15 height 15
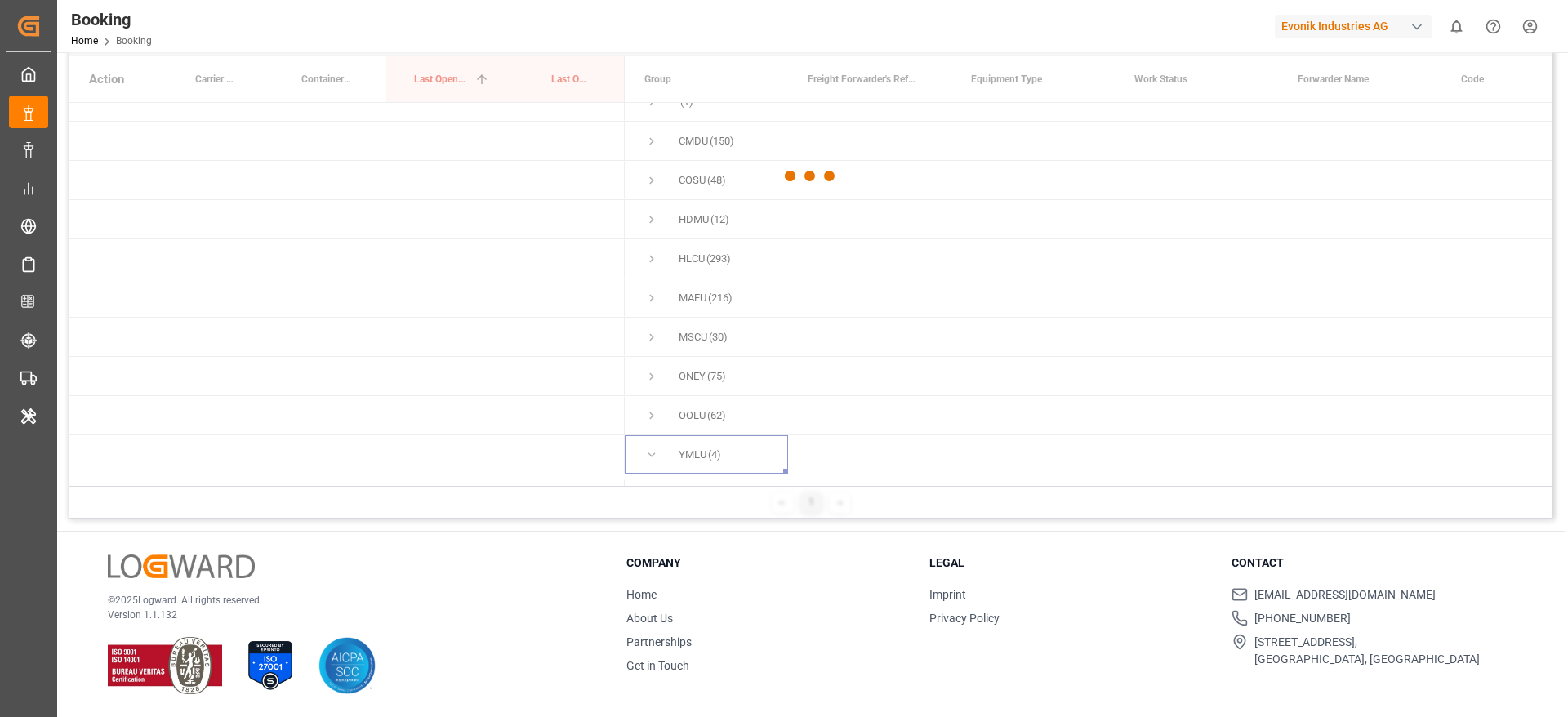
click at [747, 390] on div at bounding box center [811, 176] width 1483 height 707
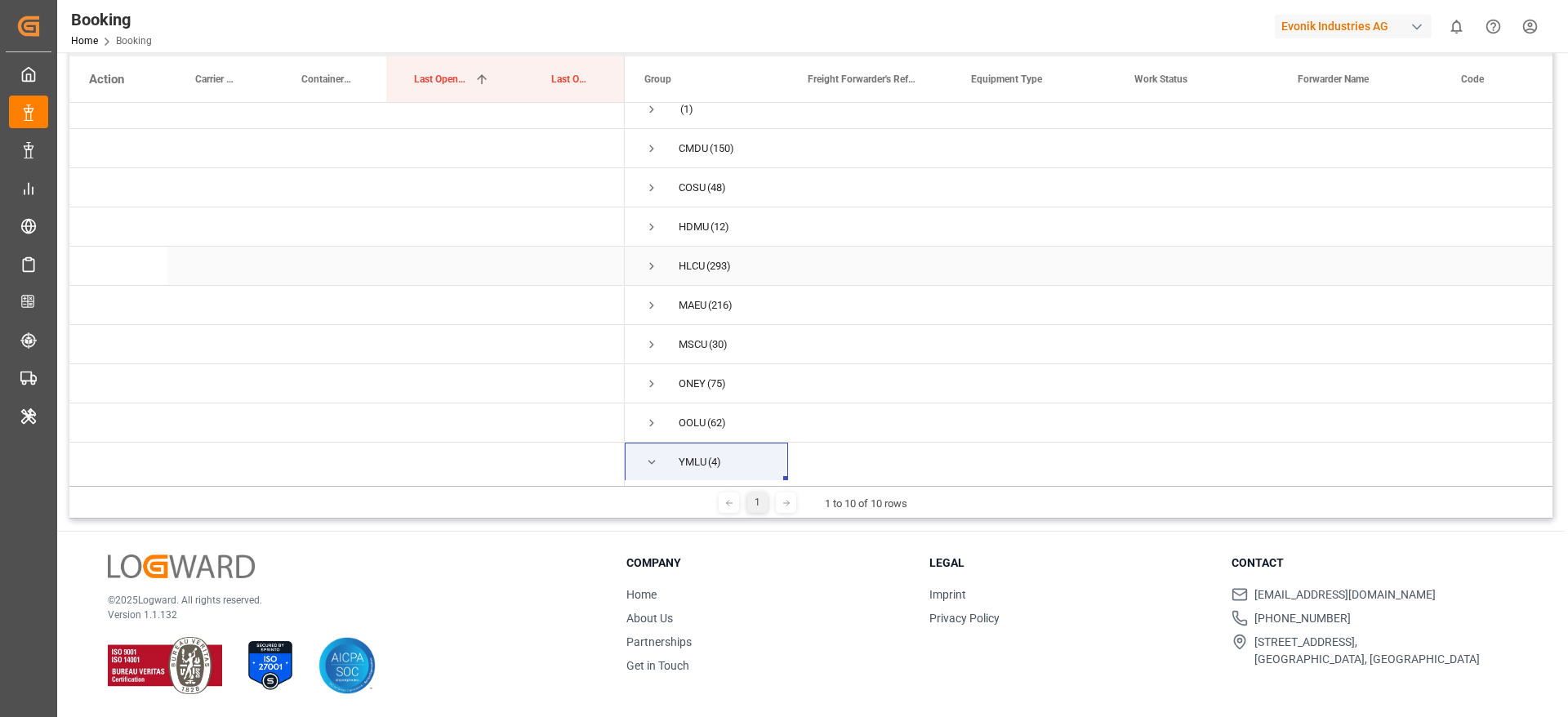
scroll to position [0, 0]
click at [712, 407] on span "(75)" at bounding box center [716, 397] width 18 height 38
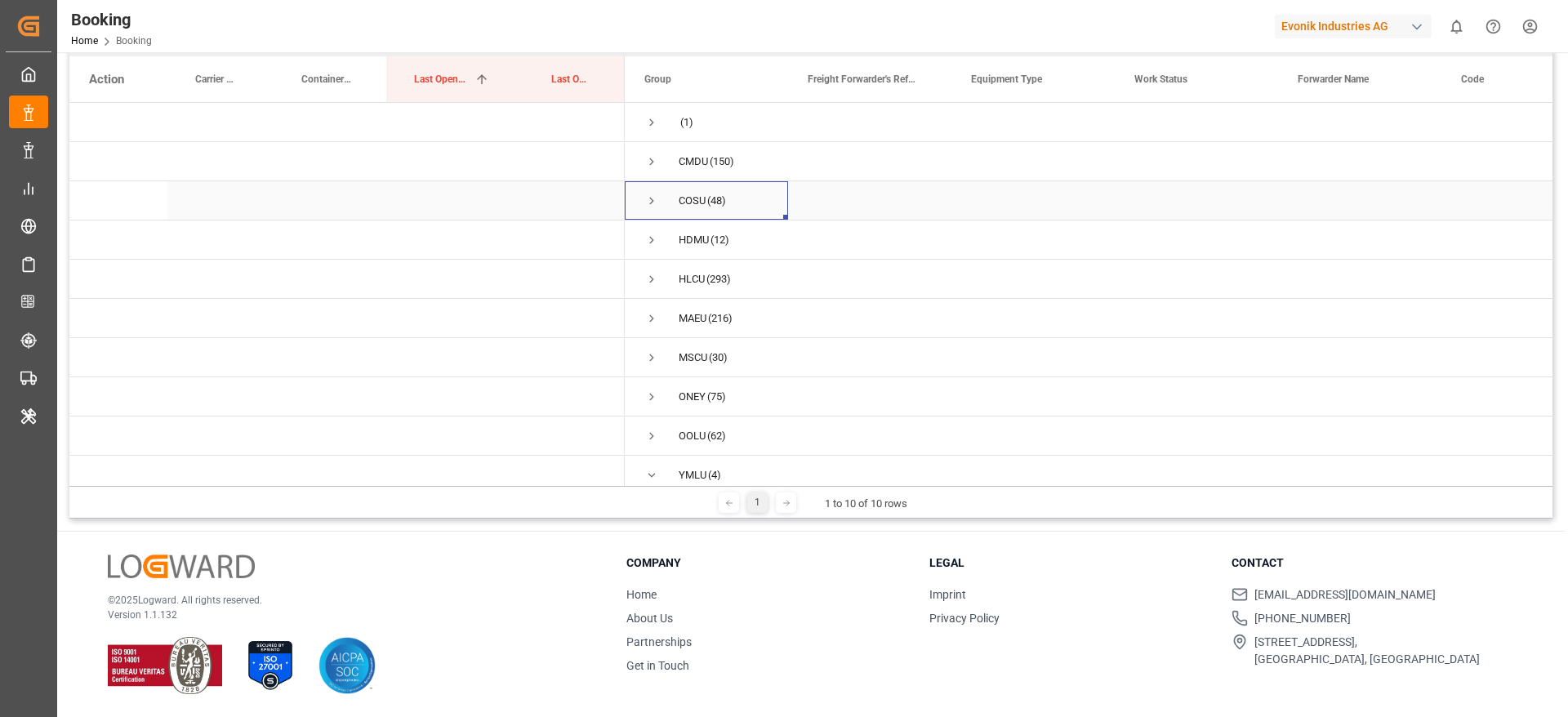
click at [732, 202] on span "COSU (48)" at bounding box center [706, 201] width 124 height 37
click at [729, 234] on span "(12)" at bounding box center [719, 240] width 18 height 38
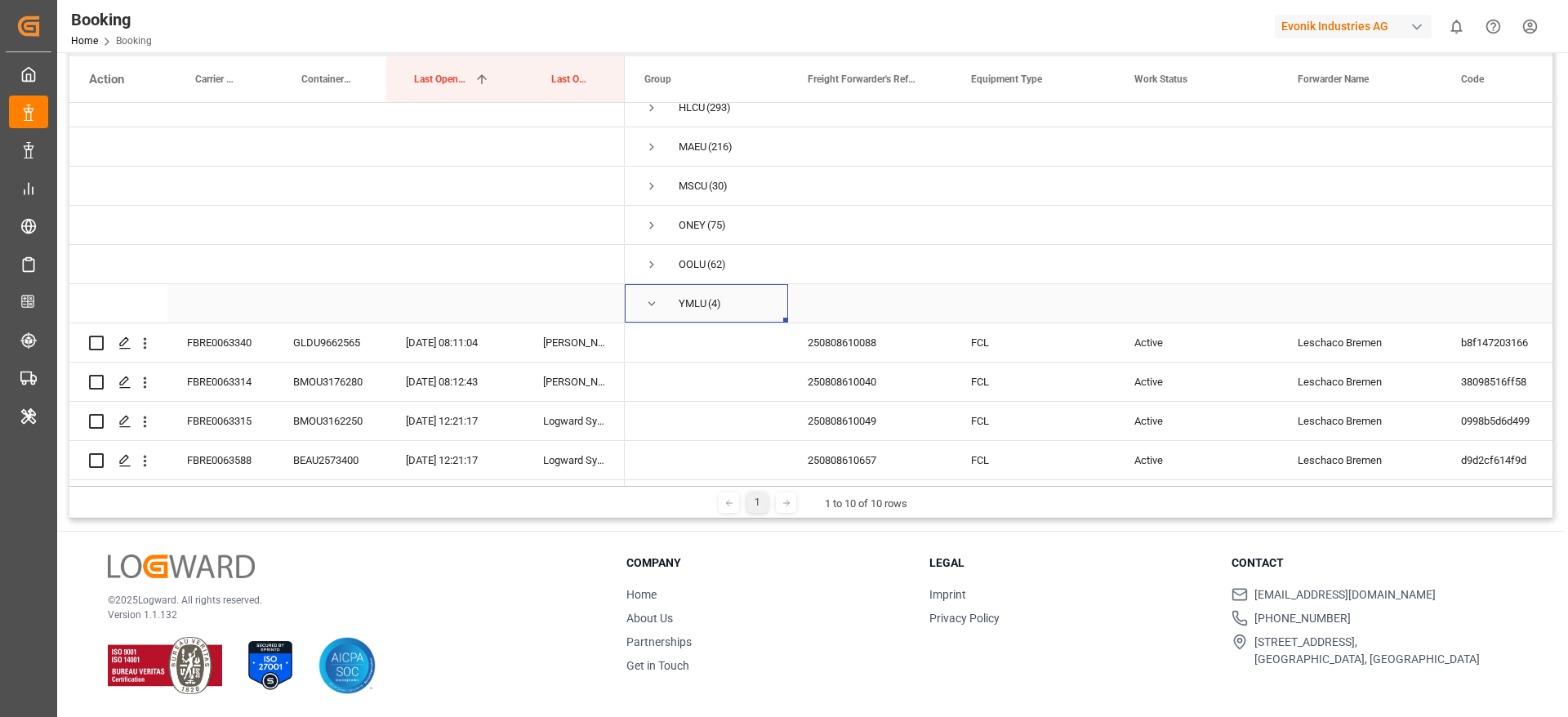
click at [652, 301] on span "Press SPACE to select this row." at bounding box center [651, 303] width 15 height 15
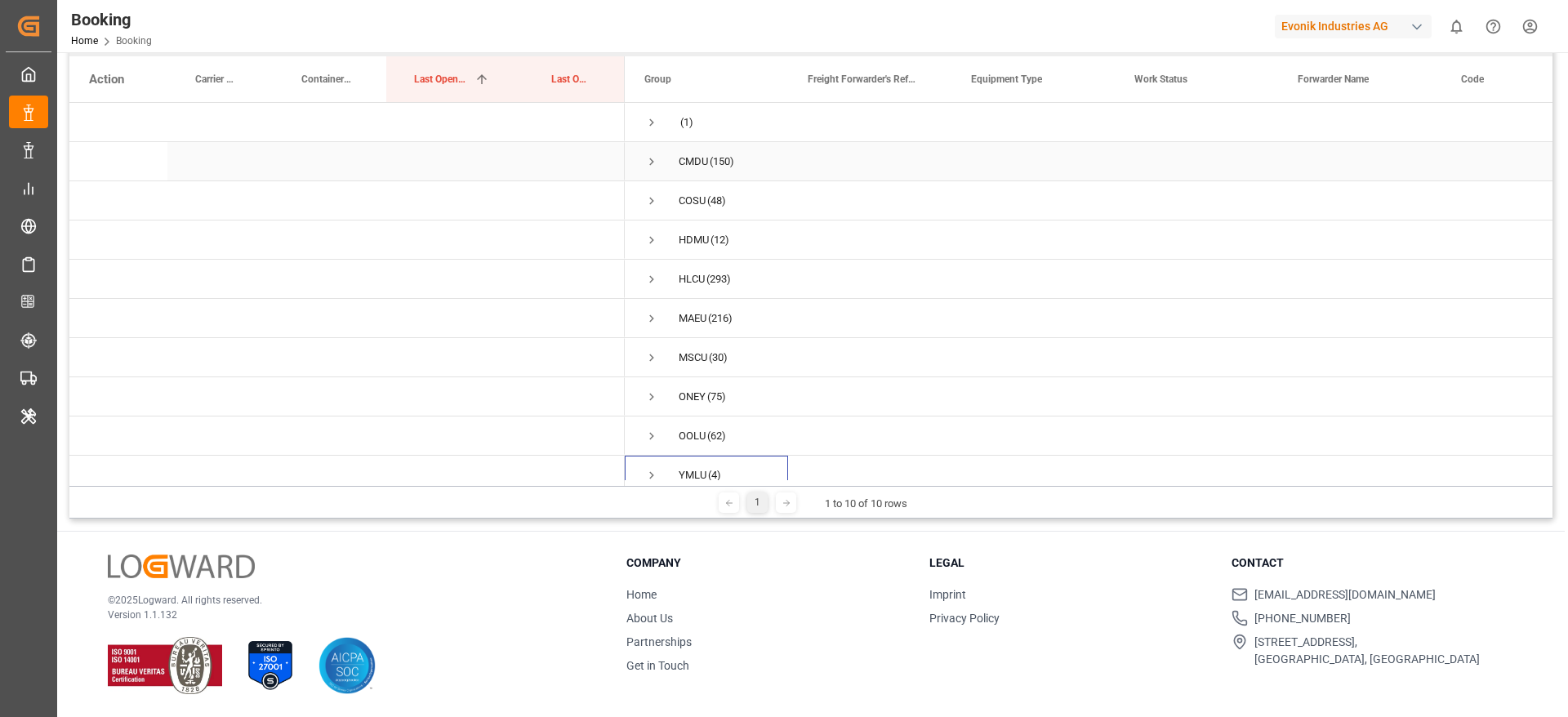
scroll to position [126, 0]
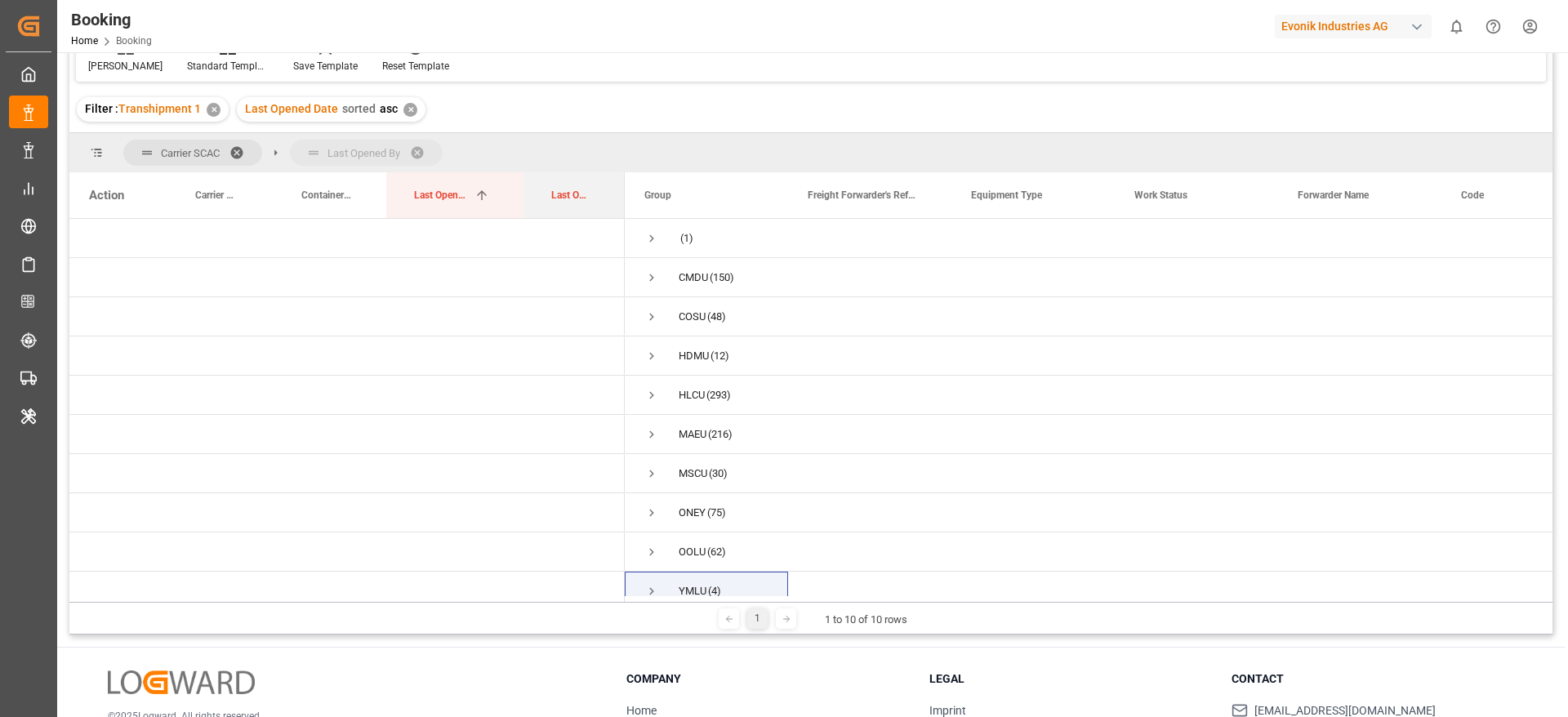
drag, startPoint x: 564, startPoint y: 188, endPoint x: 574, endPoint y: 142, distance: 47.1
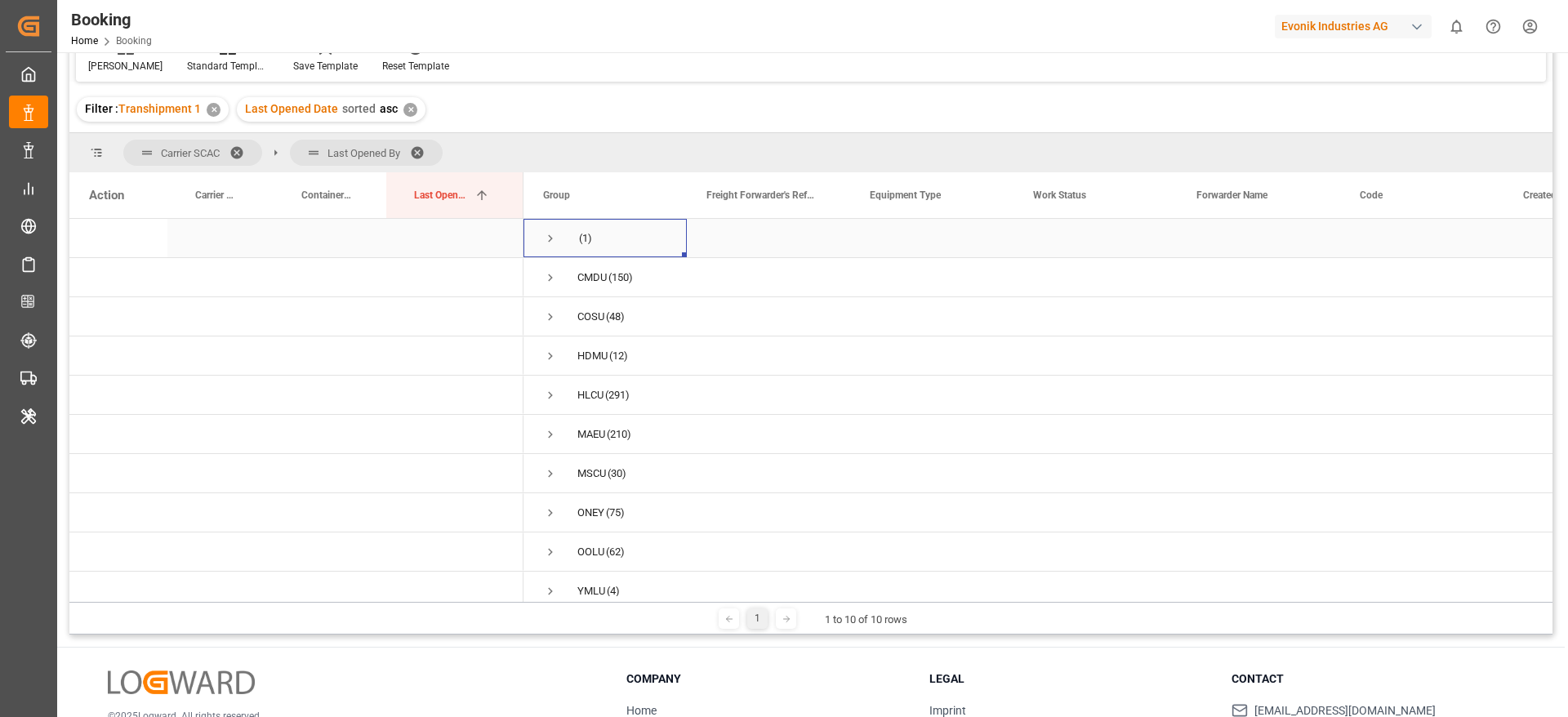
click at [555, 243] on span "Press SPACE to select this row." at bounding box center [550, 238] width 15 height 15
click at [582, 281] on span "Press SPACE to select this row." at bounding box center [584, 277] width 15 height 15
click at [550, 234] on span "Press SPACE to select this row." at bounding box center [550, 238] width 15 height 15
click at [546, 279] on span "Press SPACE to select this row." at bounding box center [550, 277] width 15 height 15
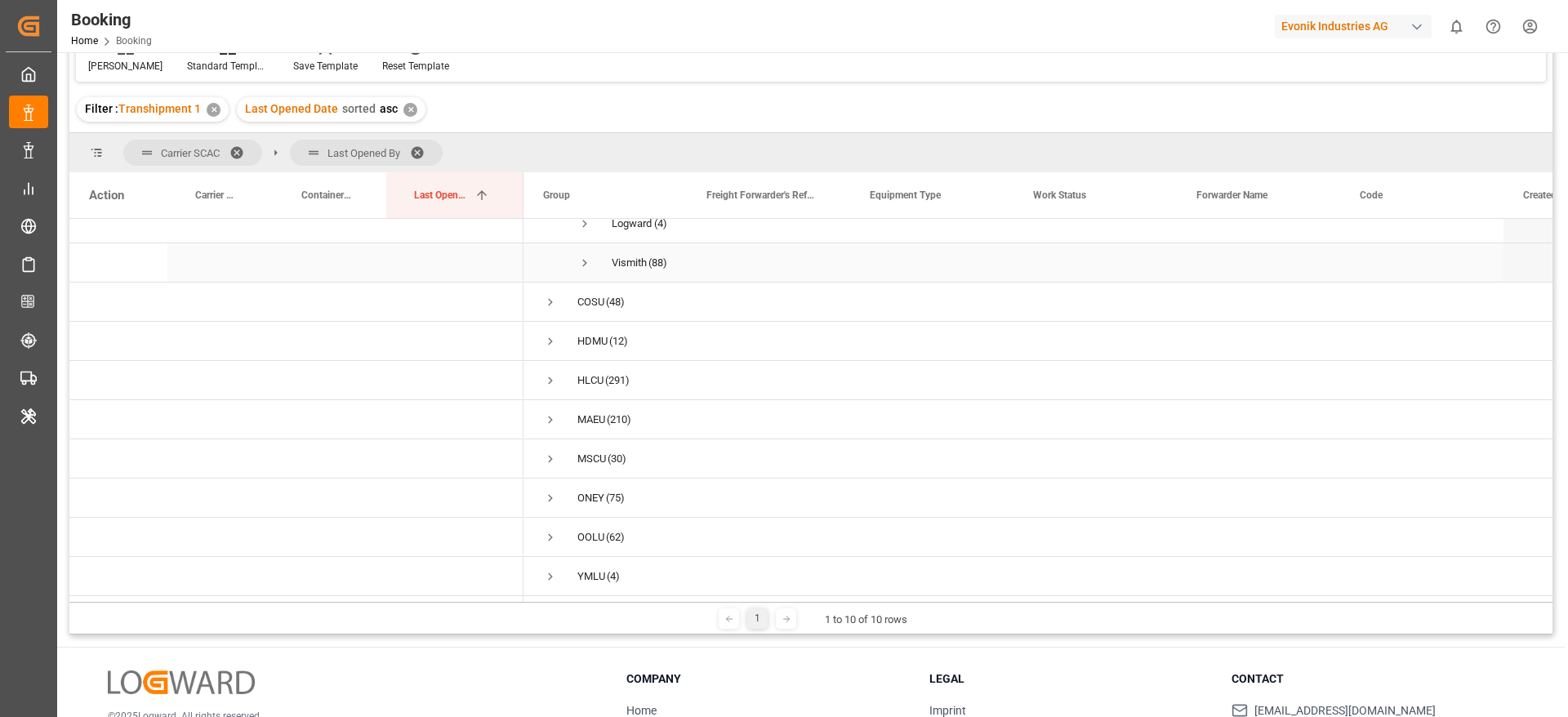
scroll to position [138, 0]
click at [559, 291] on span "COSU (48)" at bounding box center [605, 302] width 124 height 37
click at [553, 295] on span "Press SPACE to select this row." at bounding box center [550, 302] width 15 height 15
click at [556, 337] on span "Press SPACE to select this row." at bounding box center [550, 341] width 15 height 15
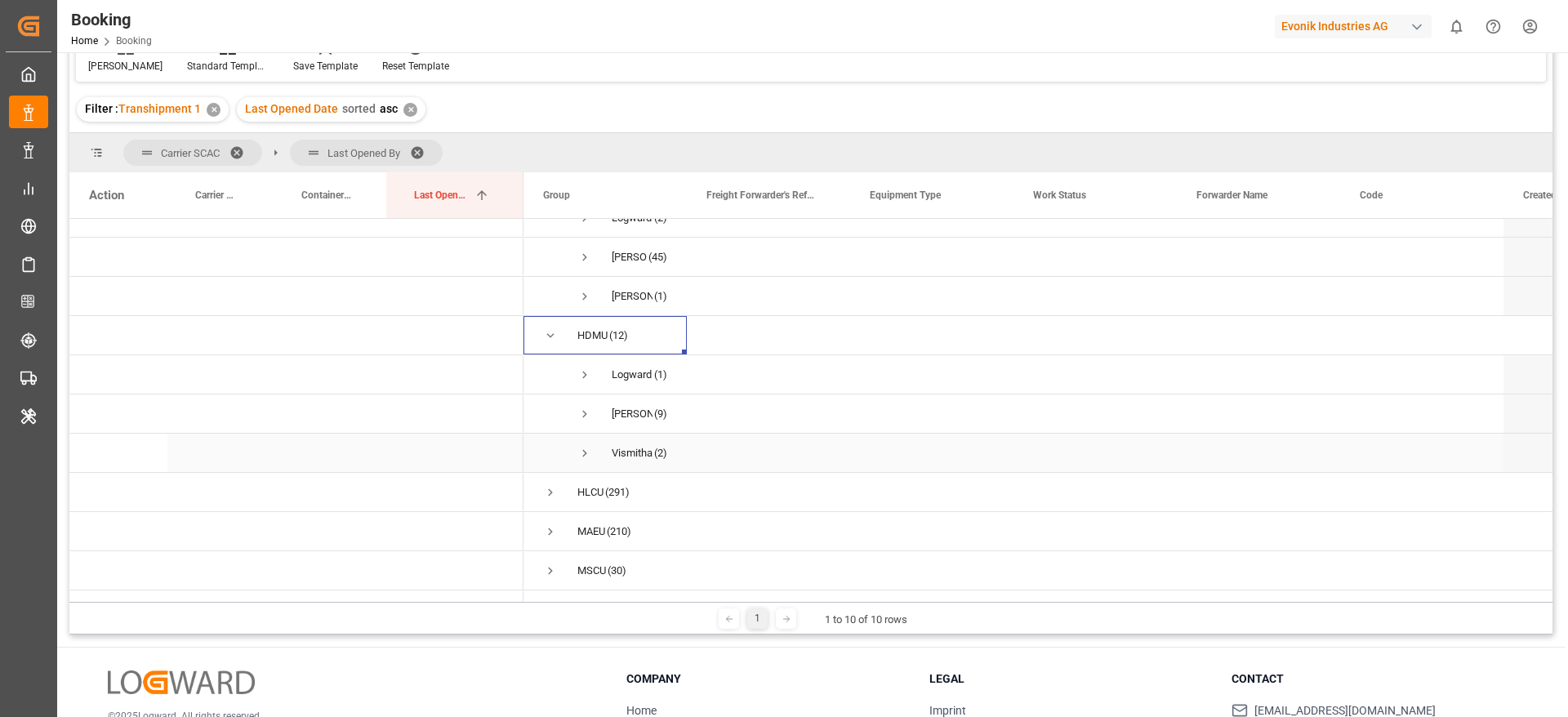
scroll to position [374, 0]
click at [549, 384] on span "Press SPACE to select this row." at bounding box center [550, 380] width 15 height 38
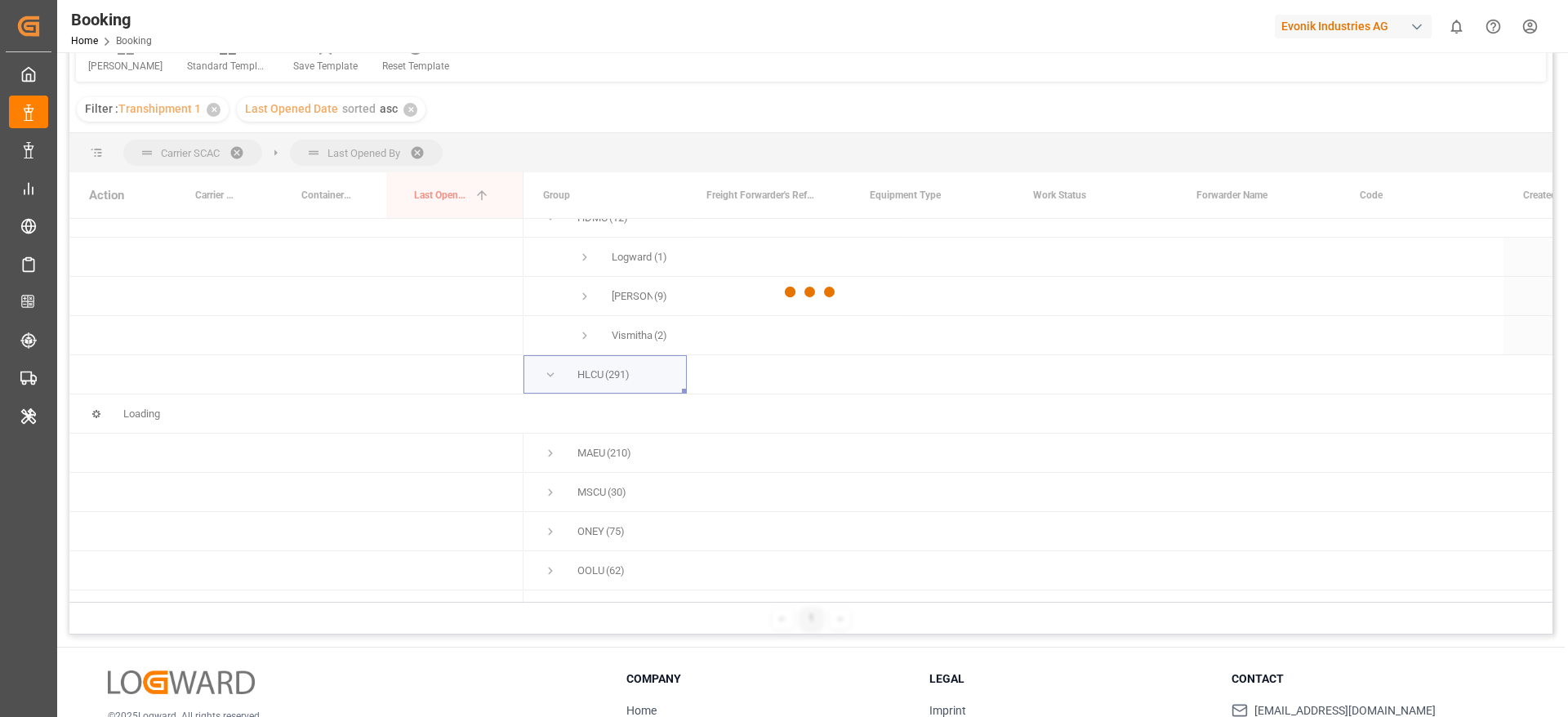
click at [667, 485] on div at bounding box center [811, 292] width 1483 height 707
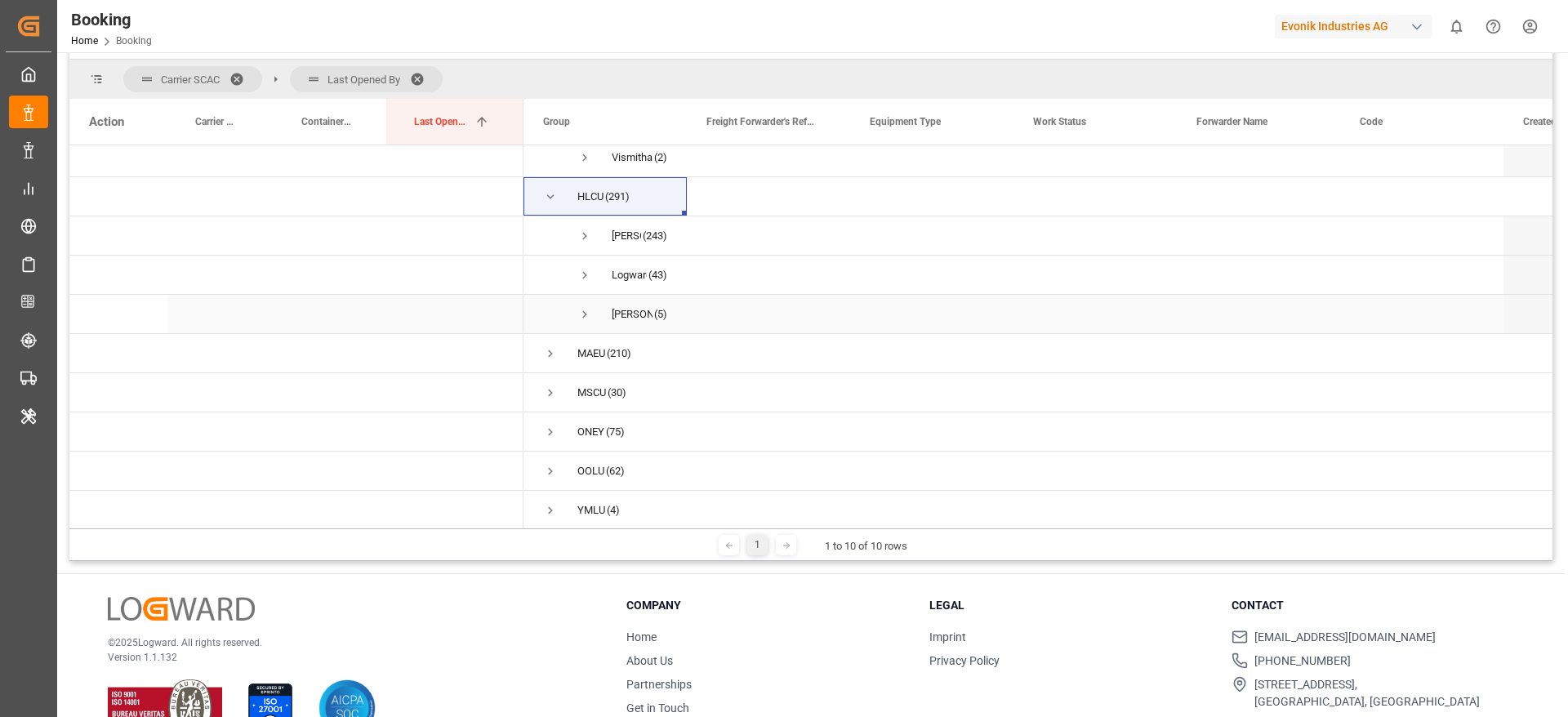
scroll to position [491, 0]
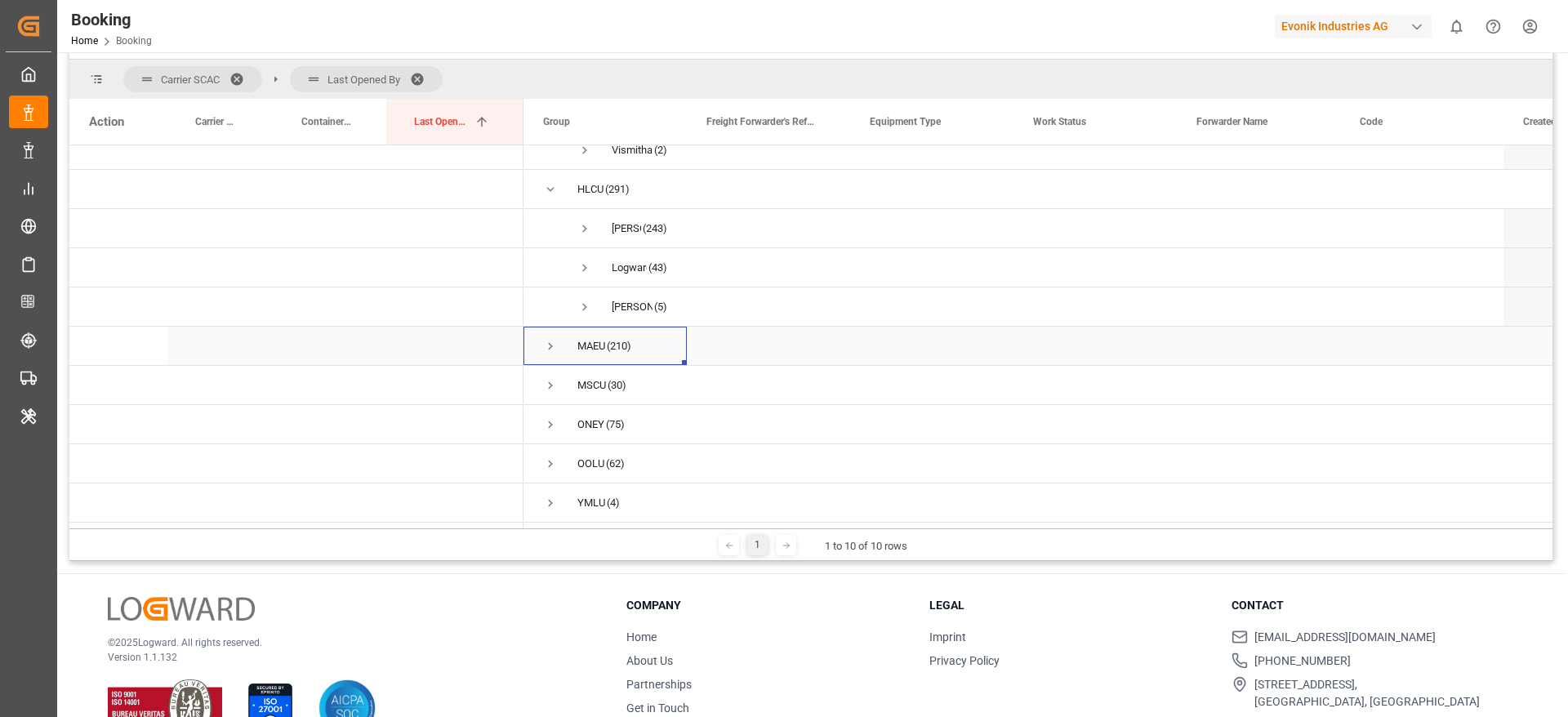
click at [551, 339] on span "Press SPACE to select this row." at bounding box center [550, 345] width 15 height 15
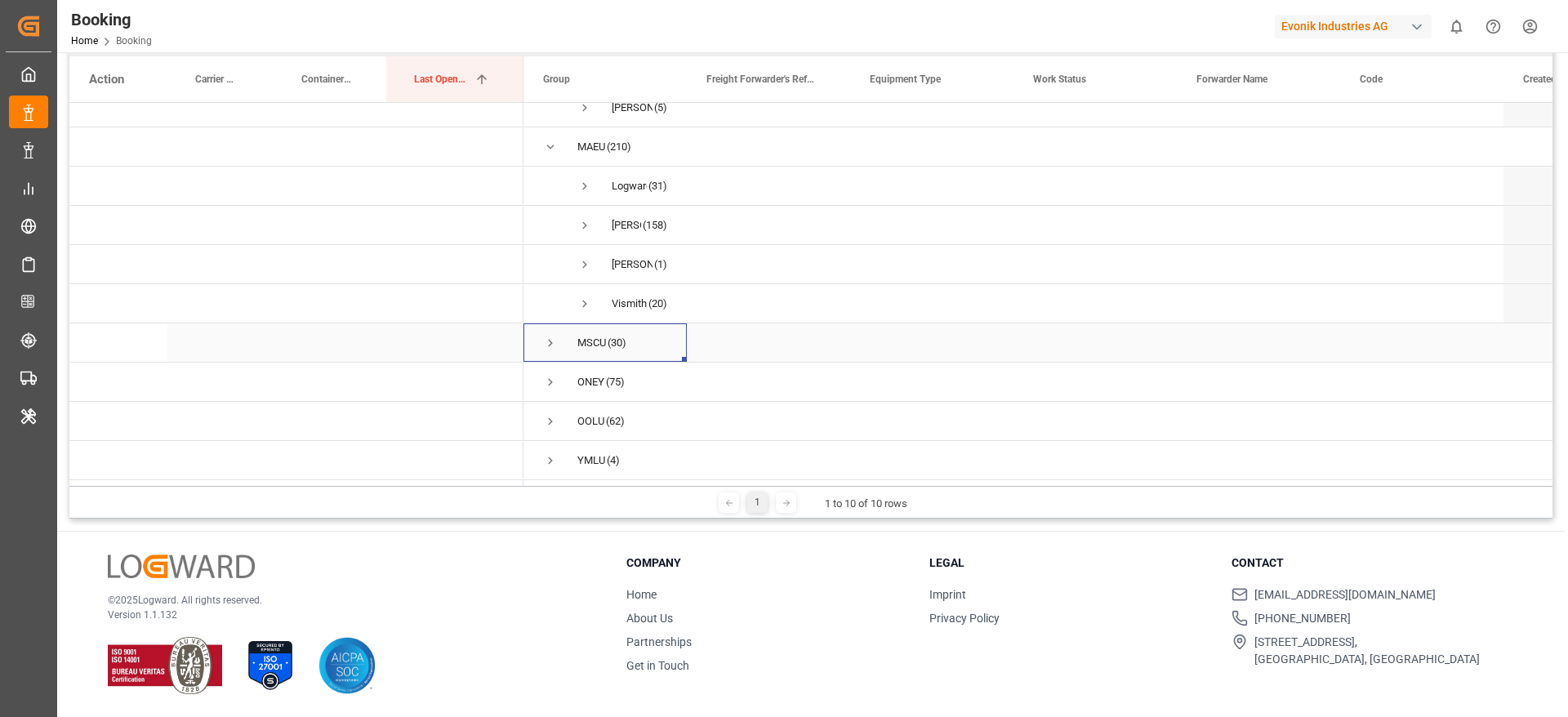
click at [549, 344] on span "Press SPACE to select this row." at bounding box center [550, 342] width 15 height 38
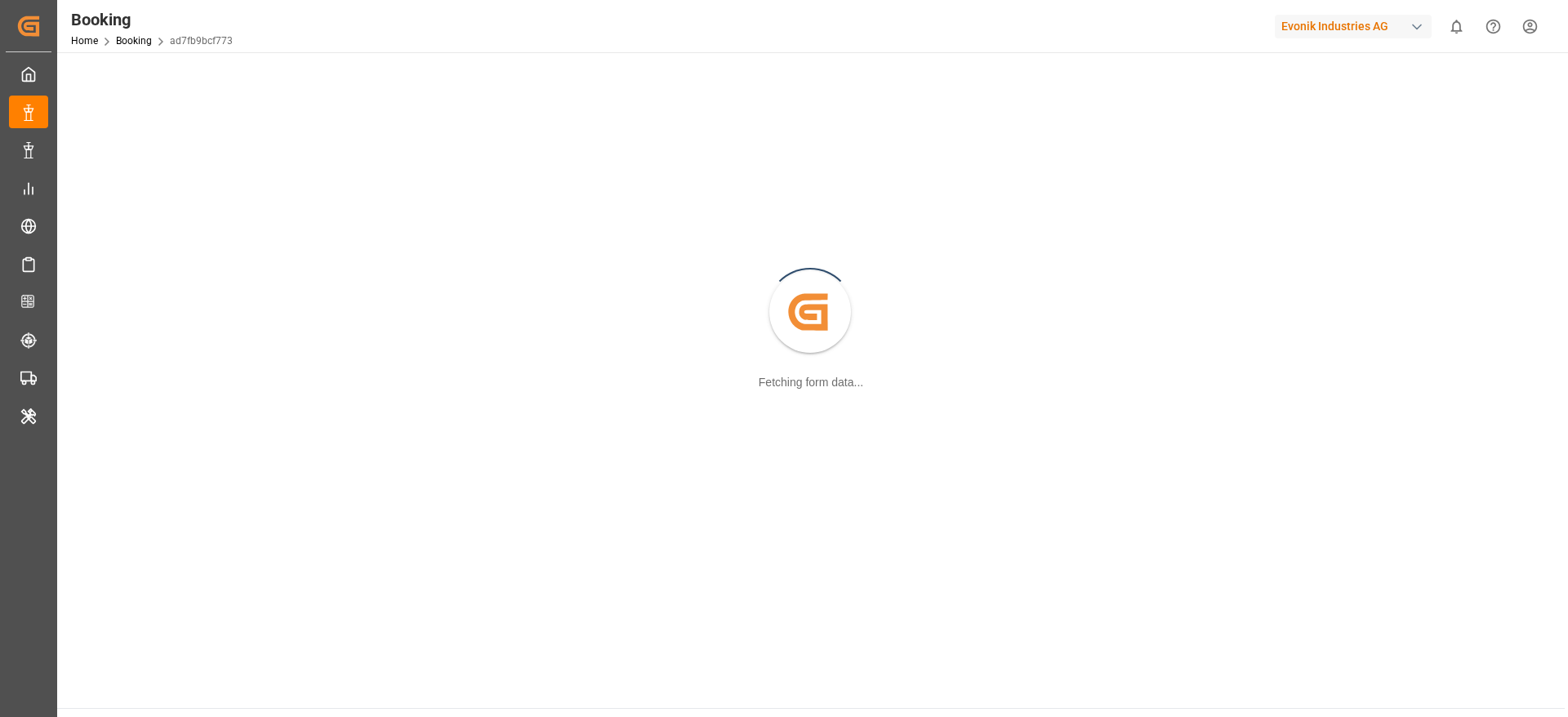
scroll to position [178, 0]
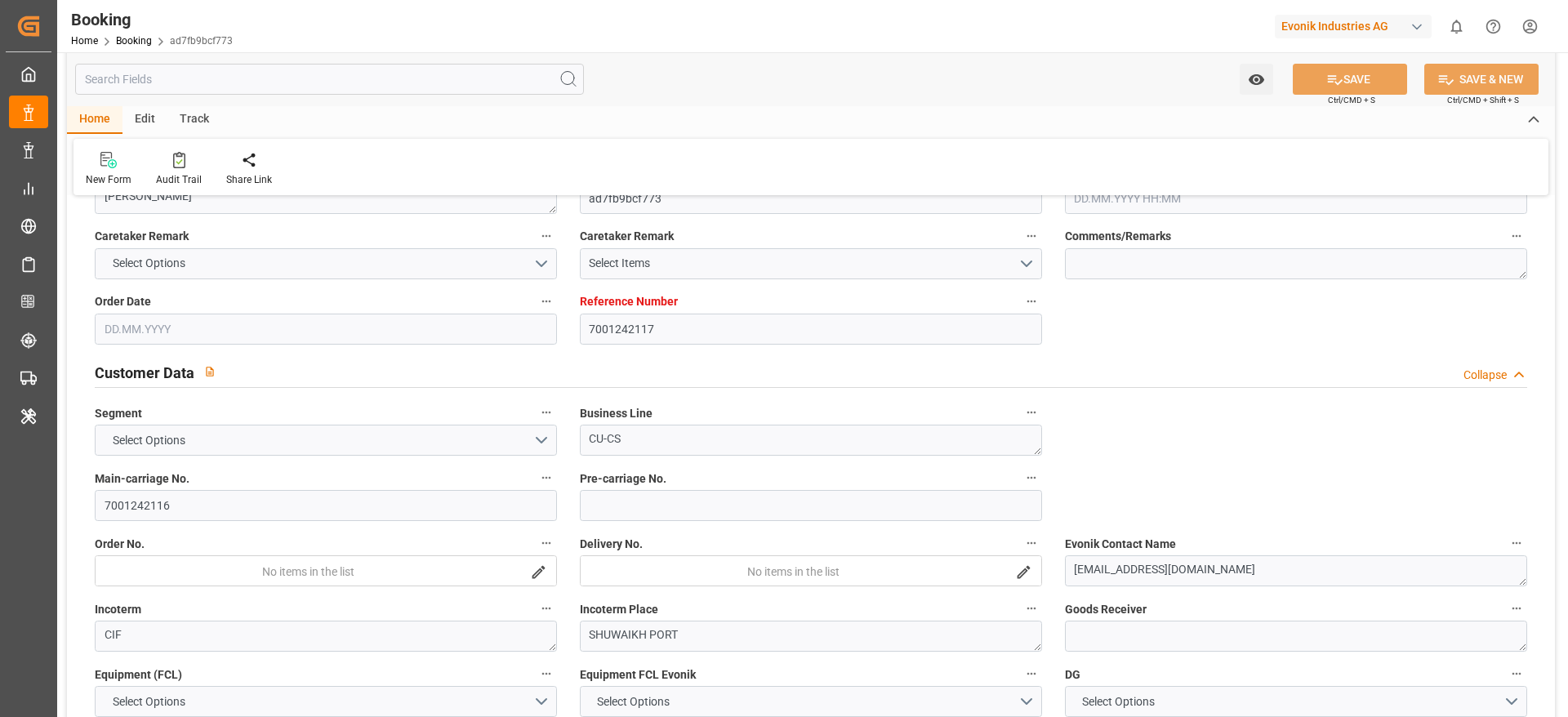
type input "7001242117"
type input "9946867"
type input "9154191"
type input "MSC"
type input "Mediterranean Shipping Company"
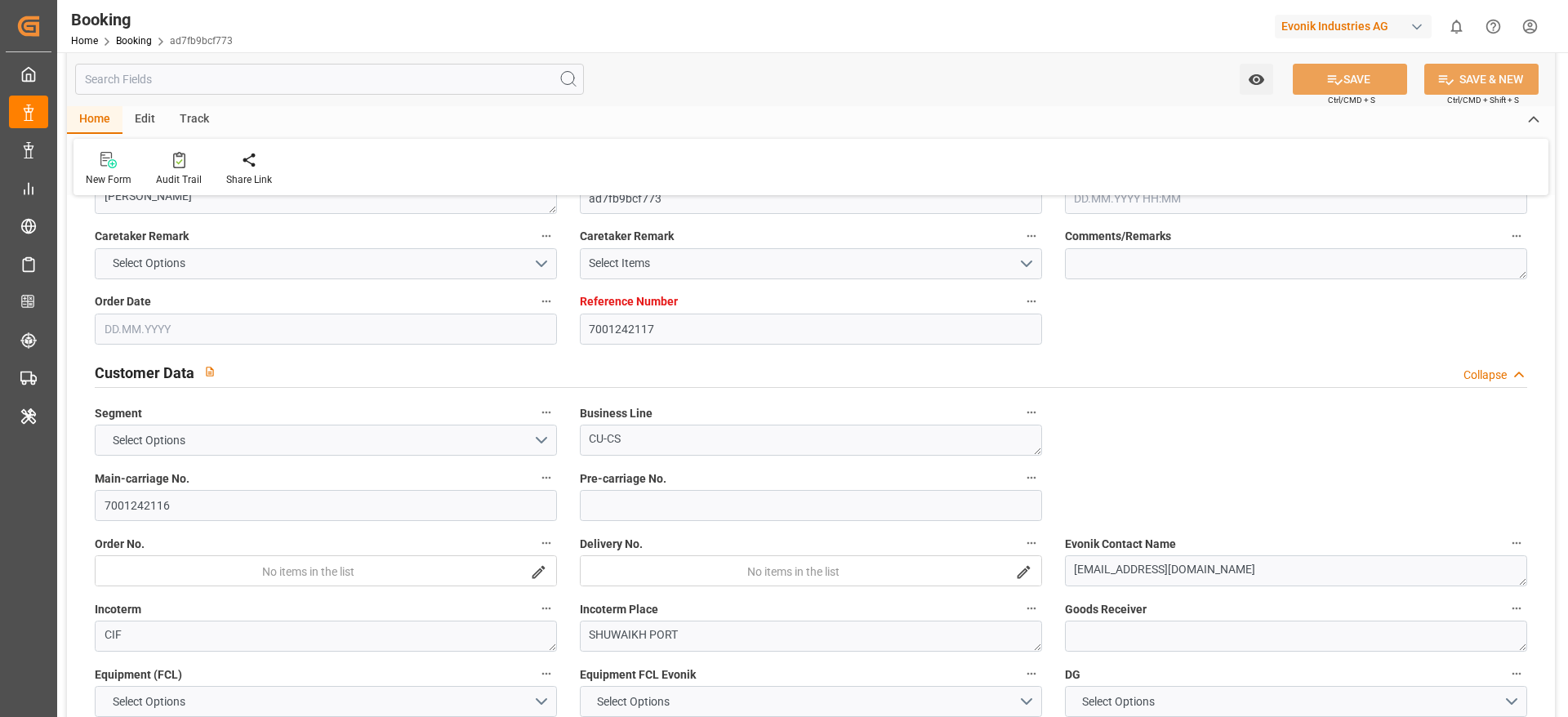
type input "BEANR"
type input "KWSWK"
type input "AEAUH"
type input "0"
type input "BEANR"
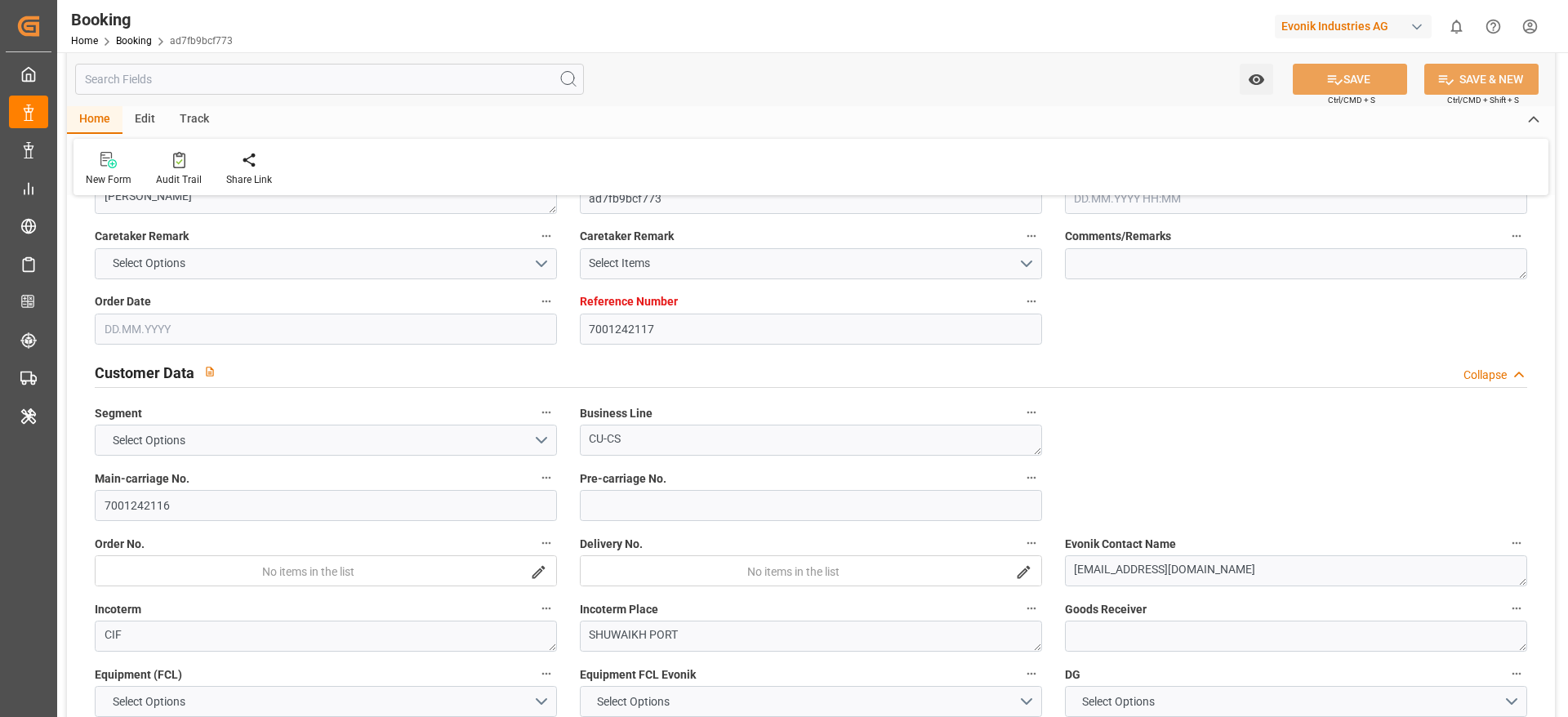
type input "KWSWK"
type input "9134490"
type input "9154191"
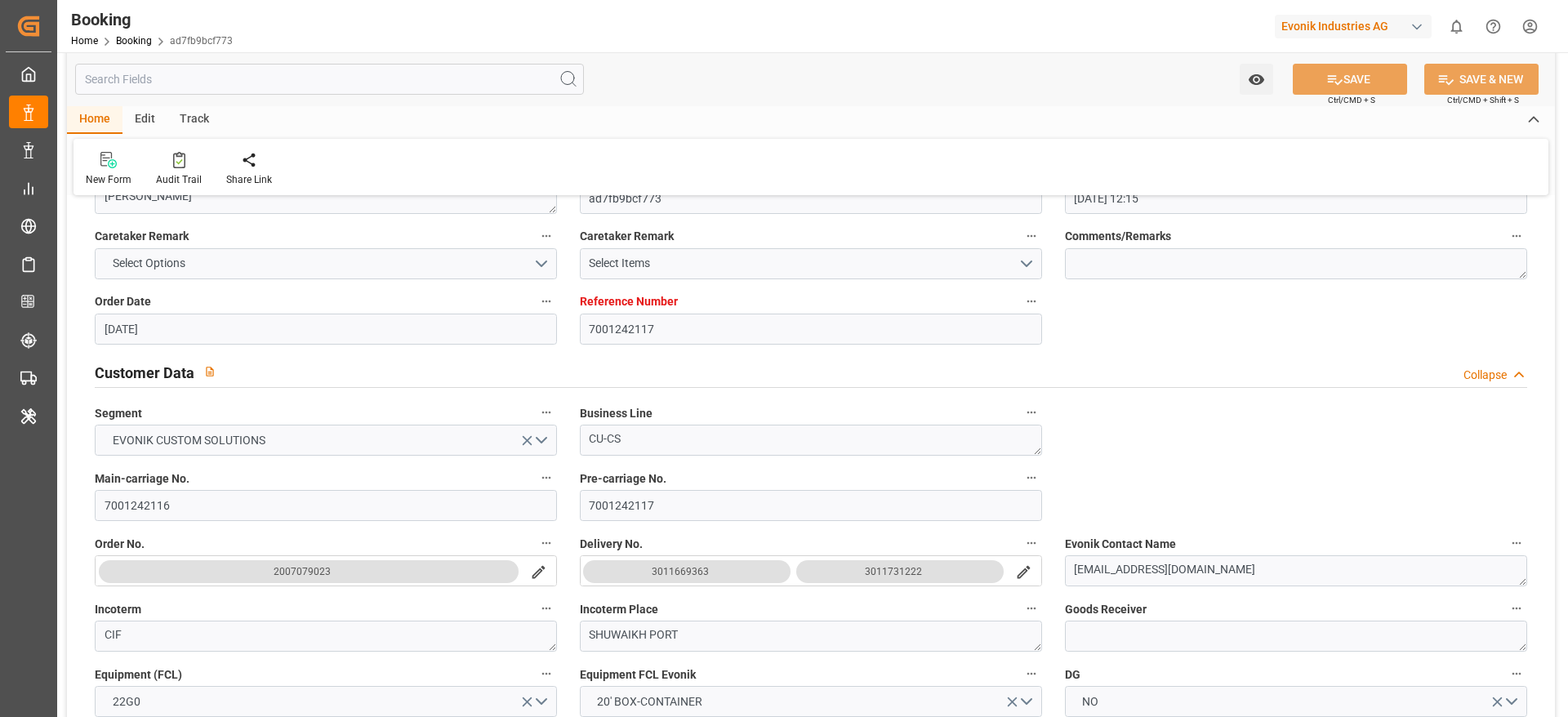
type input "06.08.2025 12:15"
type input "[DATE]"
type input "01.11.2025"
type input "[DATE]"
type input "21.08.2025 00:02"
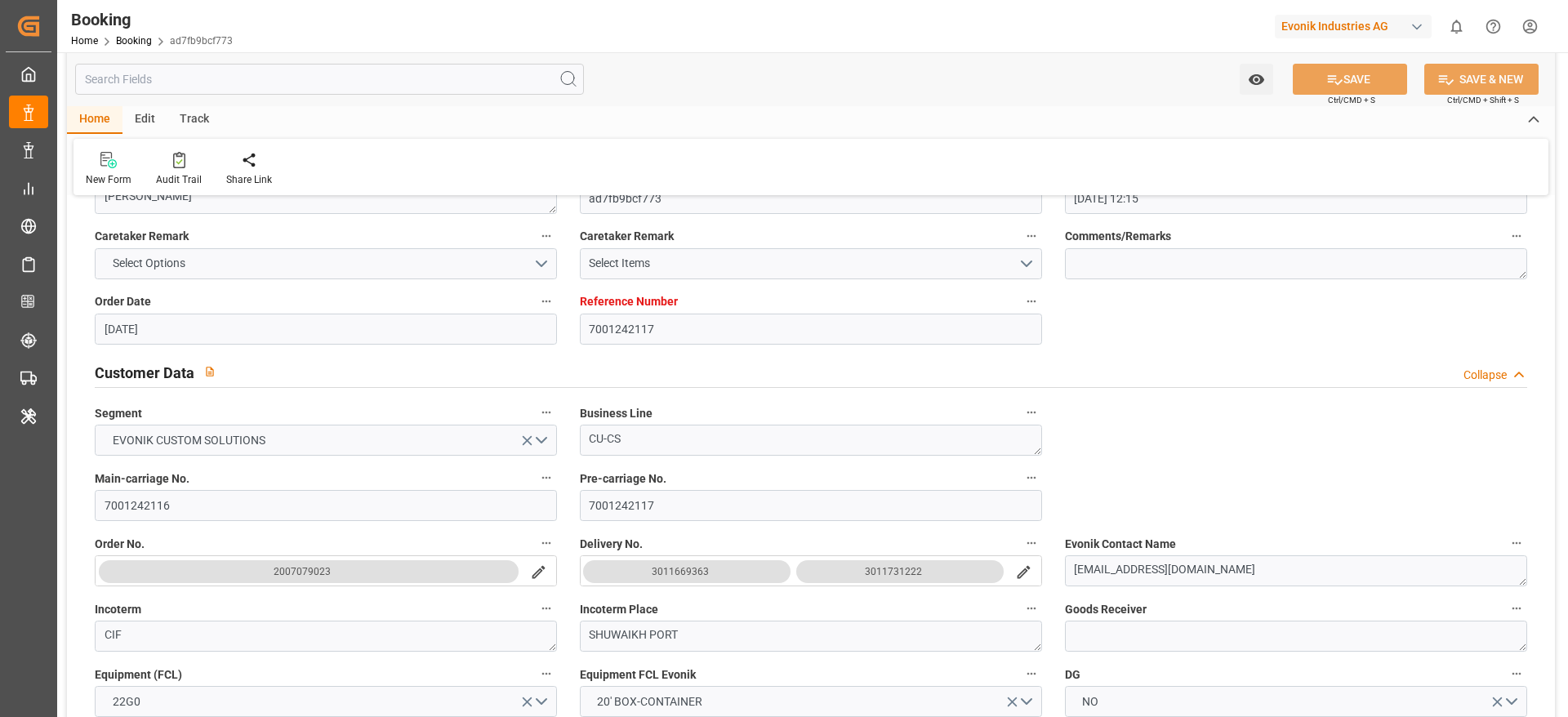
type input "21.08.2025 00:02"
type input "21.08.2025 00:01"
type input "30.08.2025 12:00"
type input "29.08.2025 00:00"
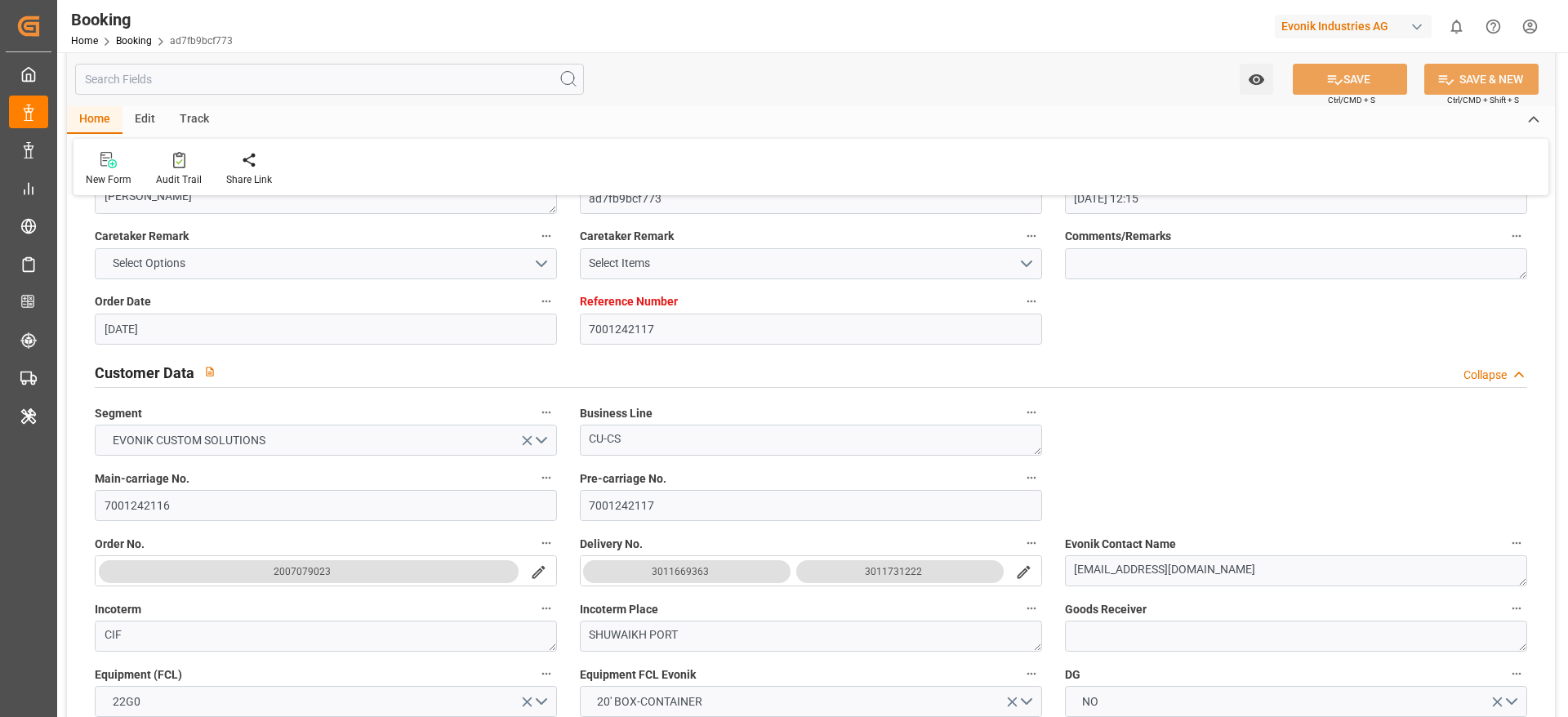
type input "22.08.2025 12:00"
type input "06.10.2025 12:00"
type input "[DATE] 00:00"
type input "29.09.2025 04:00"
type input "13.10.2025 00:00"
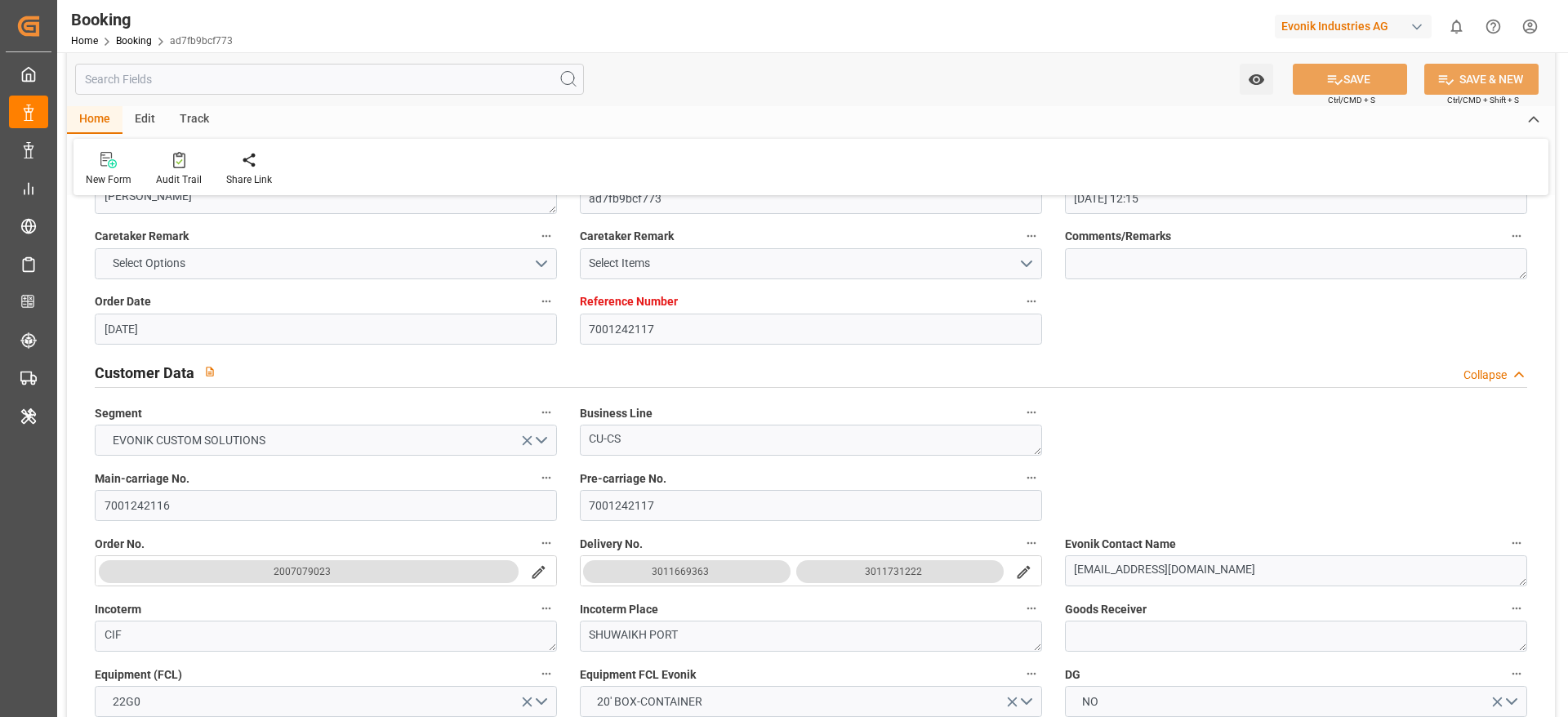
type input "[DATE] 00:00"
type input "13.10.2025 00:00"
type input "[DATE]"
type input "30.09.2025 08:29"
type input "30.09.2025"
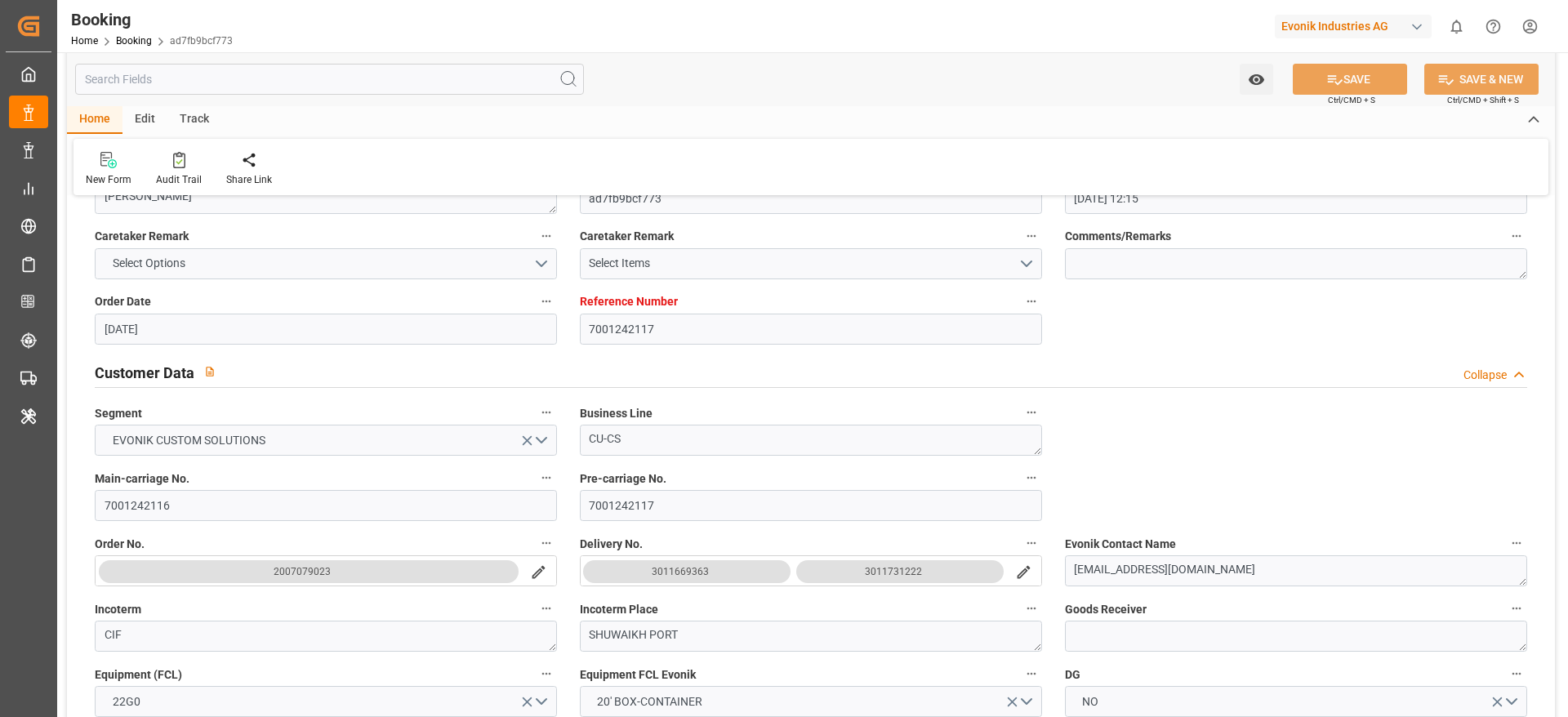
type input "15.08.2025 12:00"
type input "29.08.2025 00:02"
type input "29.08.2025 00:01"
type input "30.08.2025 14:00"
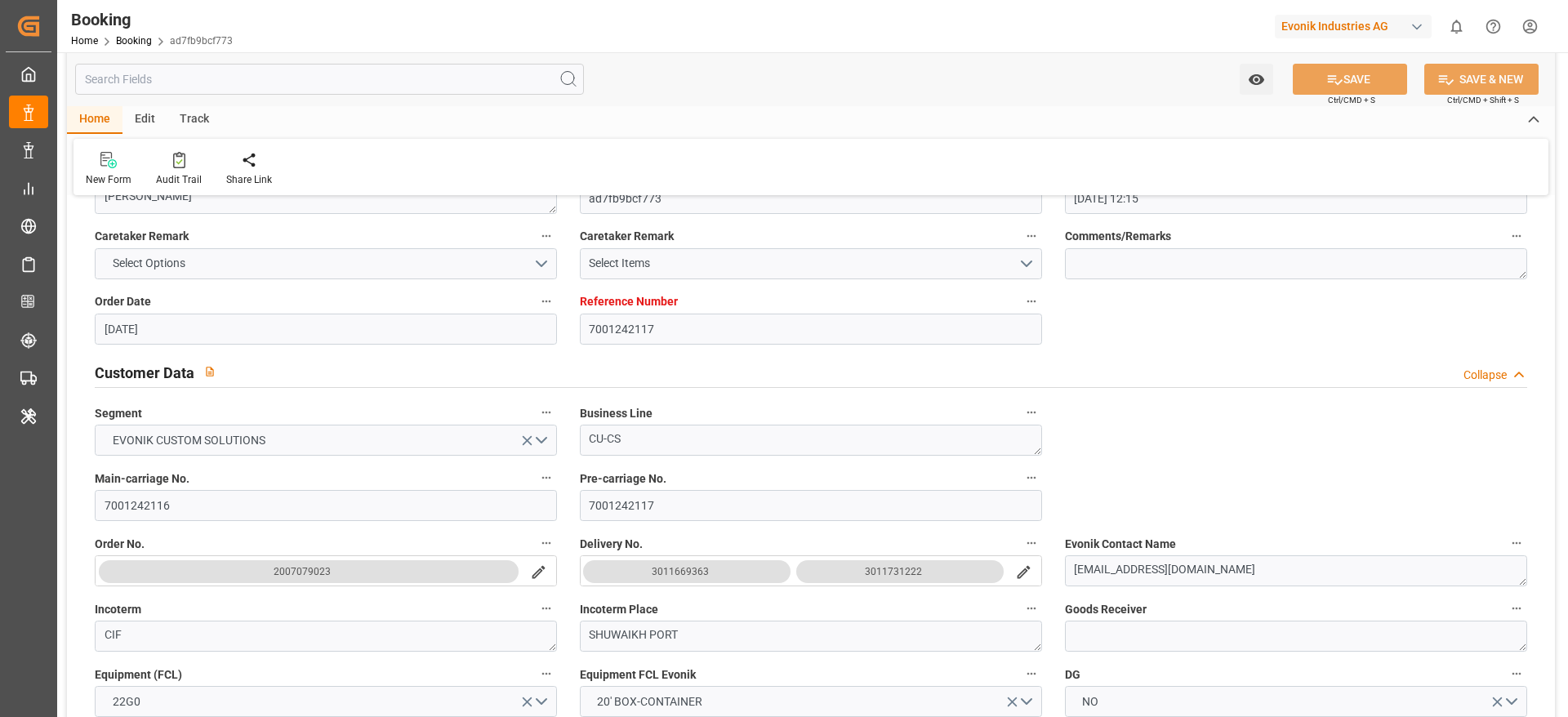
type input "30.08.2025 16:09"
type input "29.09.2025 04:00"
type input "29.09.2025 12:28"
type input "29.09.2025 23:59"
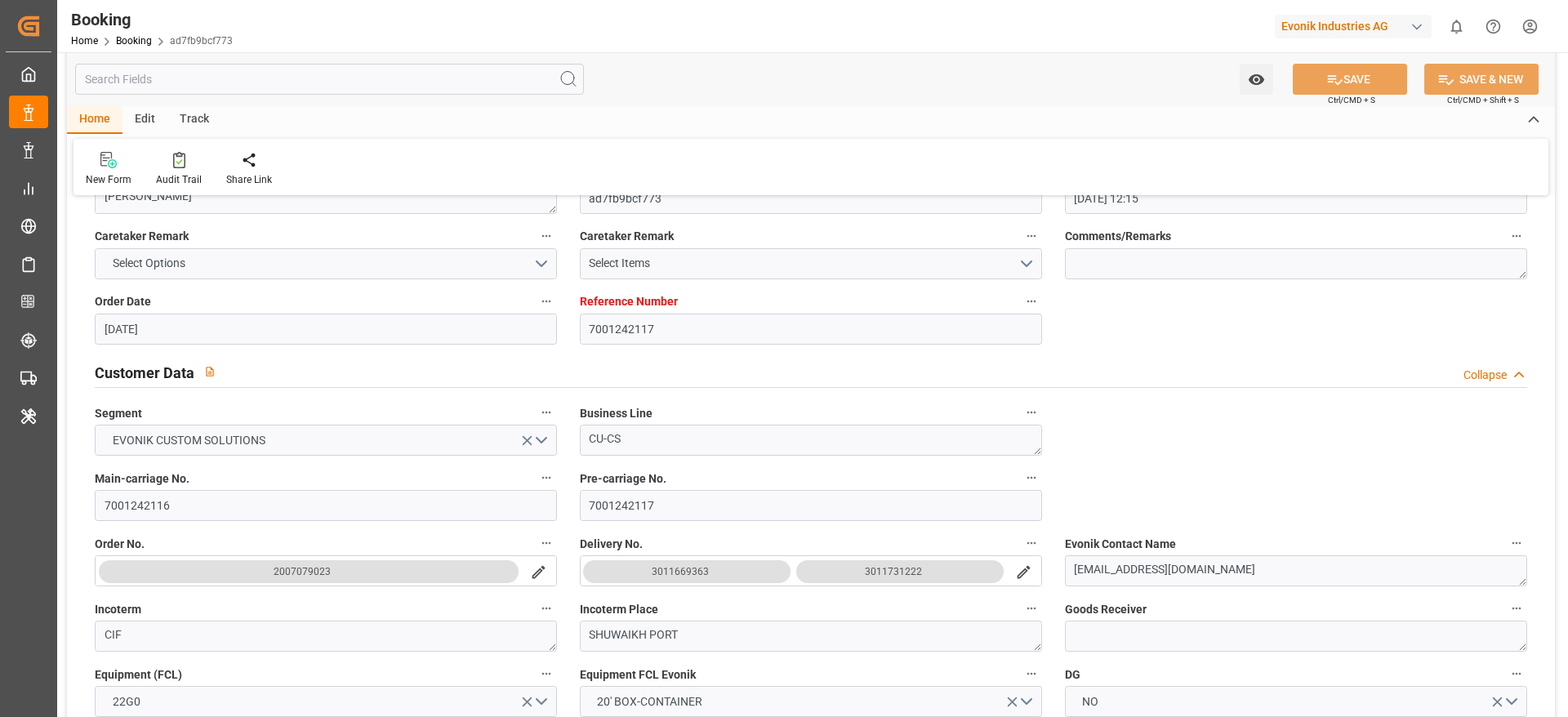
type input "30.09.2025 01:57"
type input "29.09.2025 23:59"
type input "05.10.2025 00:02"
type input "13.10.2025 00:02"
type input "29.09.2025 12:28"
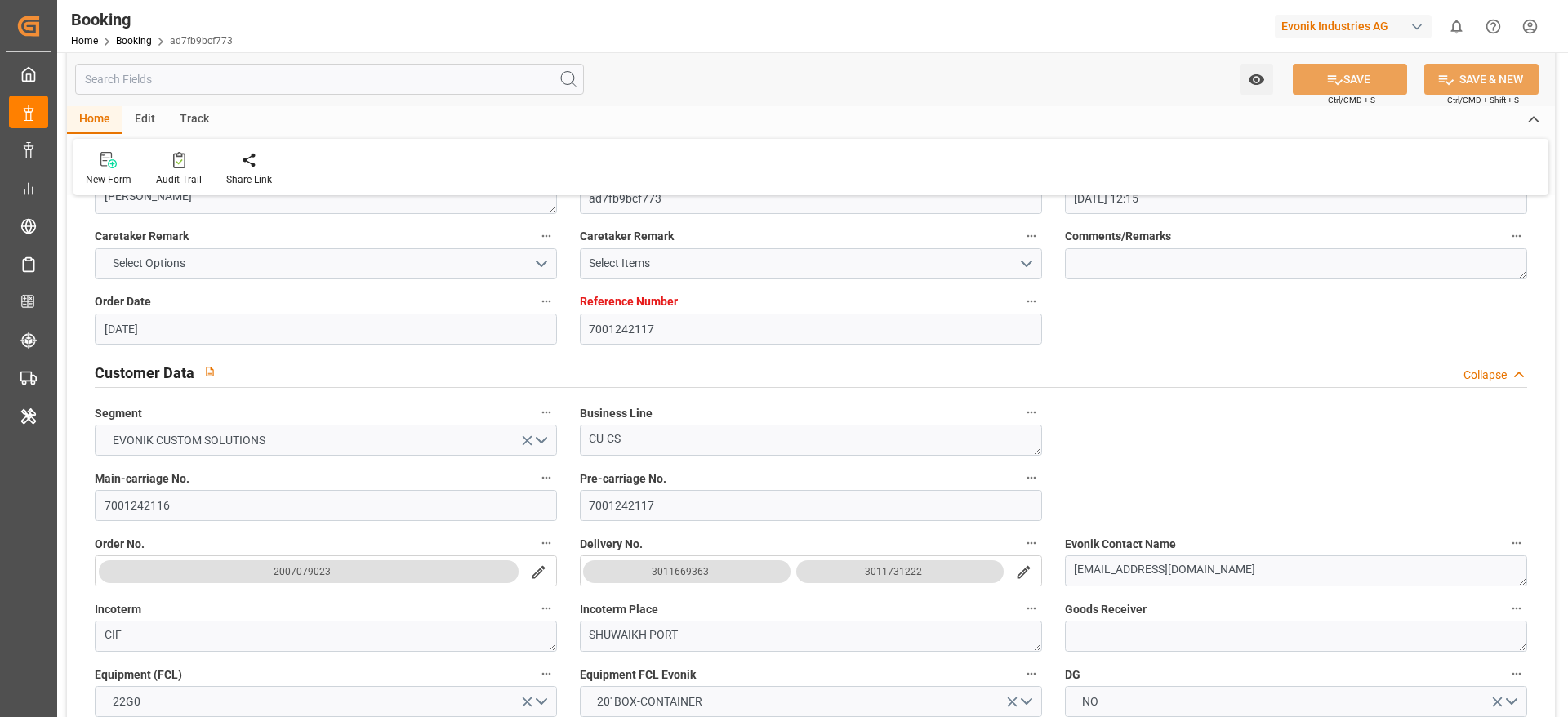
type input "06.10.2025 12:00"
type input "07.10.2025 01:28"
type input "11.10.2025 01:28"
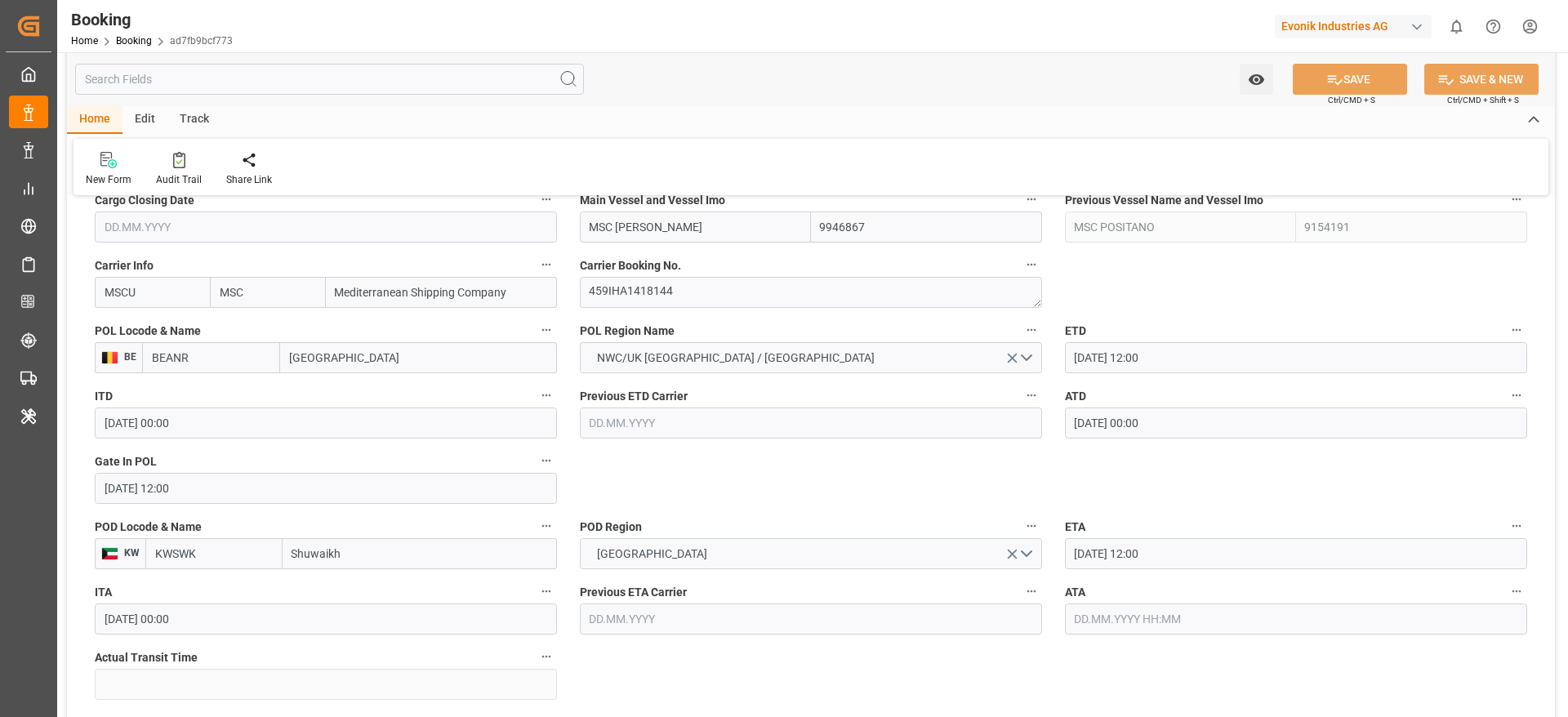
scroll to position [1222, 0]
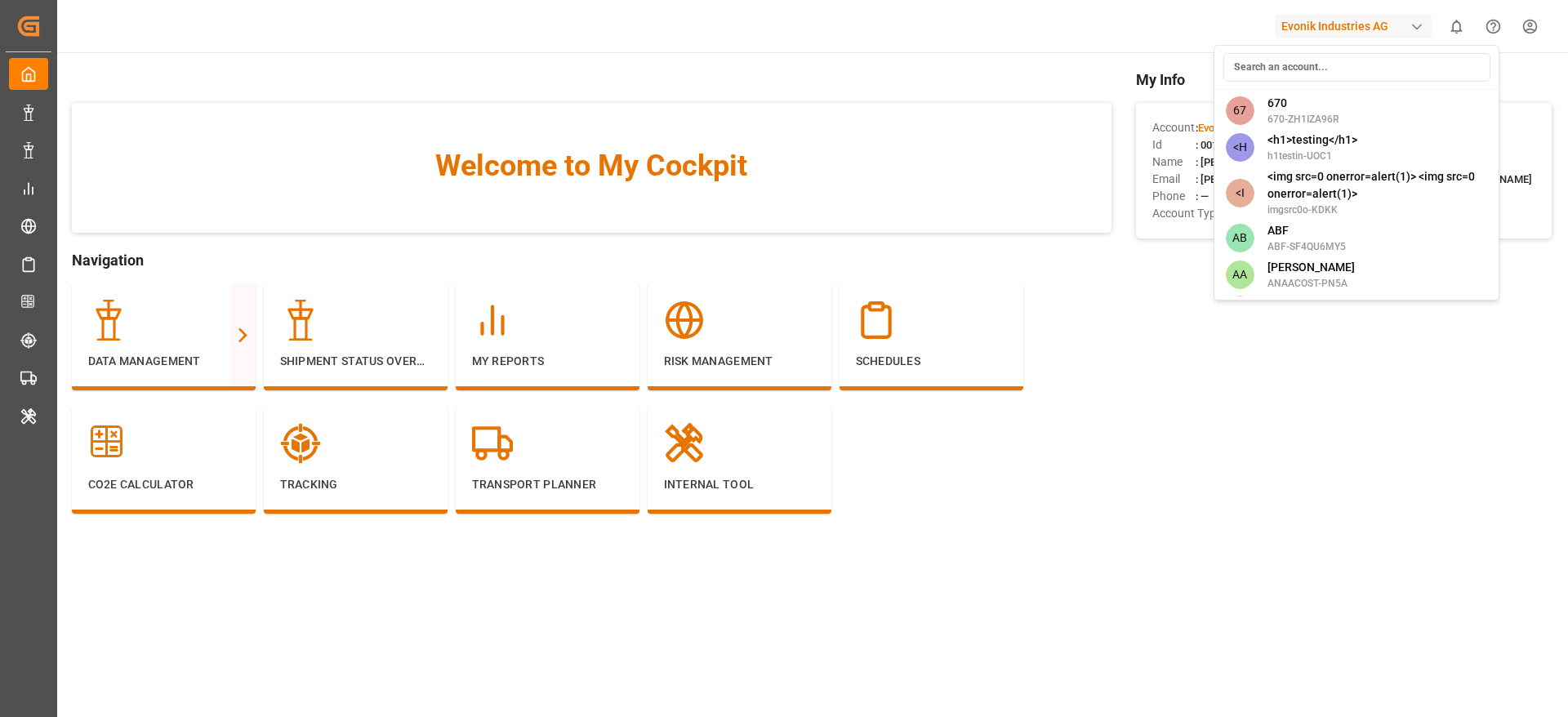
click at [363, 157] on html "Created by potrace 1.15, written by Peter Selinger 2001-2017 Created by potrace…" at bounding box center [784, 358] width 1568 height 717
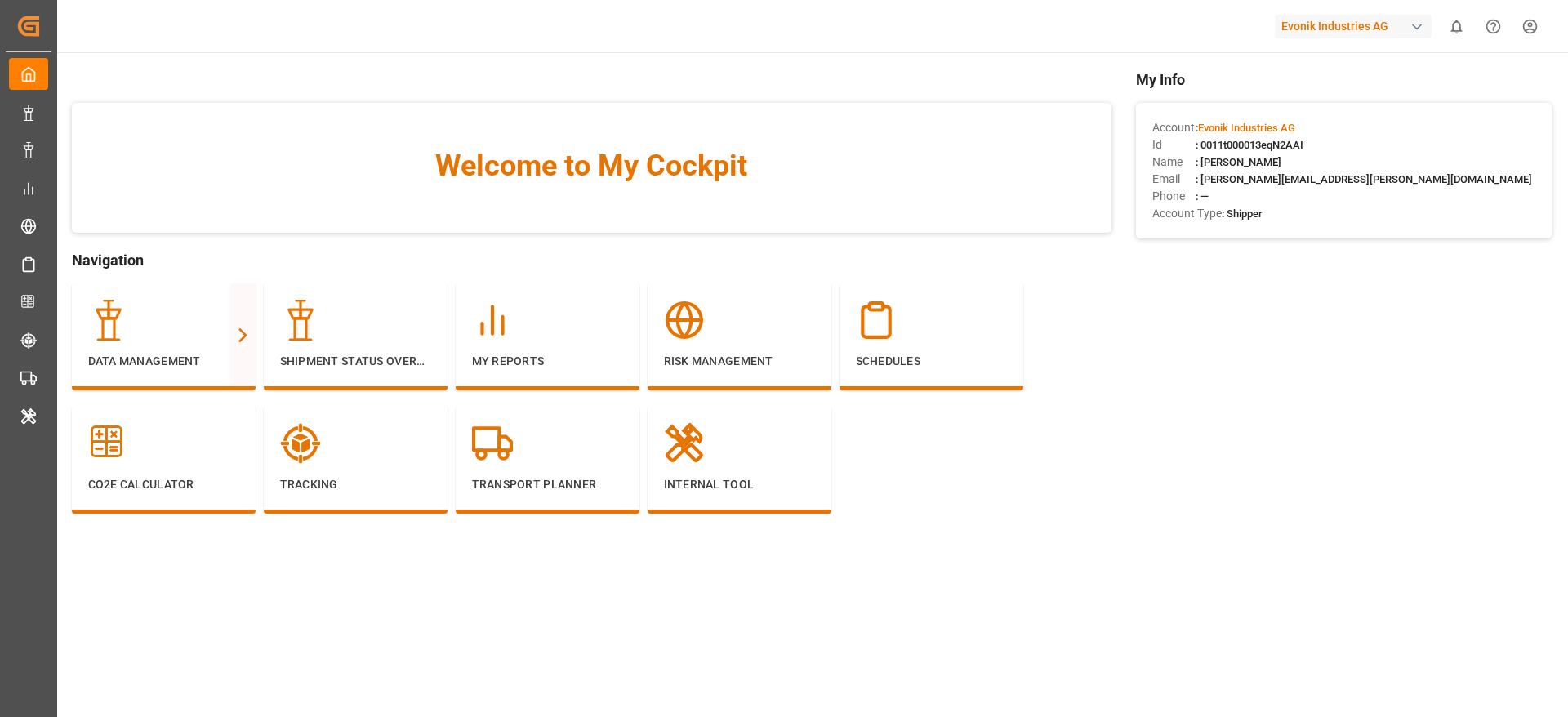
click at [1382, 27] on div "Evonik Industries AG" at bounding box center [1353, 26] width 157 height 23
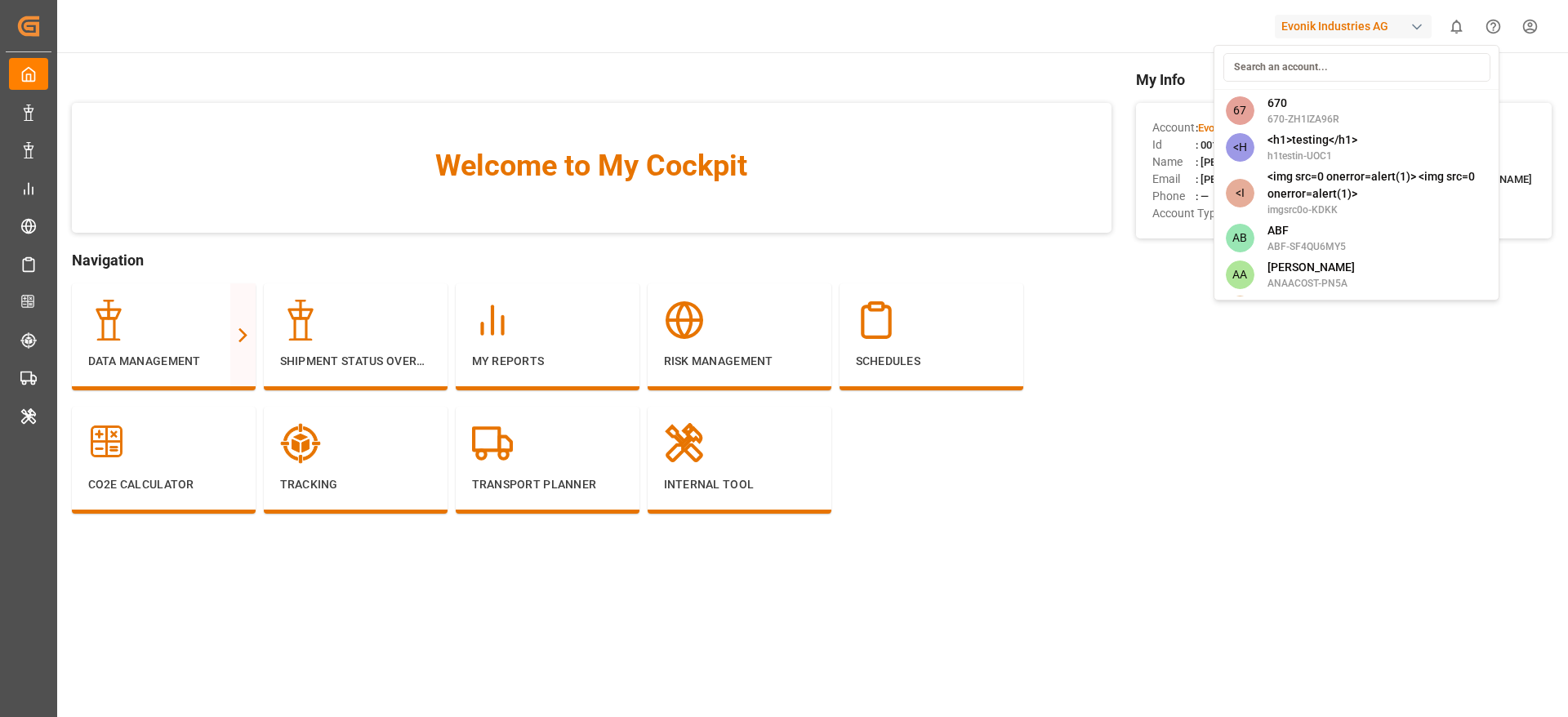
click at [1362, 71] on input at bounding box center [1356, 67] width 267 height 28
type input "p"
